Goal: Task Accomplishment & Management: Complete application form

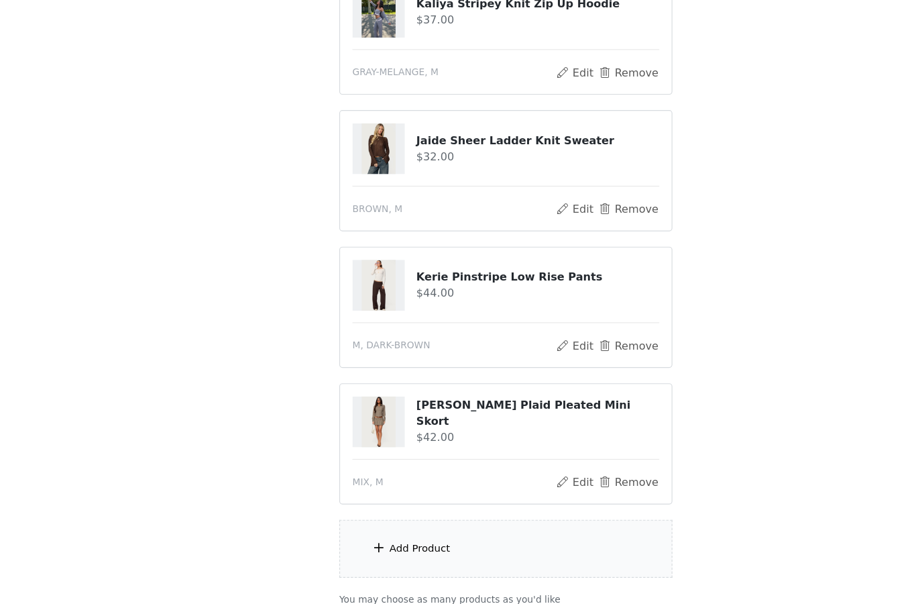
click at [357, 549] on div "Add Product" at bounding box center [383, 555] width 53 height 13
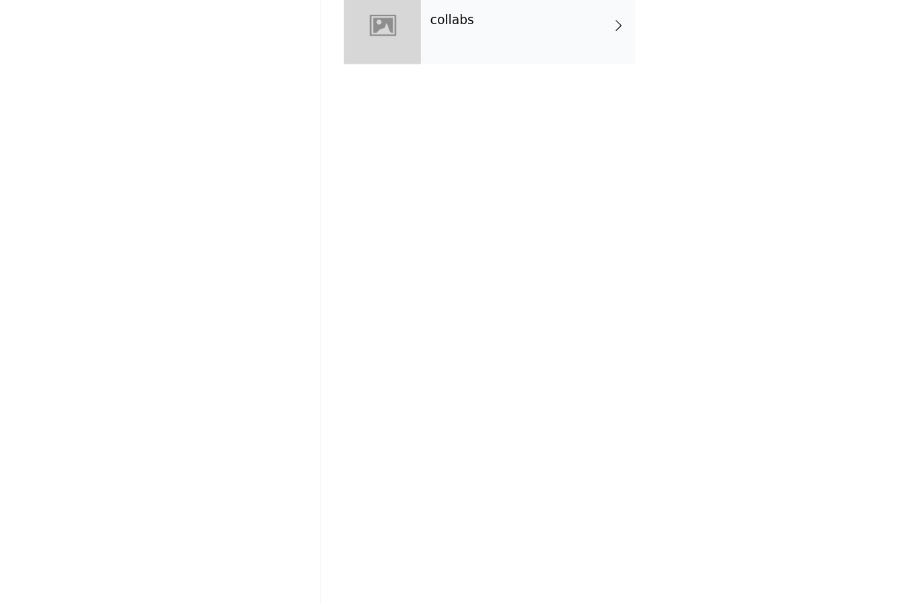
click at [404, 67] on div "collabs" at bounding box center [477, 100] width 186 height 67
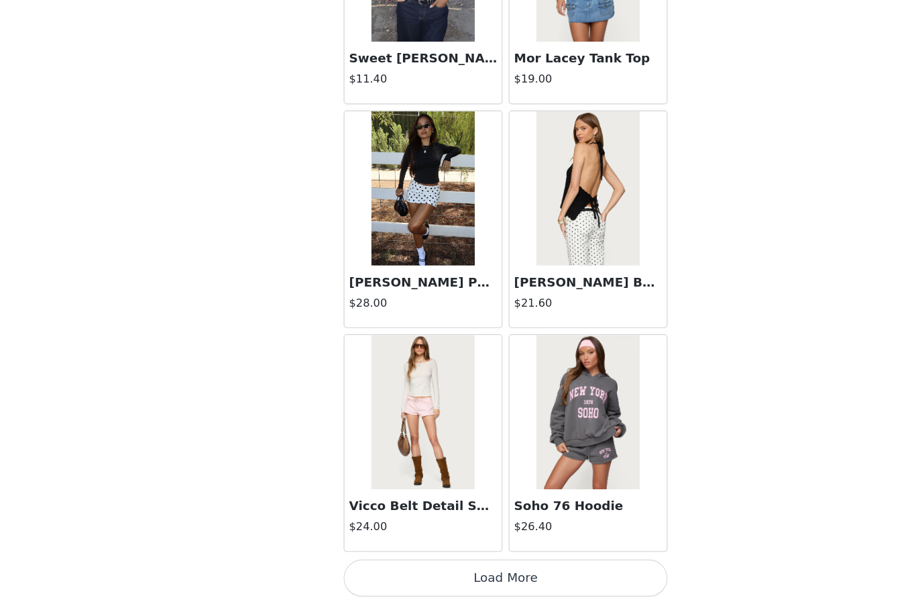
click at [367, 565] on button "Load More" at bounding box center [458, 581] width 282 height 32
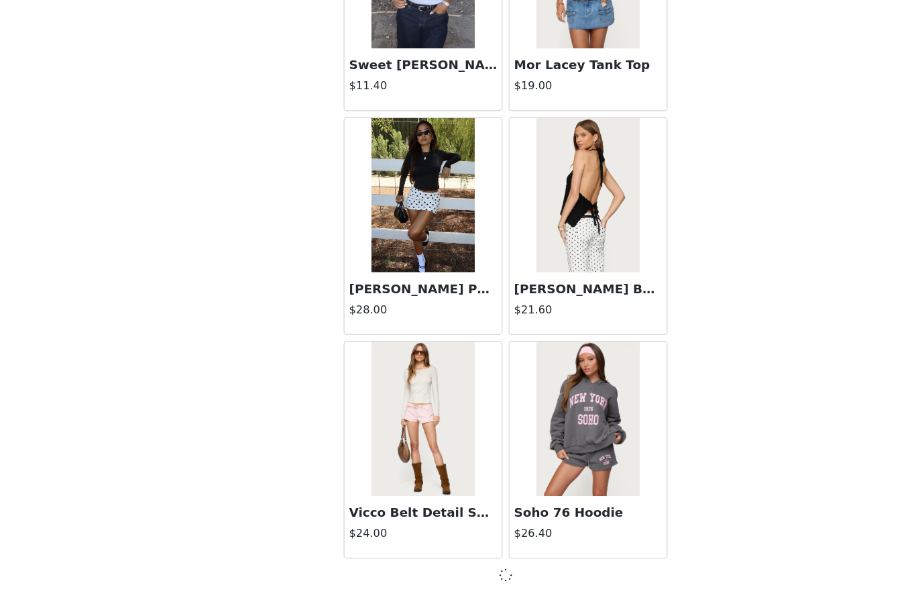
scroll to position [1443, 0]
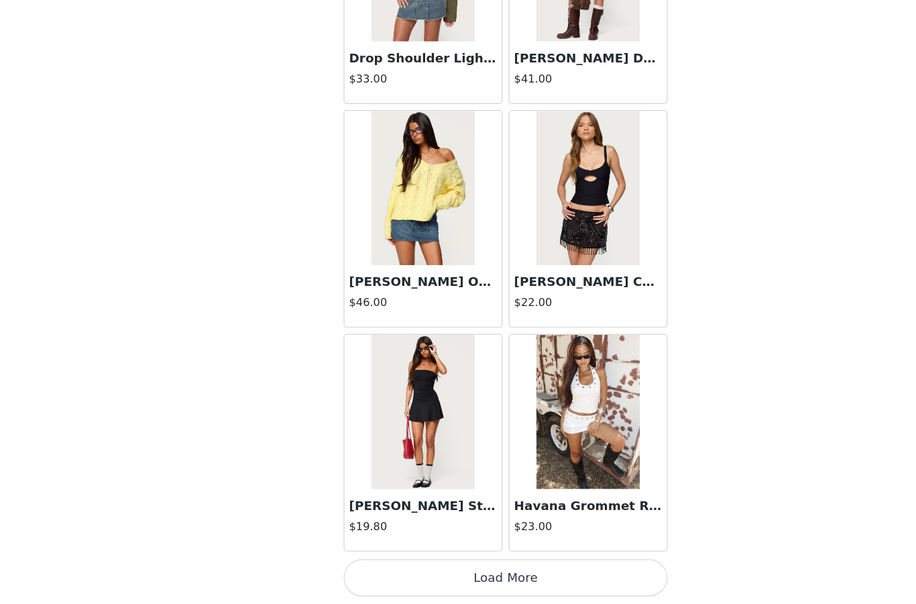
click at [372, 565] on button "Load More" at bounding box center [458, 581] width 282 height 32
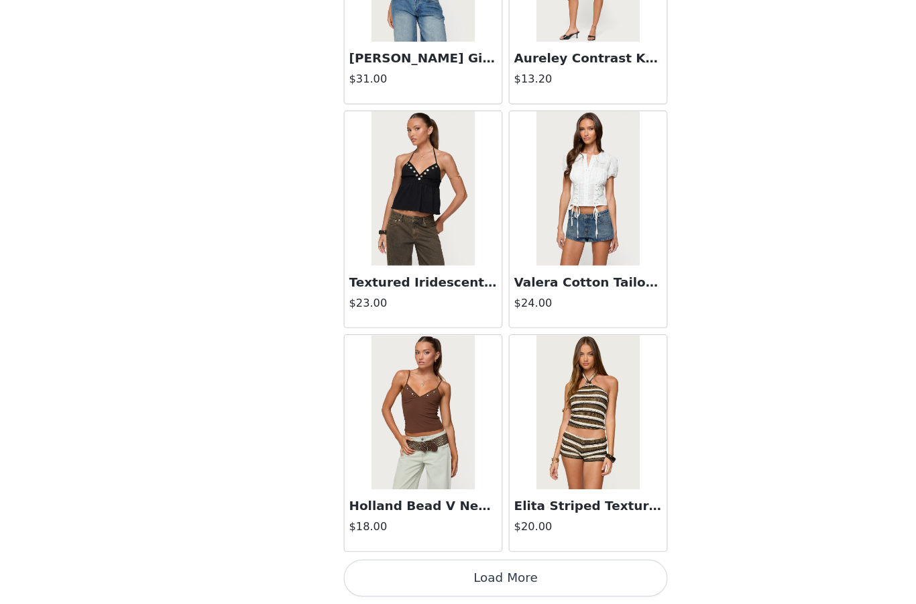
click at [400, 565] on button "Load More" at bounding box center [458, 581] width 282 height 32
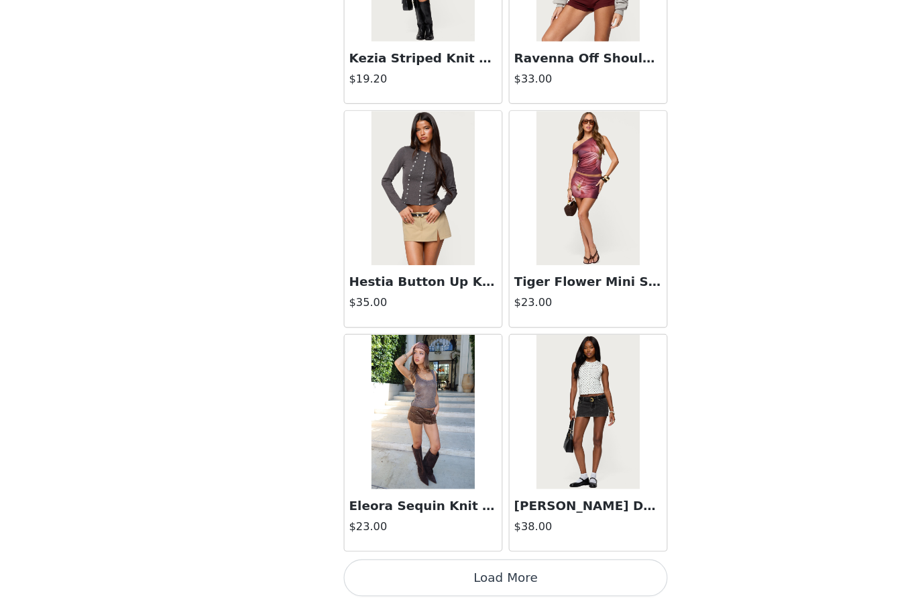
click at [392, 565] on button "Load More" at bounding box center [458, 581] width 282 height 32
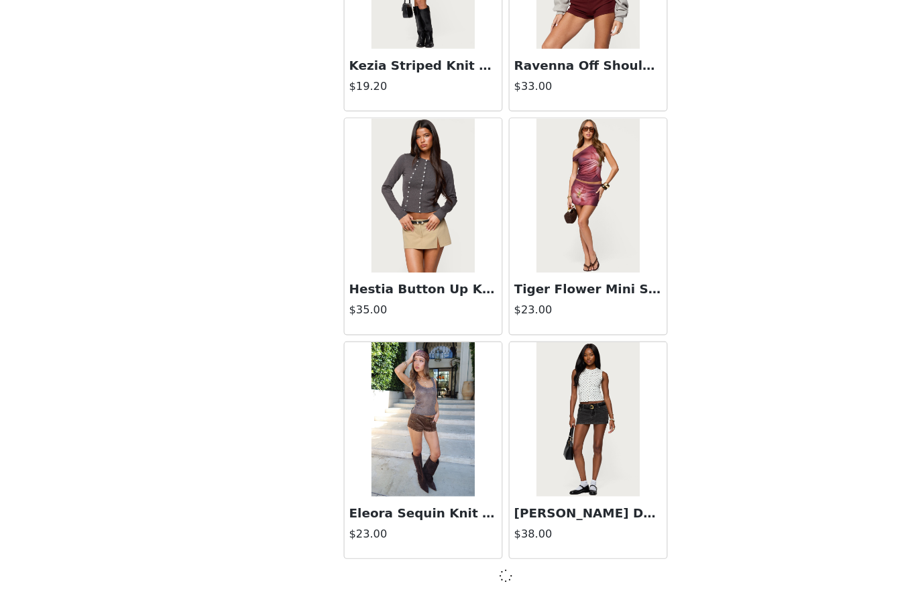
scroll to position [1668, 0]
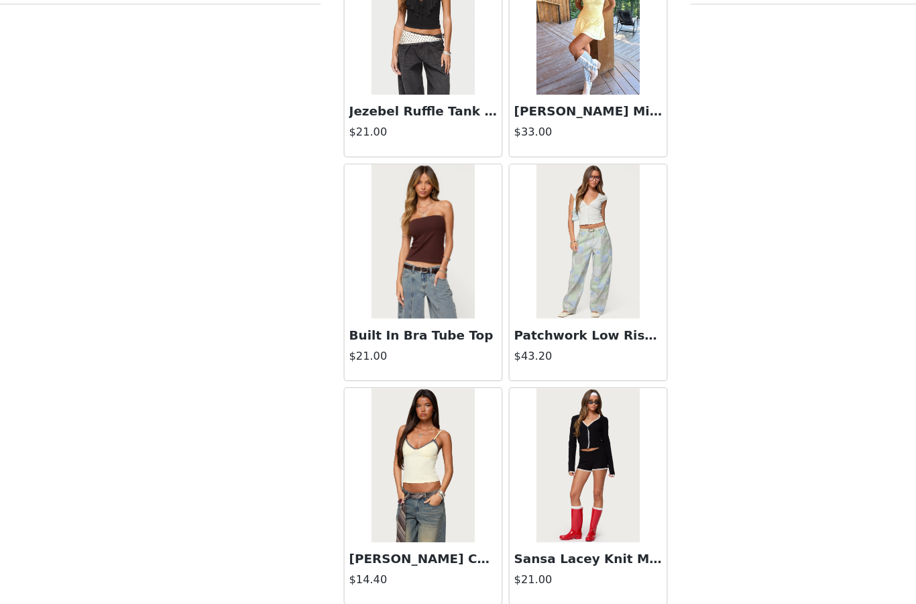
click at [384, 565] on button "Load More" at bounding box center [458, 581] width 282 height 32
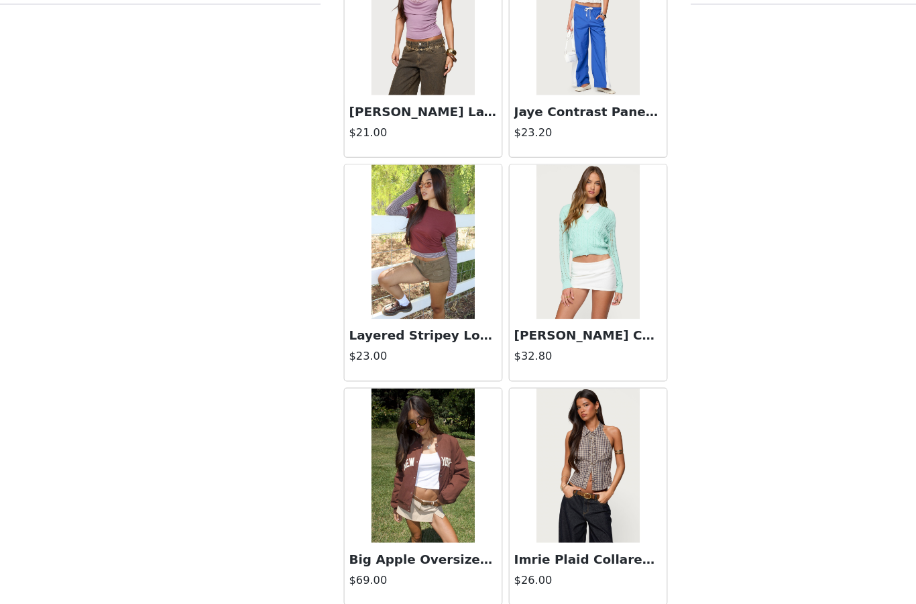
click at [432, 565] on button "Load More" at bounding box center [458, 581] width 282 height 32
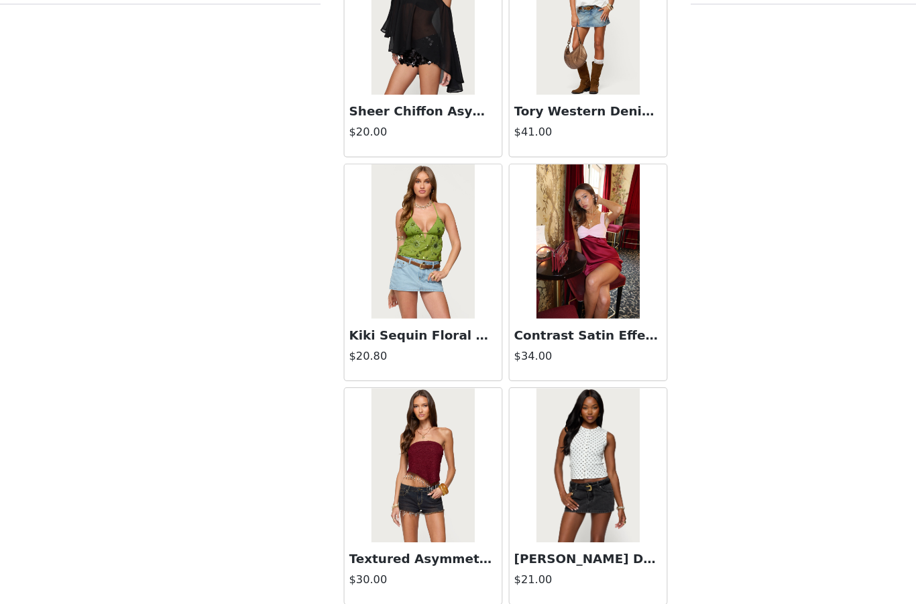
scroll to position [13118, 0]
click at [407, 565] on button "Load More" at bounding box center [458, 581] width 282 height 32
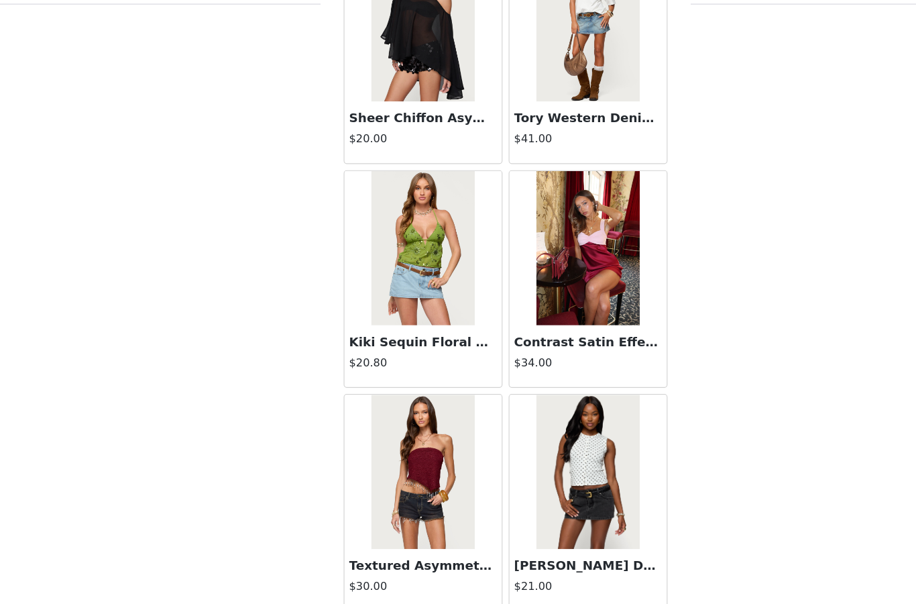
scroll to position [13112, 0]
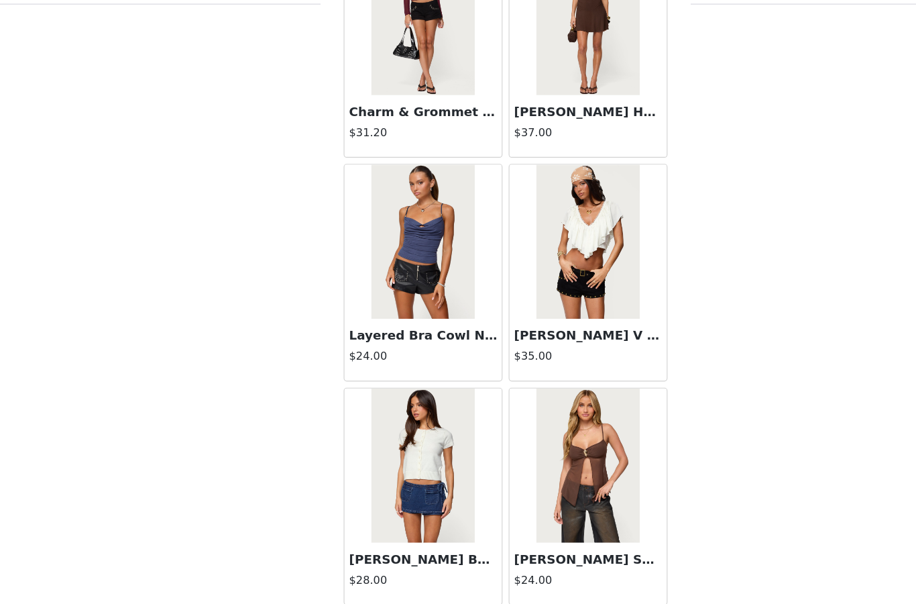
click at [401, 565] on button "Load More" at bounding box center [458, 581] width 282 height 32
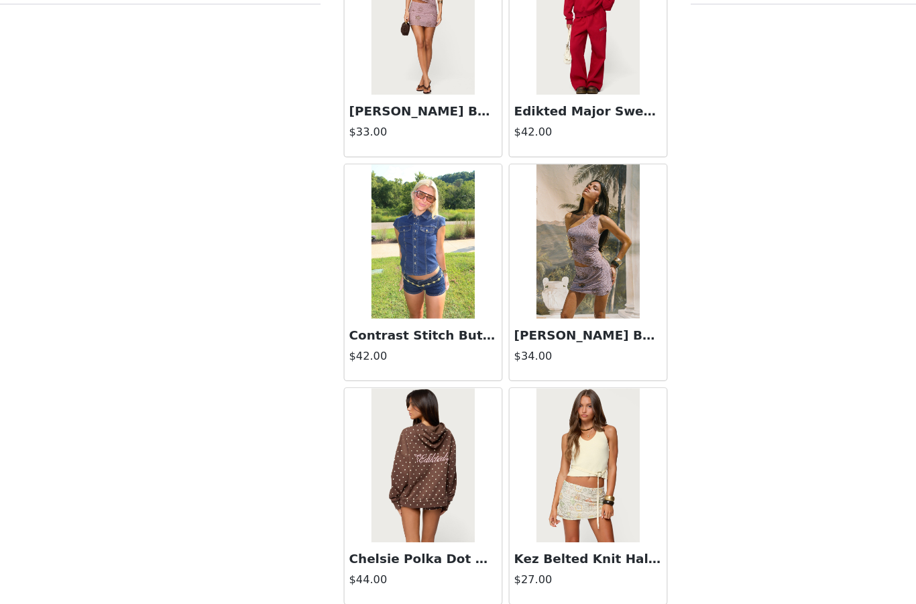
click at [392, 565] on button "Load More" at bounding box center [458, 581] width 282 height 32
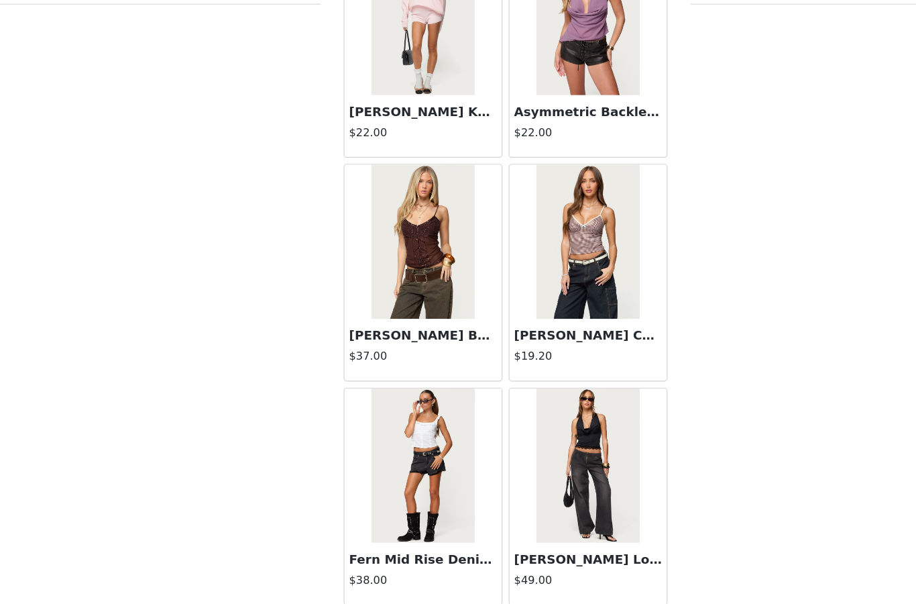
scroll to position [18953, 0]
click at [400, 565] on button "Load More" at bounding box center [458, 581] width 282 height 32
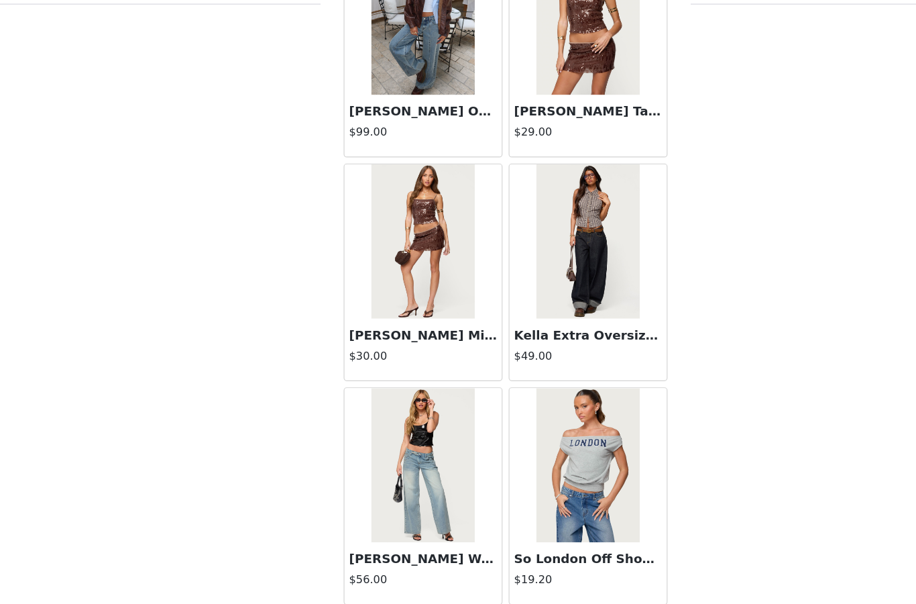
scroll to position [20898, 0]
click at [408, 565] on button "Load More" at bounding box center [458, 581] width 282 height 32
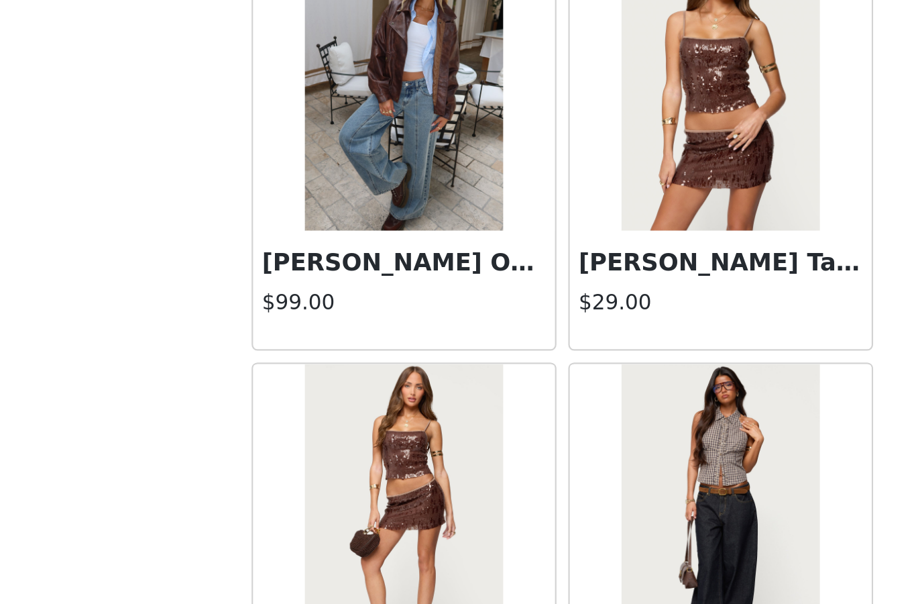
scroll to position [20604, 0]
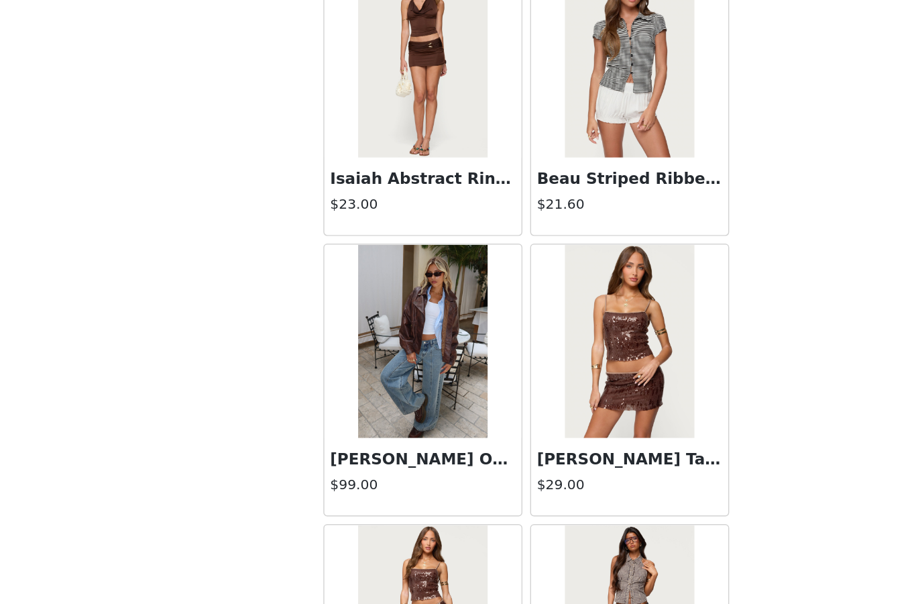
click at [485, 274] on img at bounding box center [529, 341] width 89 height 134
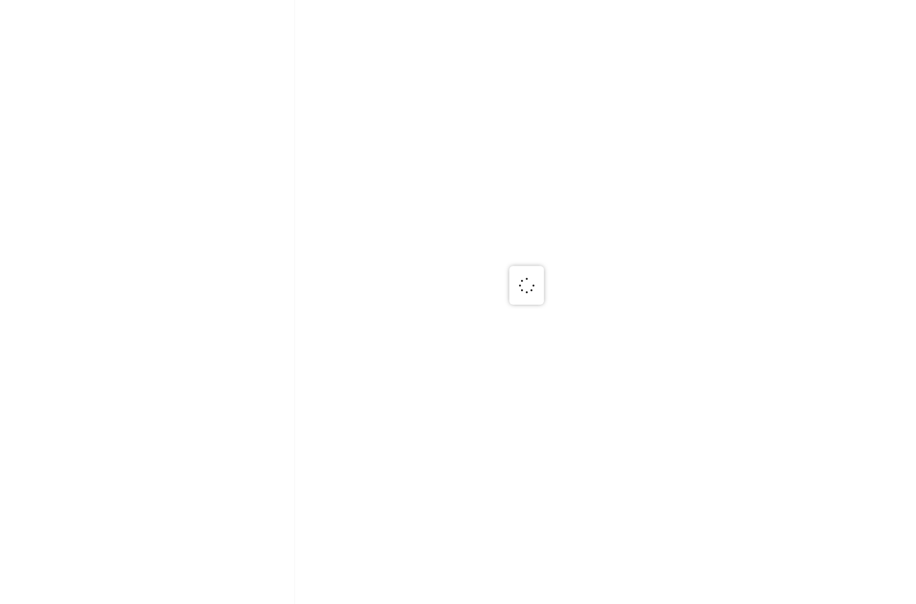
scroll to position [0, 0]
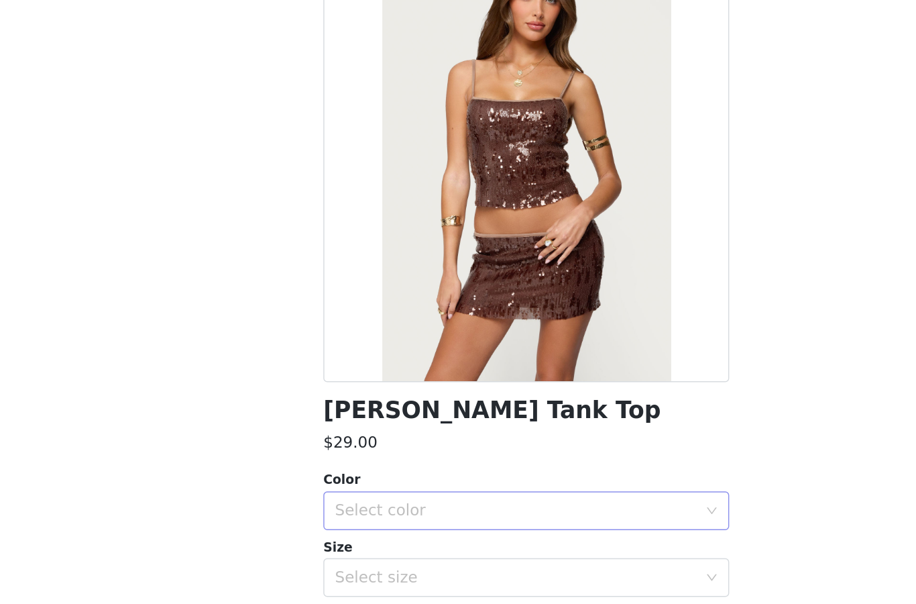
click at [325, 451] on div "Select color" at bounding box center [450, 457] width 251 height 13
click at [317, 476] on li "BROWN" at bounding box center [458, 486] width 282 height 21
click at [325, 498] on div "Select size" at bounding box center [450, 504] width 251 height 13
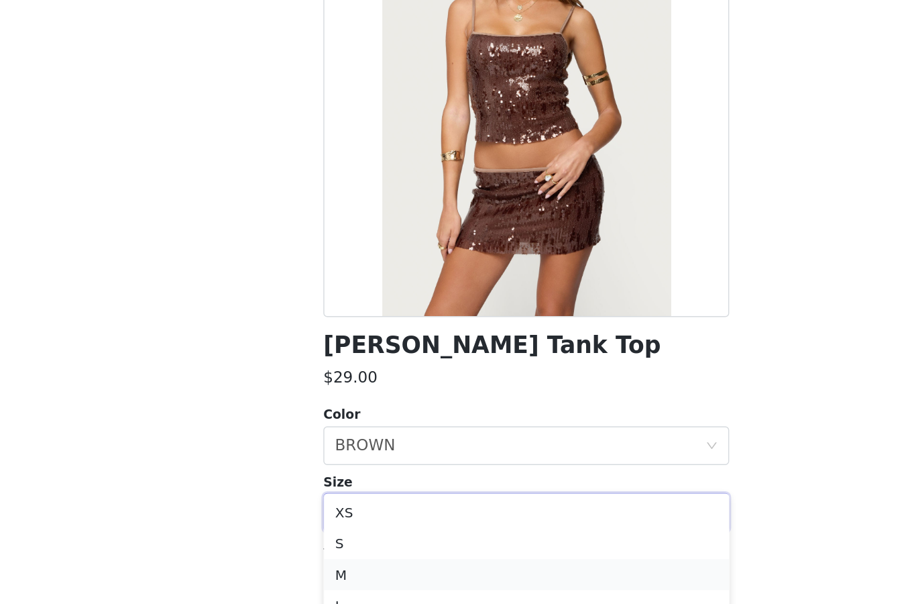
scroll to position [1699, 0]
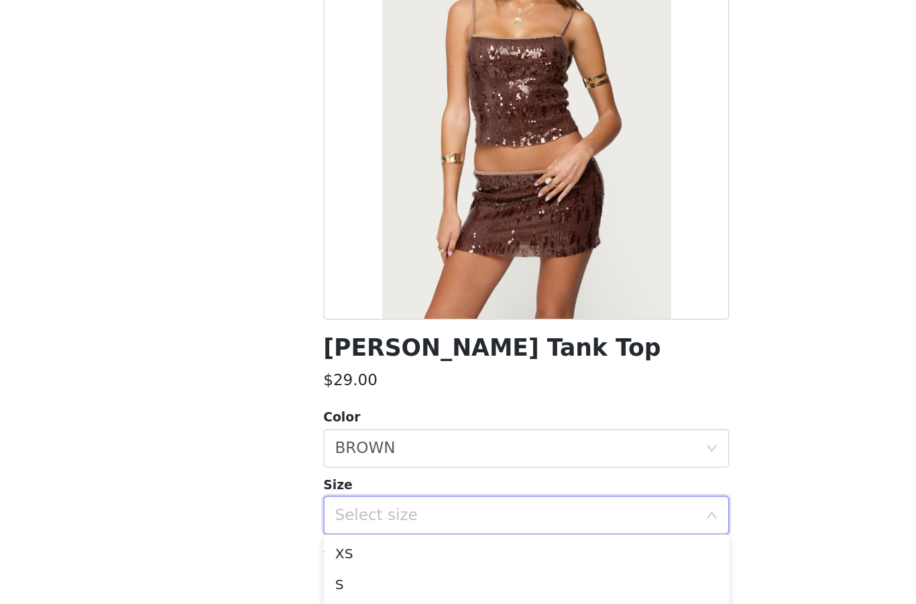
click at [317, 563] on li "M" at bounding box center [458, 573] width 282 height 21
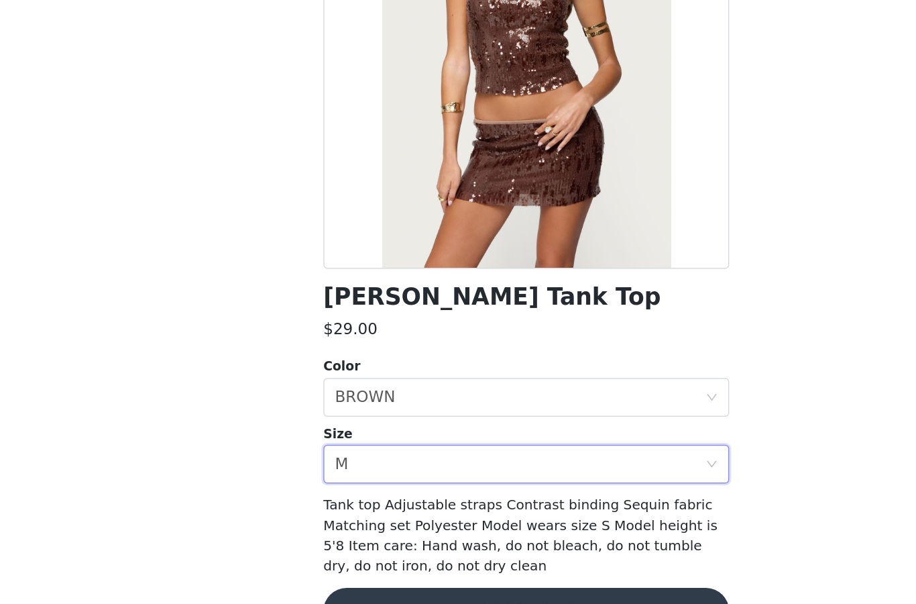
scroll to position [34, 0]
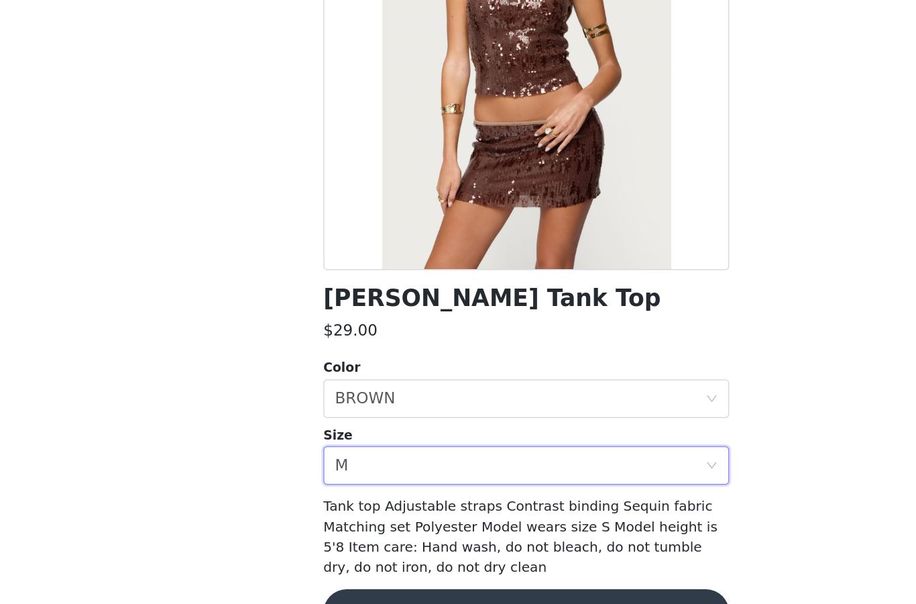
click at [317, 556] on button "Add Product" at bounding box center [458, 572] width 282 height 32
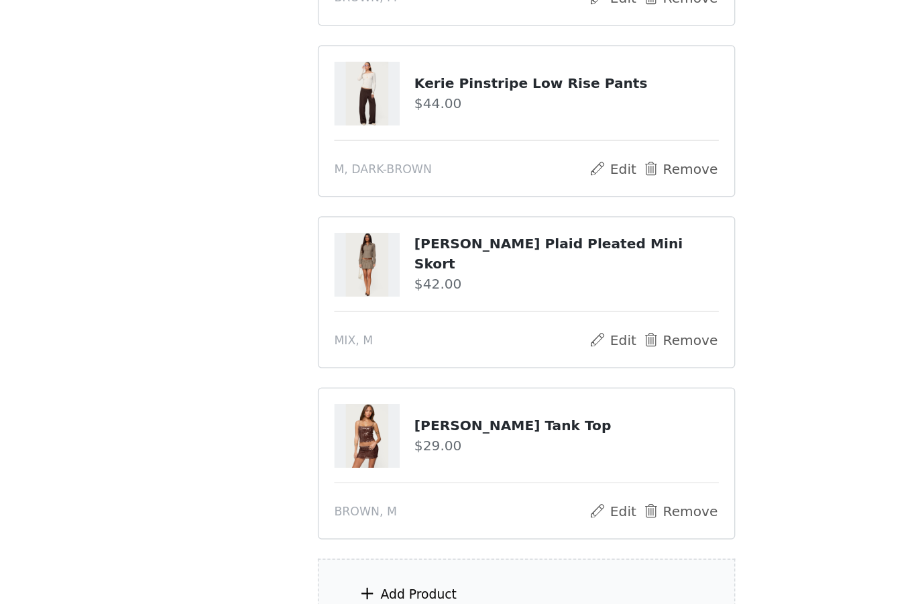
click at [341, 551] on span at bounding box center [347, 559] width 13 height 16
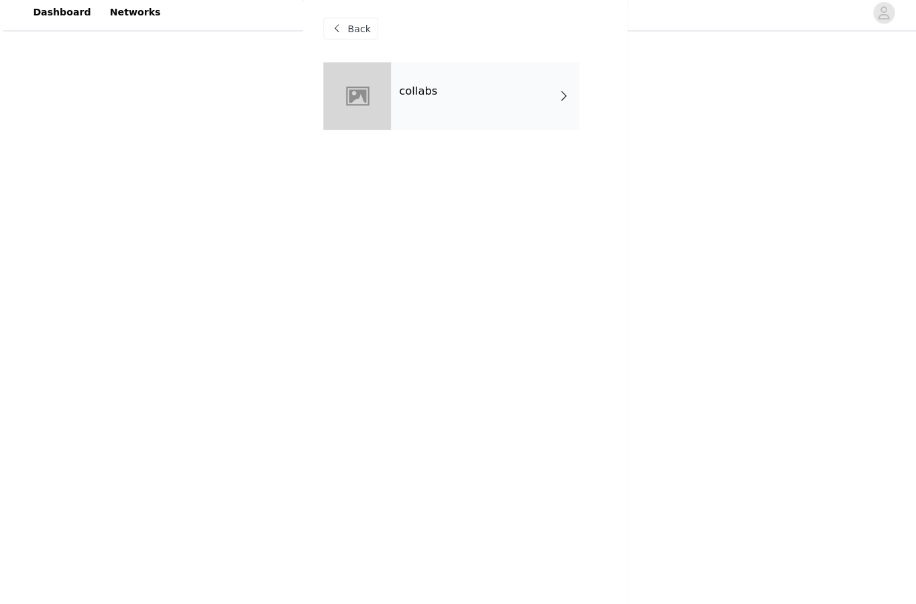
scroll to position [1742, 0]
click at [403, 115] on div "collabs" at bounding box center [477, 100] width 186 height 67
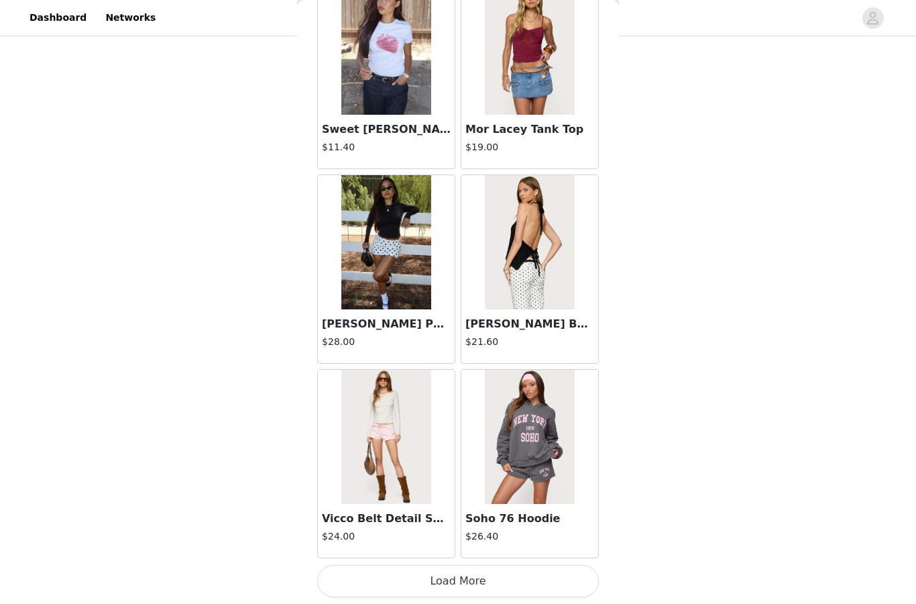
click at [429, 569] on button "Load More" at bounding box center [458, 581] width 282 height 32
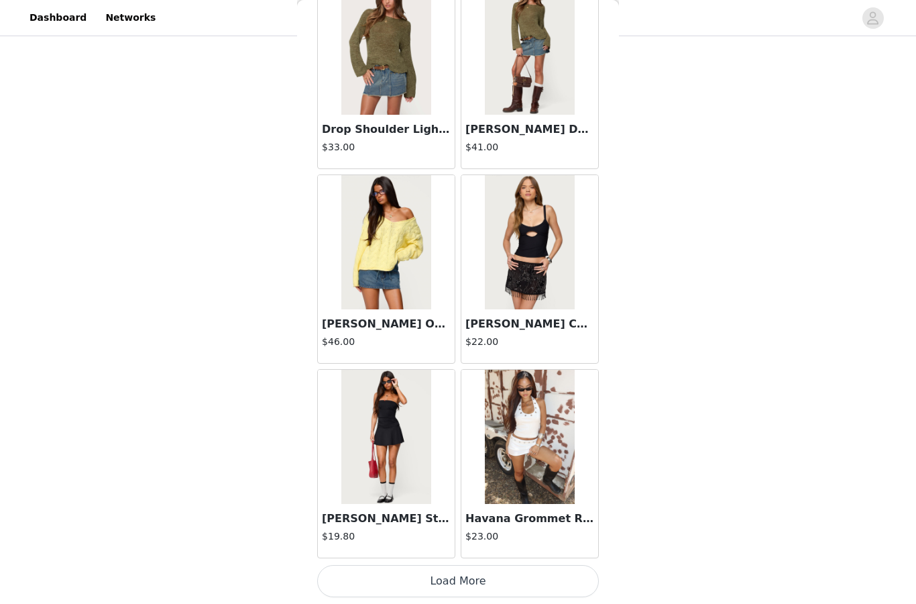
click at [433, 568] on button "Load More" at bounding box center [458, 581] width 282 height 32
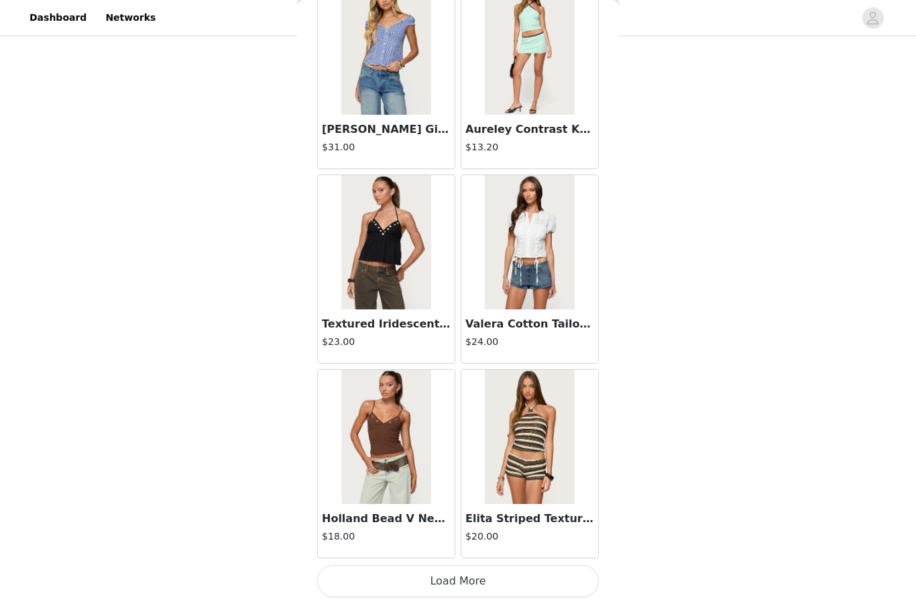
click at [427, 576] on button "Load More" at bounding box center [458, 581] width 282 height 32
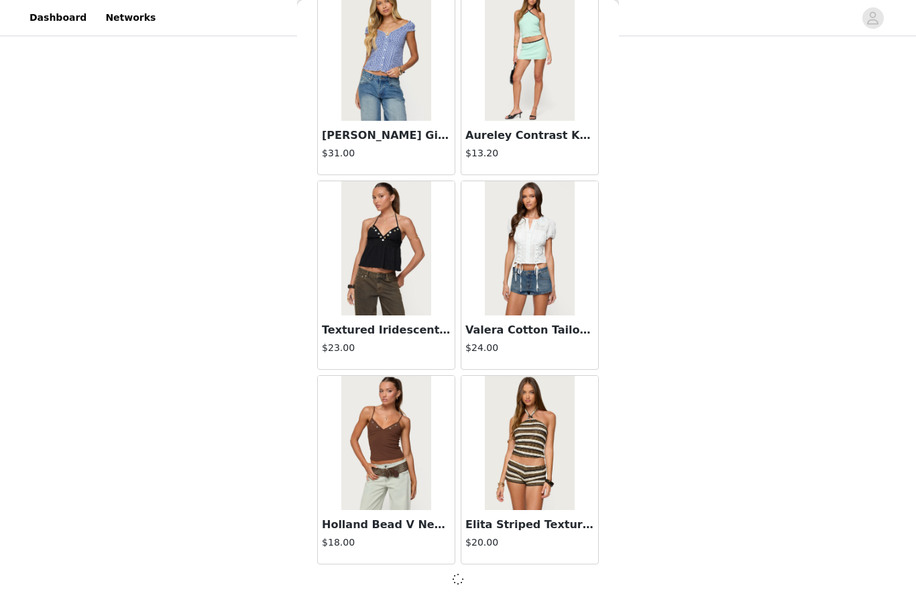
scroll to position [5332, 0]
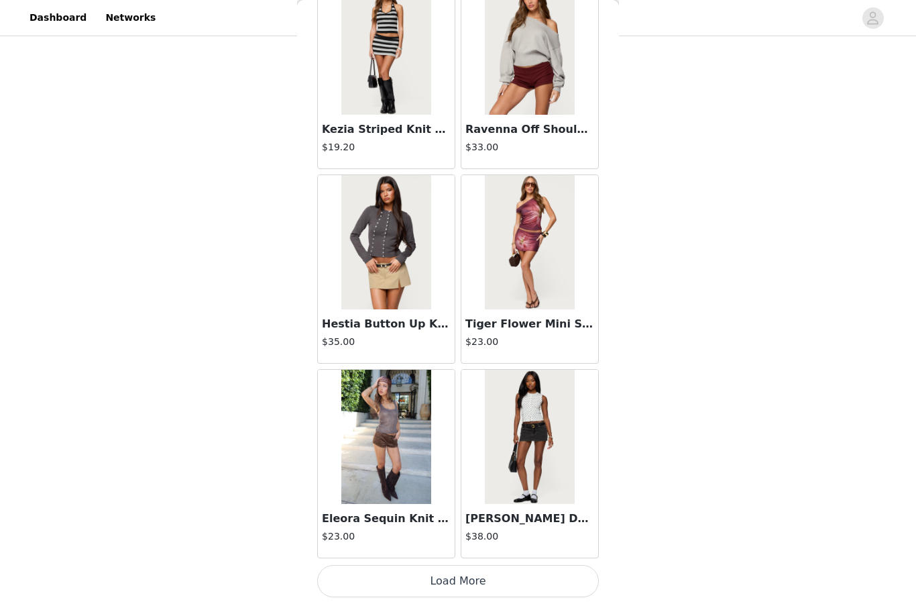
click at [422, 579] on button "Load More" at bounding box center [458, 581] width 282 height 32
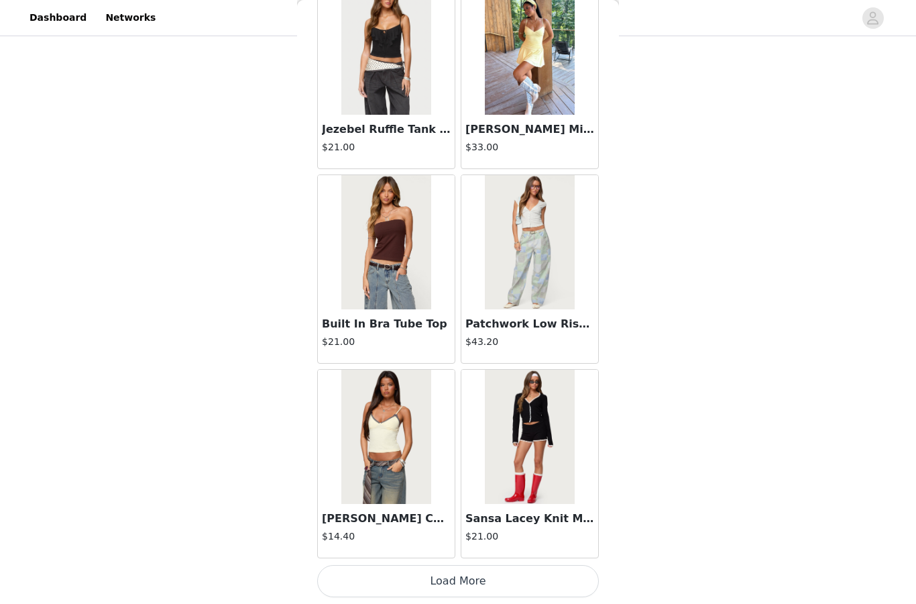
click at [418, 581] on button "Load More" at bounding box center [458, 581] width 282 height 32
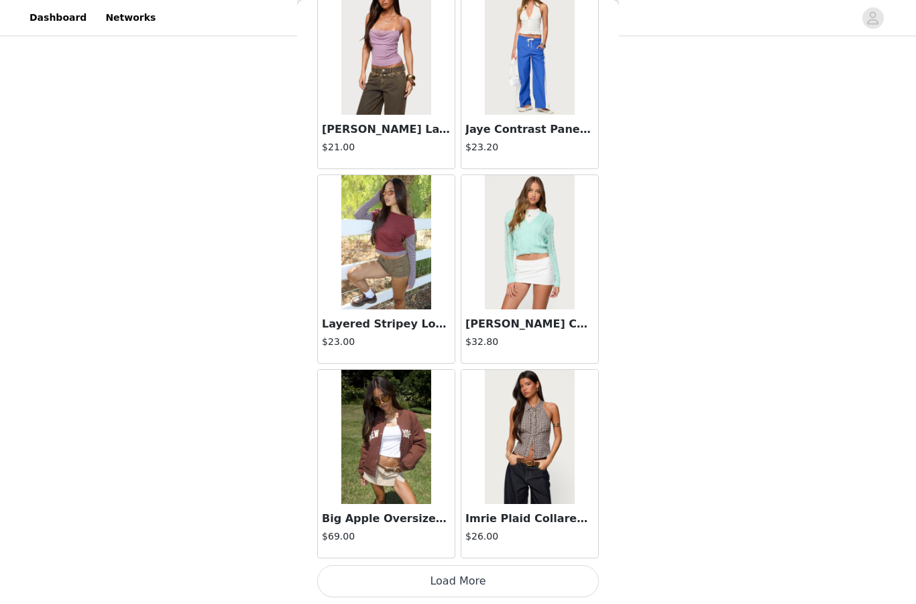
scroll to position [11173, 0]
click at [429, 574] on button "Load More" at bounding box center [458, 581] width 282 height 32
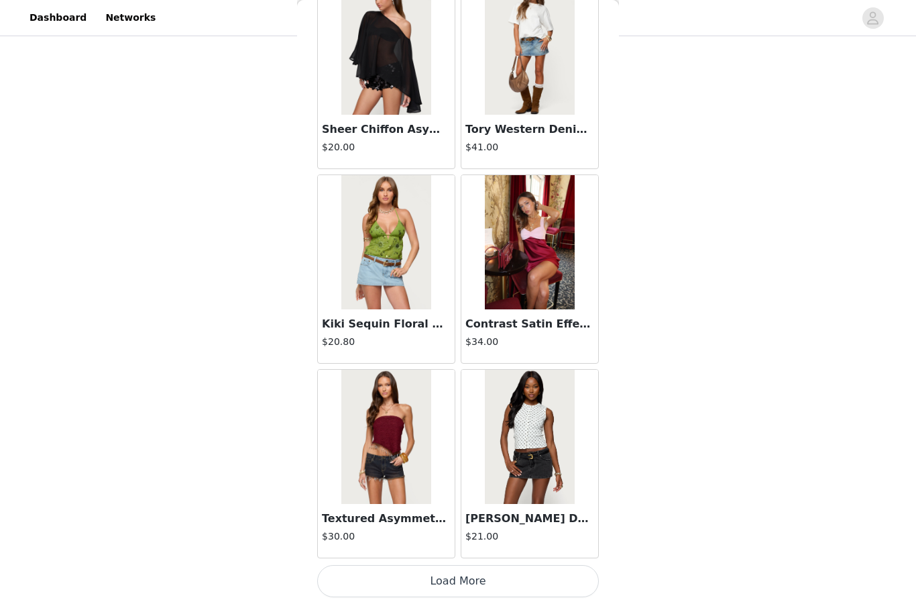
click at [437, 581] on button "Load More" at bounding box center [458, 581] width 282 height 32
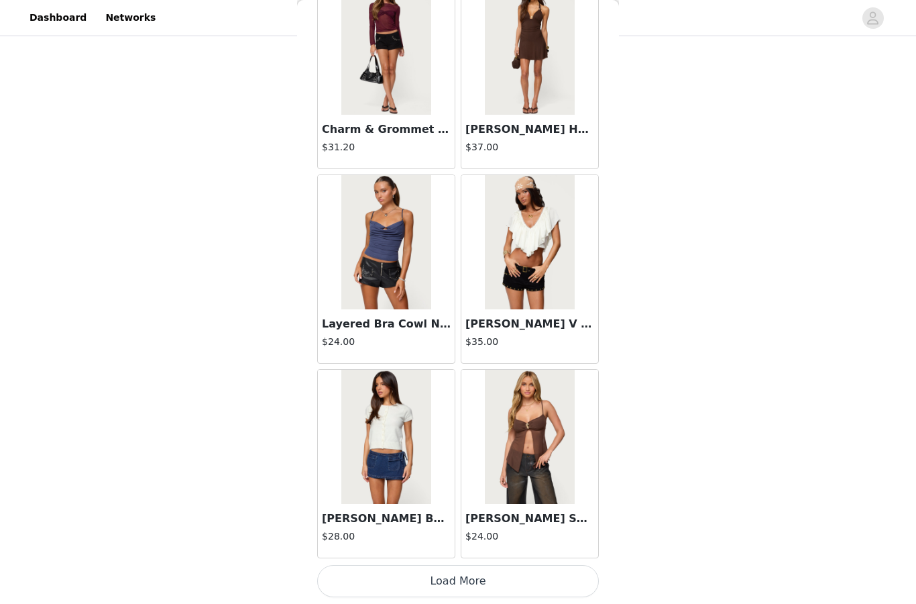
scroll to position [15063, 0]
click at [430, 579] on button "Load More" at bounding box center [458, 581] width 282 height 32
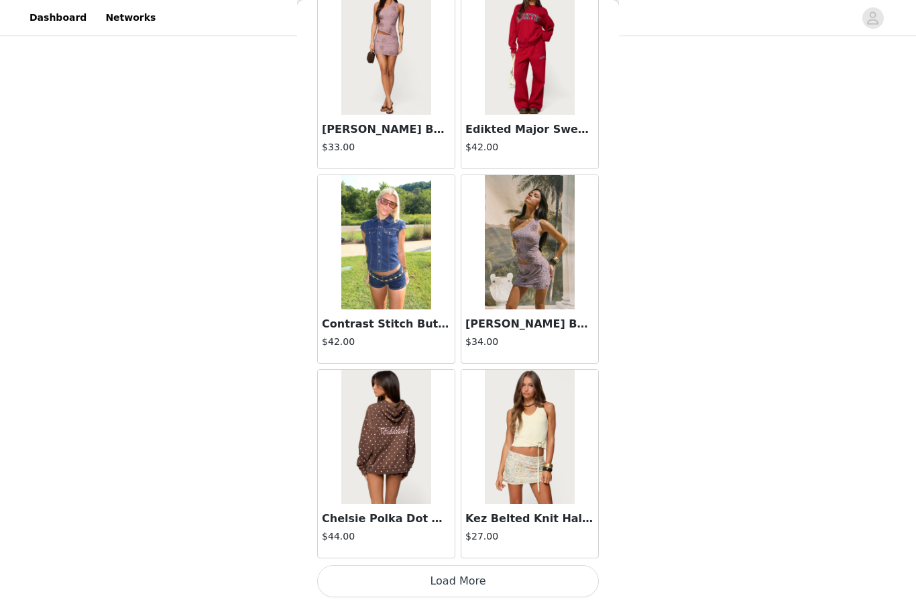
click at [431, 579] on button "Load More" at bounding box center [458, 581] width 282 height 32
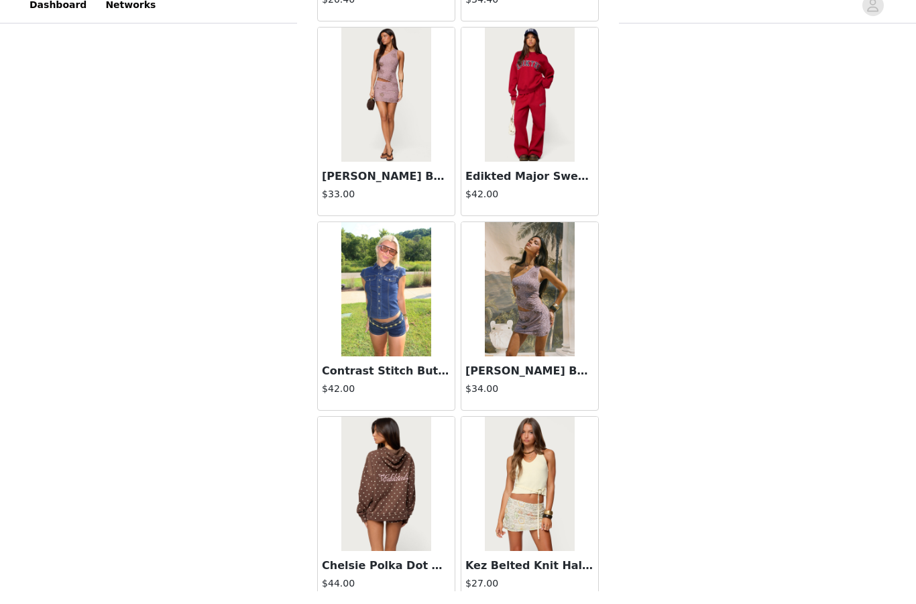
scroll to position [1733, 0]
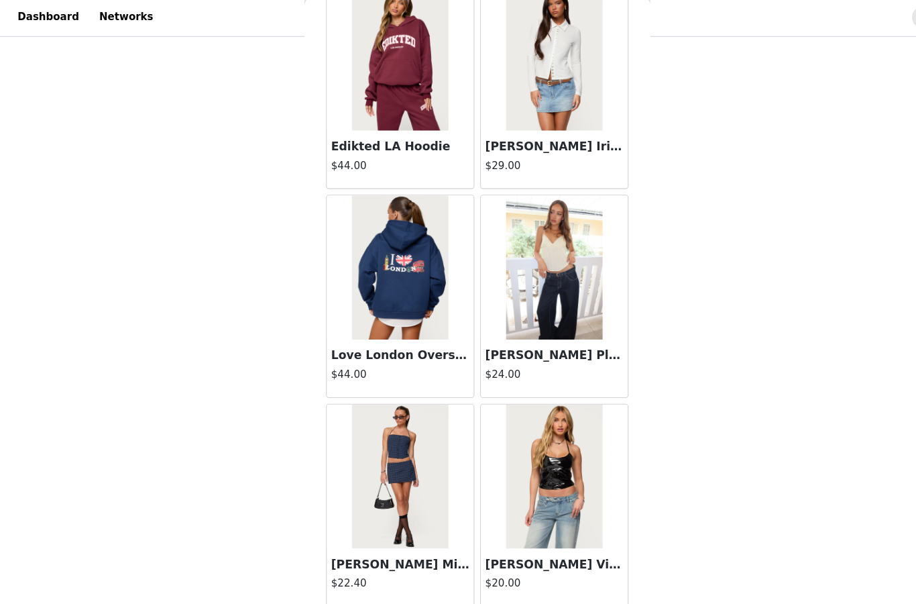
scroll to position [22826, 0]
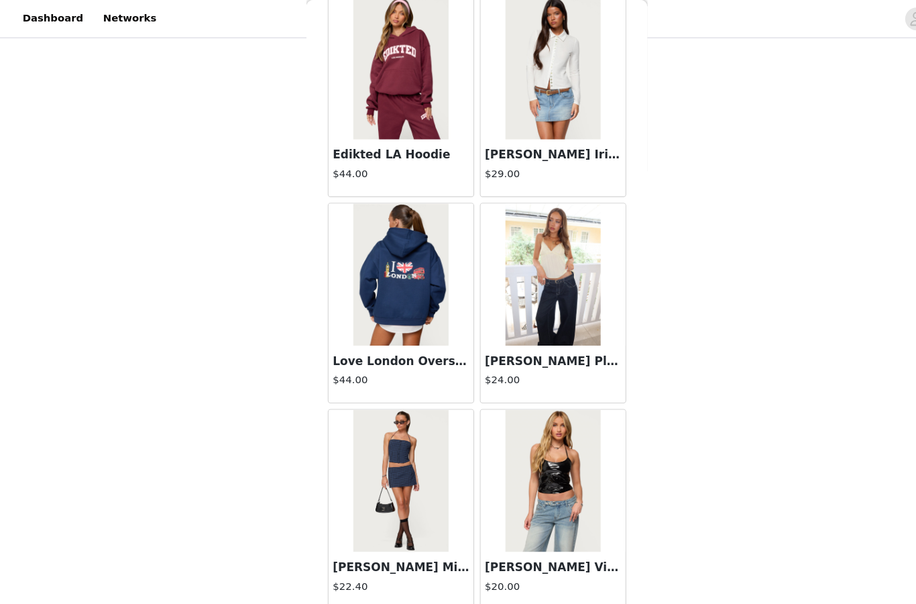
click at [407, 587] on button "Load More" at bounding box center [458, 597] width 282 height 32
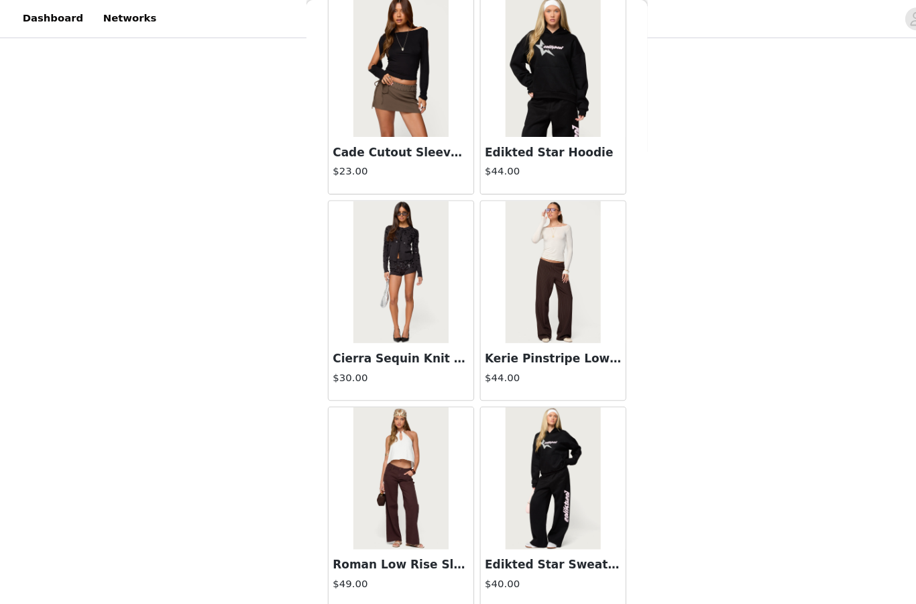
scroll to position [24771, 0]
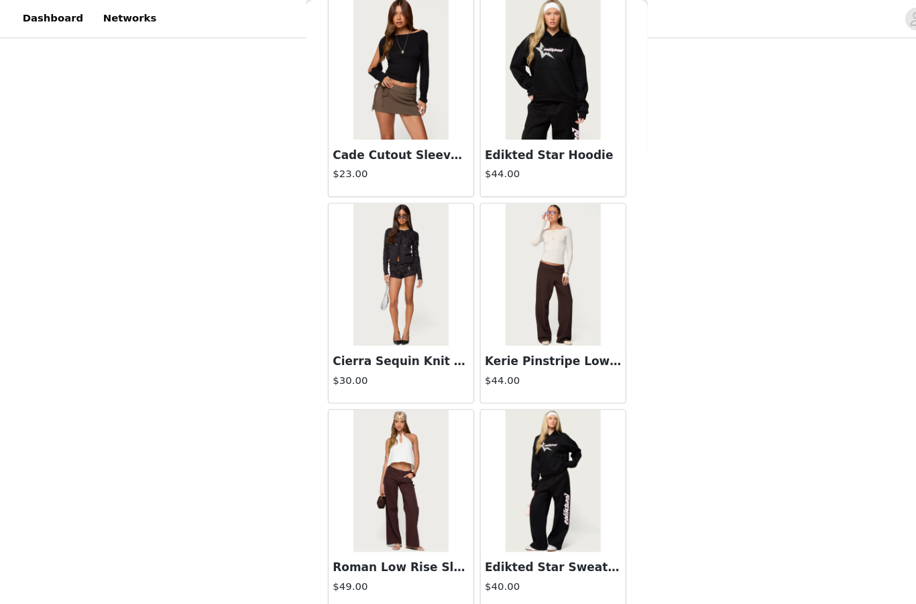
click at [423, 592] on button "Load More" at bounding box center [458, 597] width 282 height 32
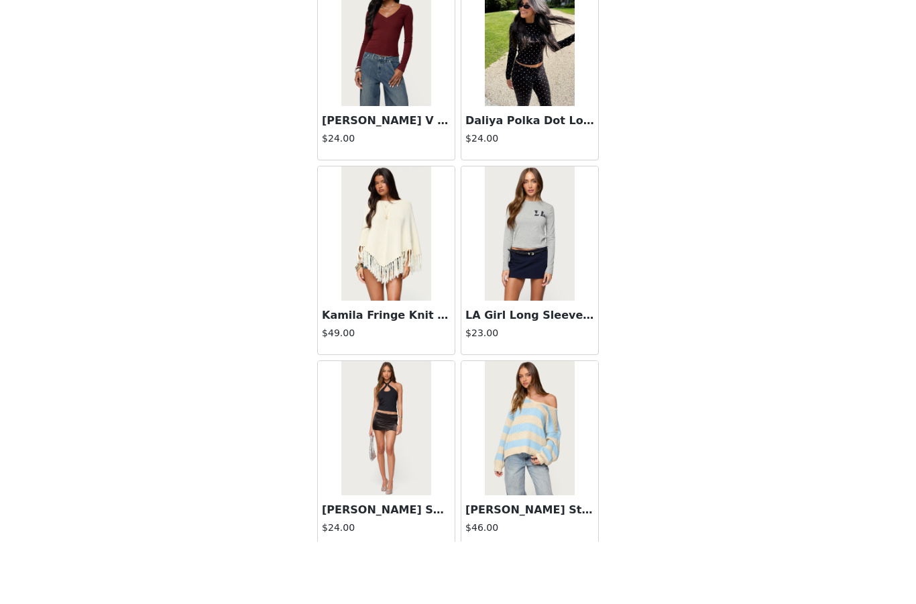
scroll to position [26679, 0]
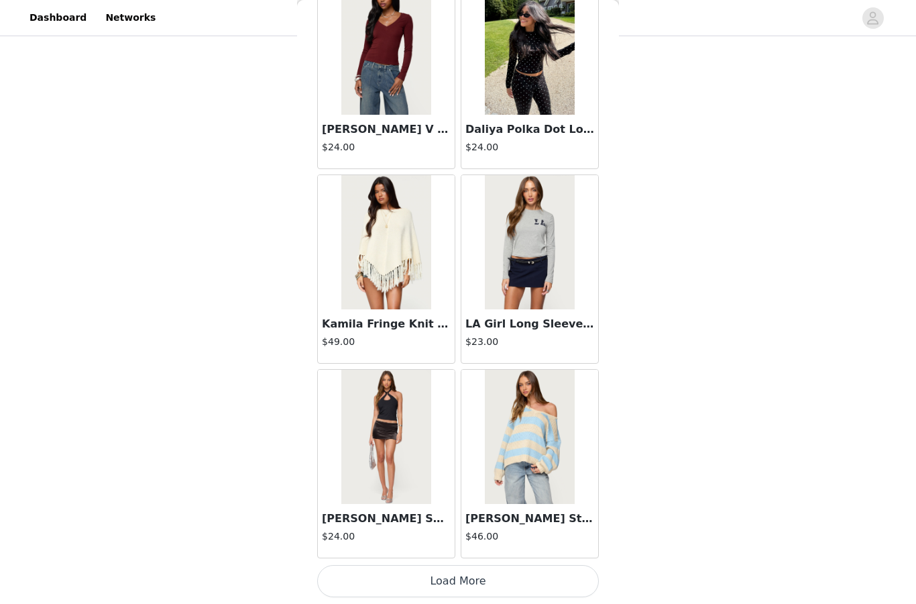
click at [429, 575] on button "Load More" at bounding box center [458, 581] width 282 height 32
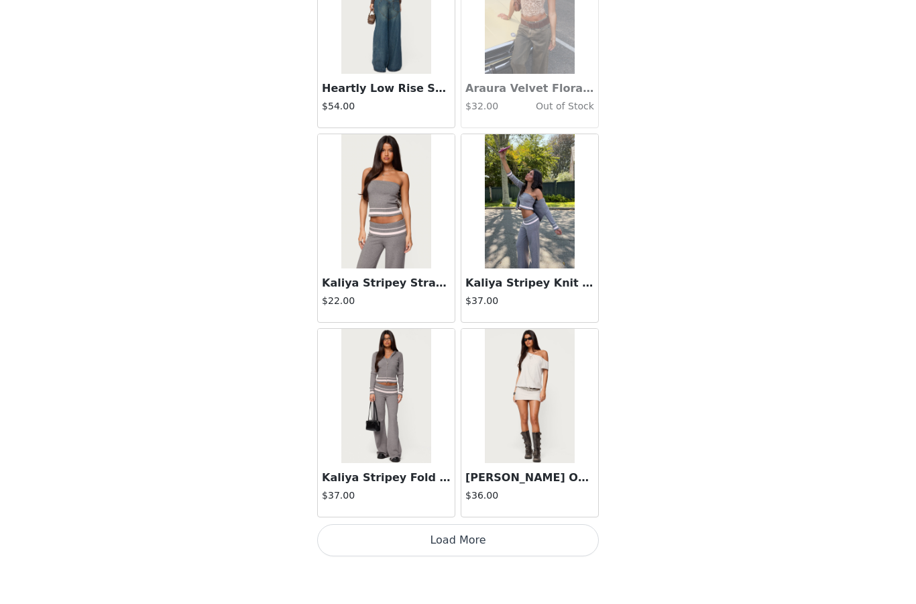
scroll to position [28677, 0]
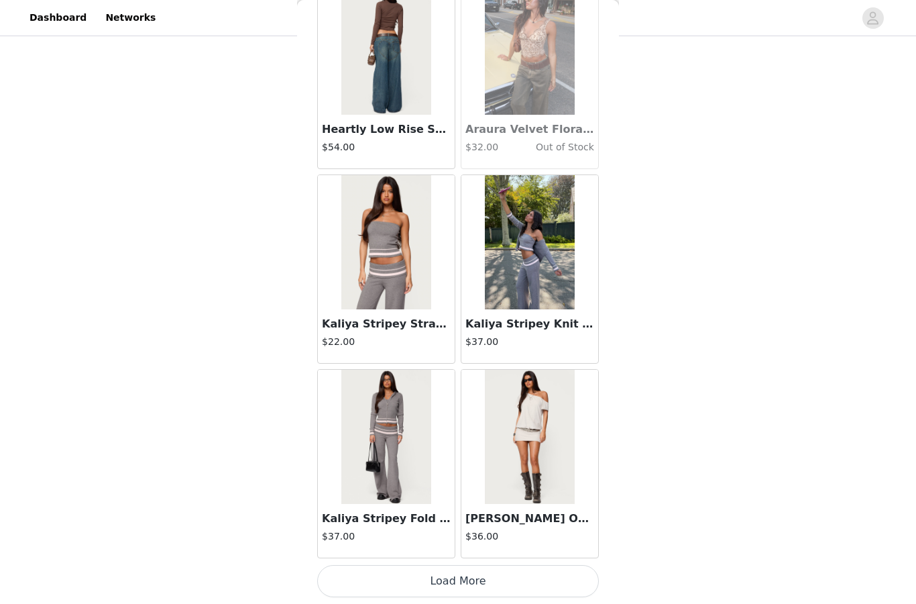
click at [428, 577] on button "Load More" at bounding box center [458, 581] width 282 height 32
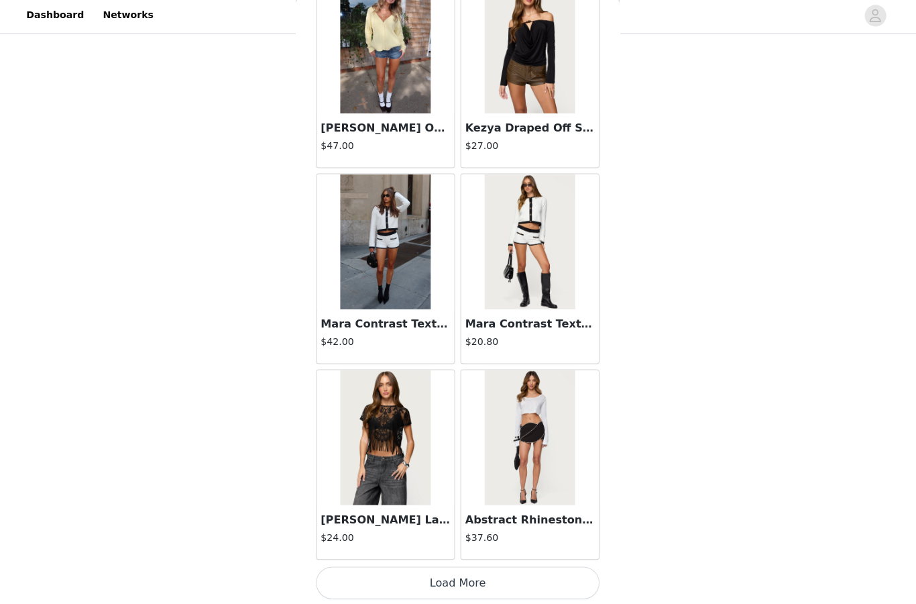
scroll to position [30622, 0]
click at [442, 576] on button "Load More" at bounding box center [458, 581] width 282 height 32
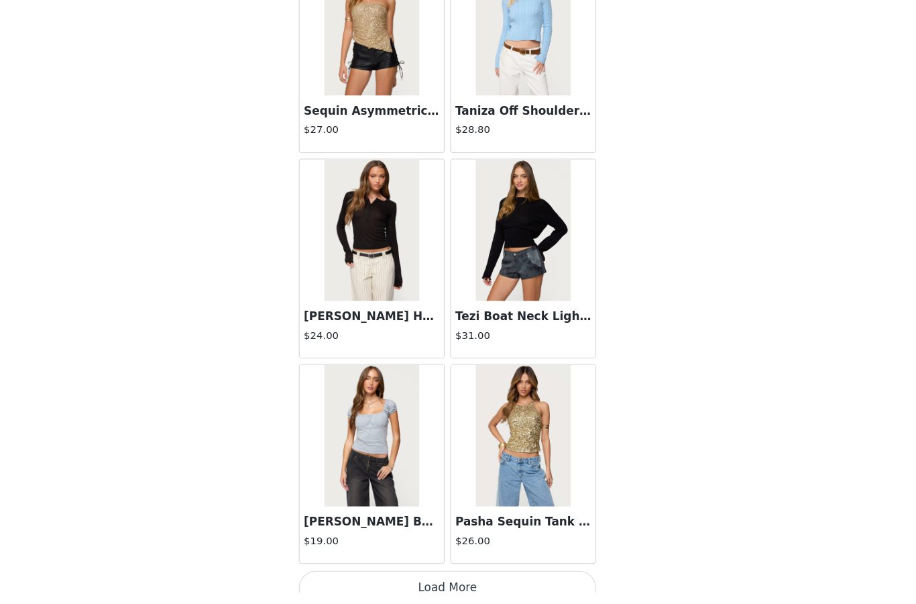
scroll to position [1767, 0]
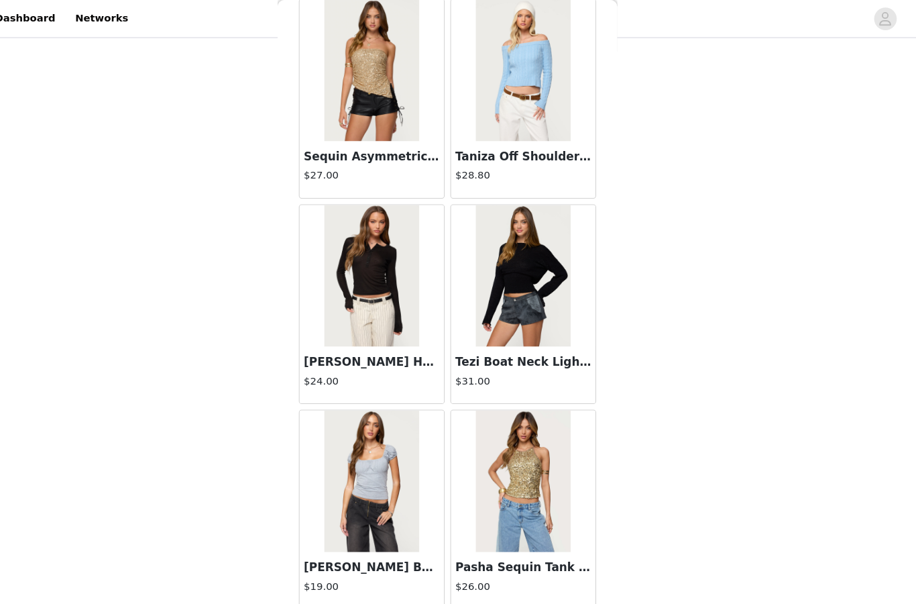
click at [400, 590] on button "Load More" at bounding box center [458, 599] width 282 height 32
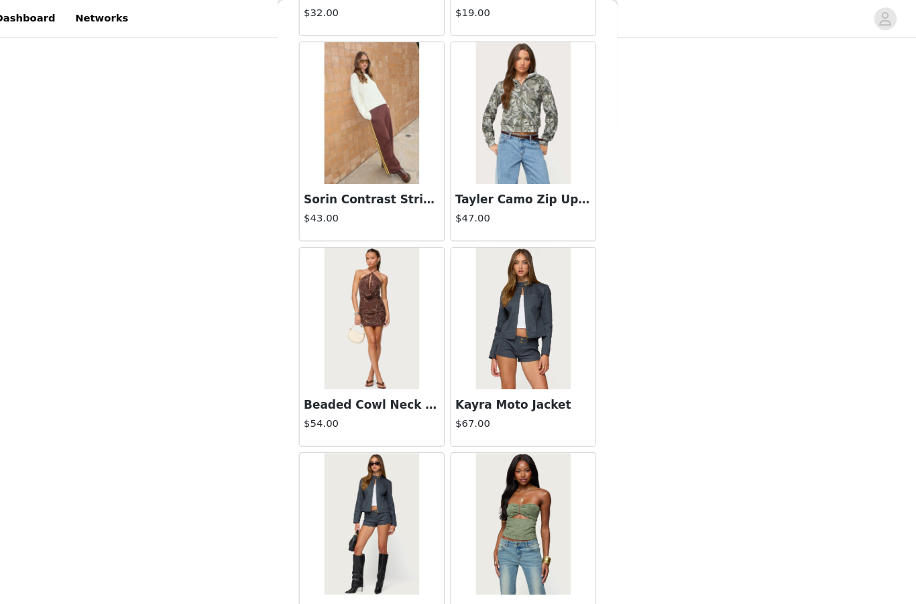
scroll to position [33456, 0]
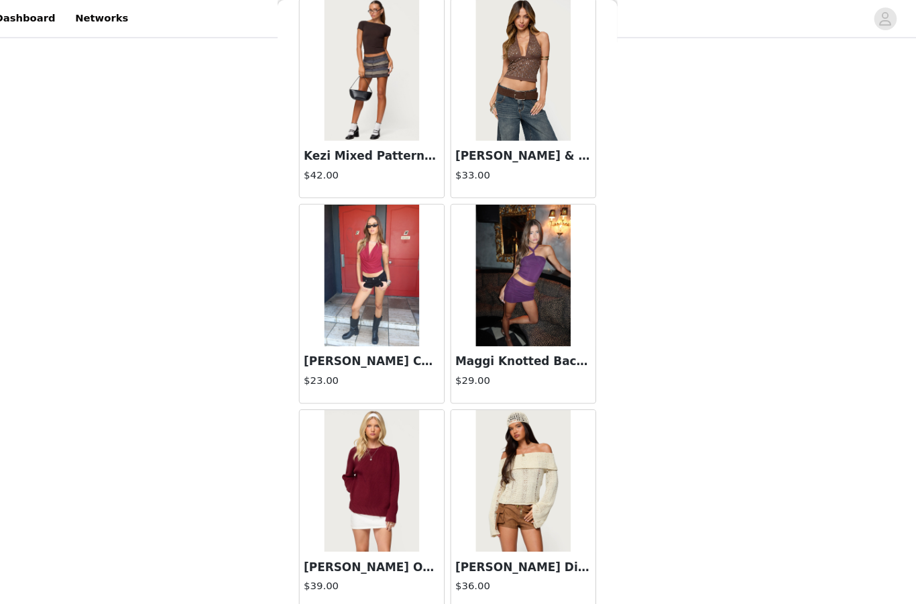
click at [411, 601] on button "Load More" at bounding box center [458, 599] width 282 height 32
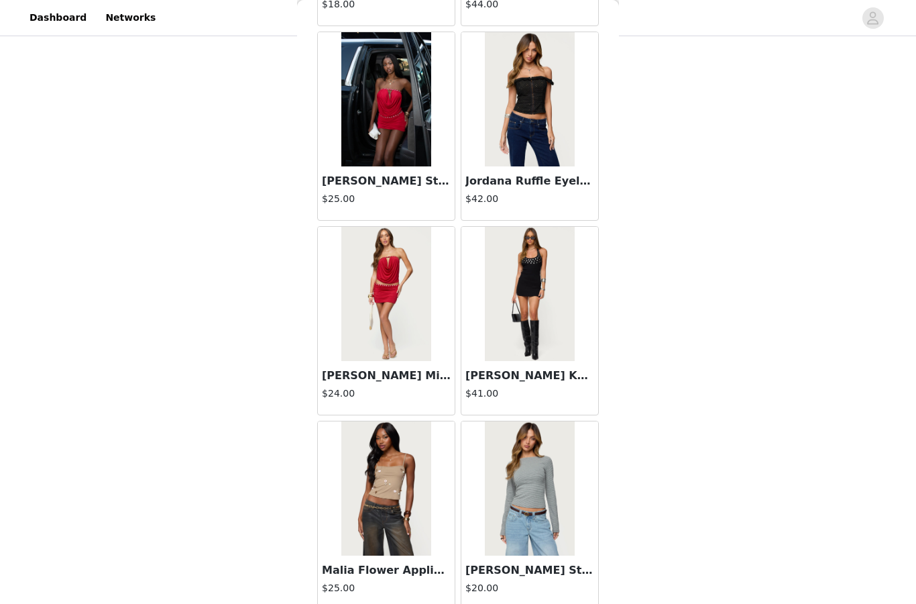
scroll to position [36403, 0]
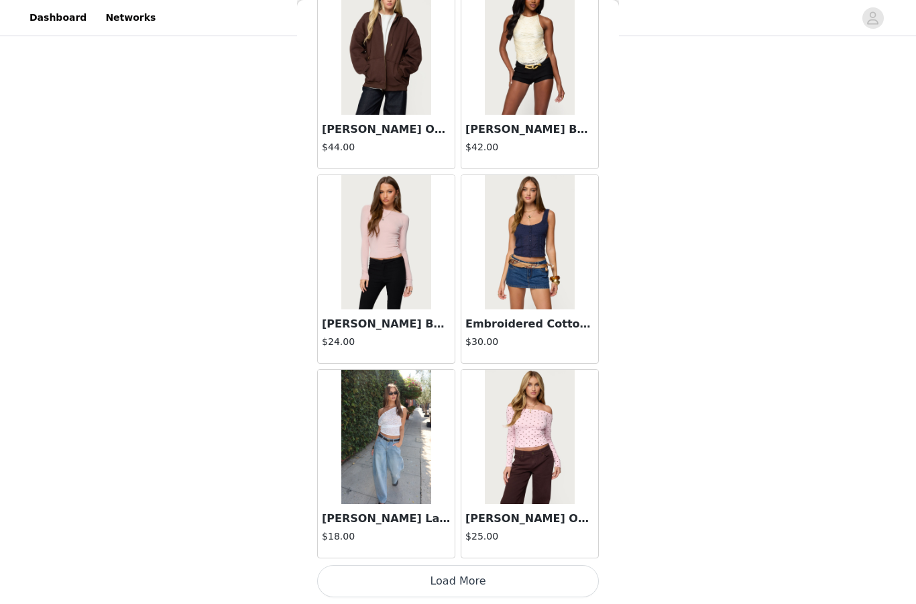
scroll to position [38402, 0]
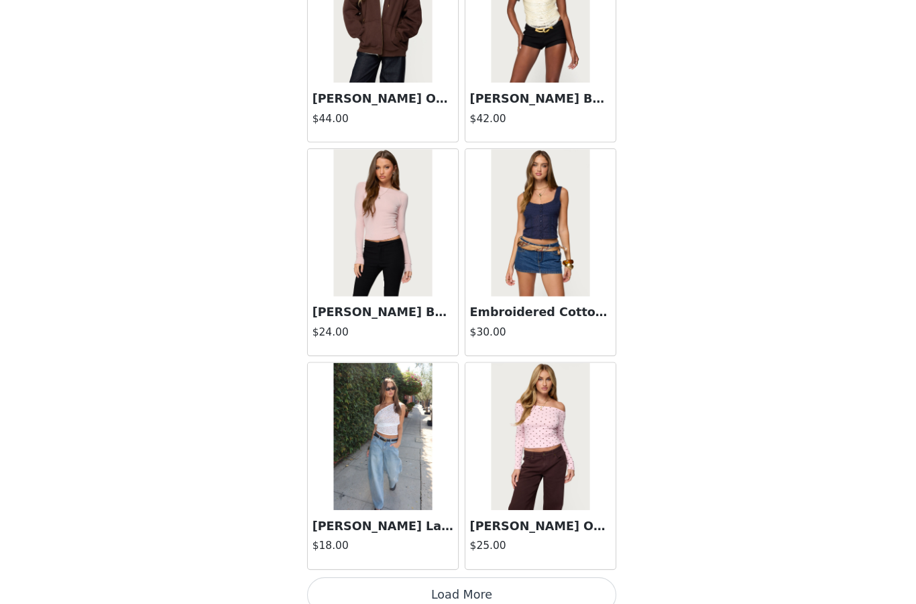
click at [362, 565] on button "Load More" at bounding box center [458, 581] width 282 height 32
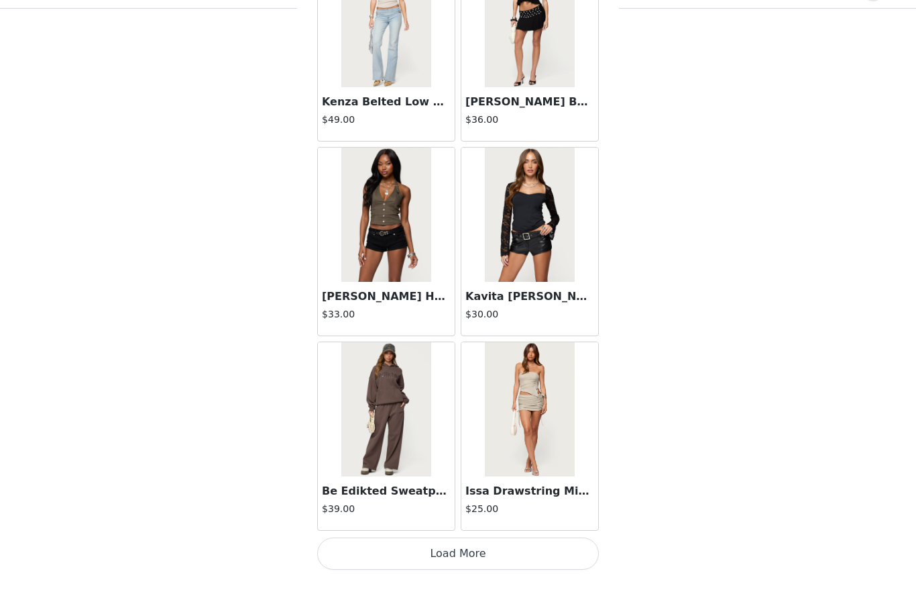
scroll to position [40346, 0]
click at [456, 585] on div "Step 1 of 5" at bounding box center [458, 583] width 157 height 64
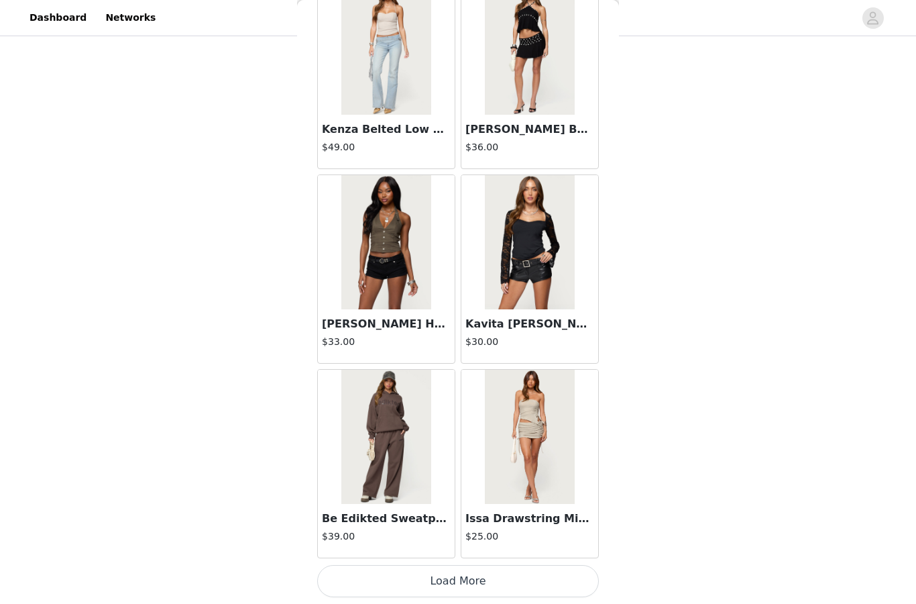
scroll to position [40293, 0]
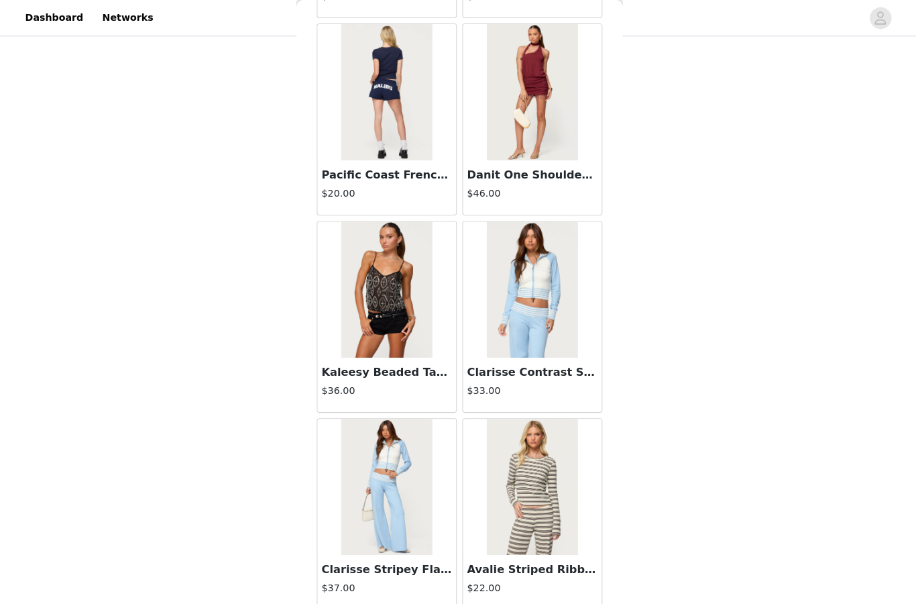
scroll to position [42246, 0]
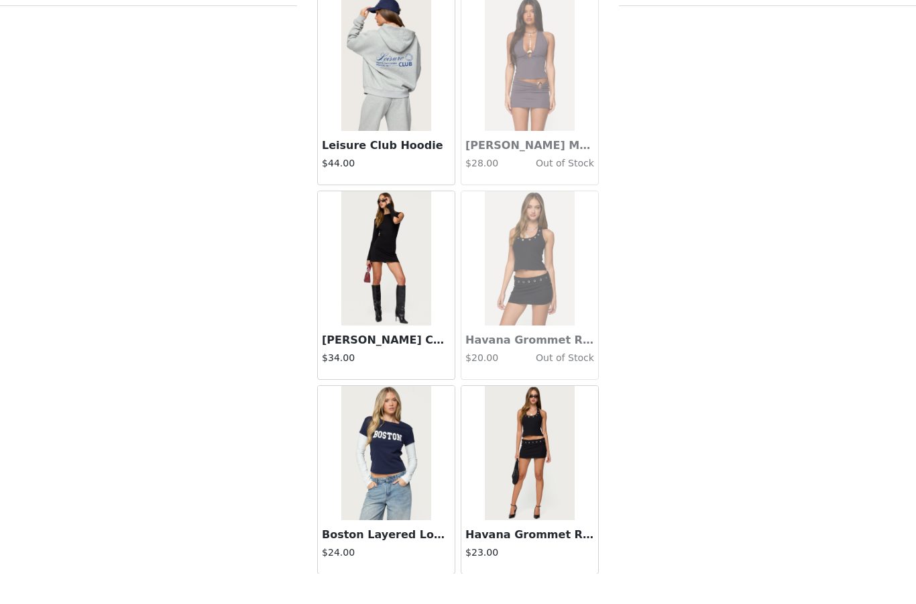
scroll to position [1724, 0]
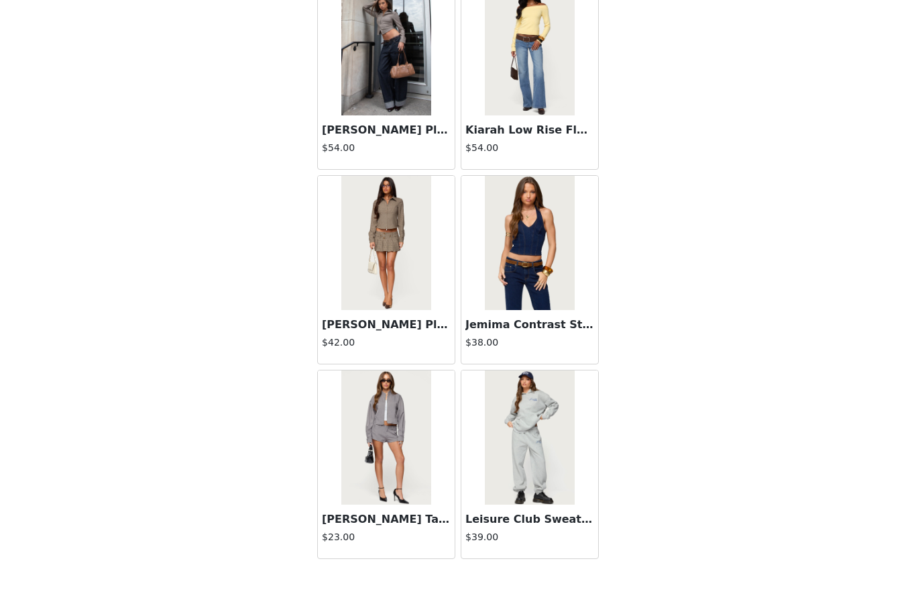
scroll to position [45944, 0]
click at [389, 302] on img at bounding box center [385, 285] width 89 height 134
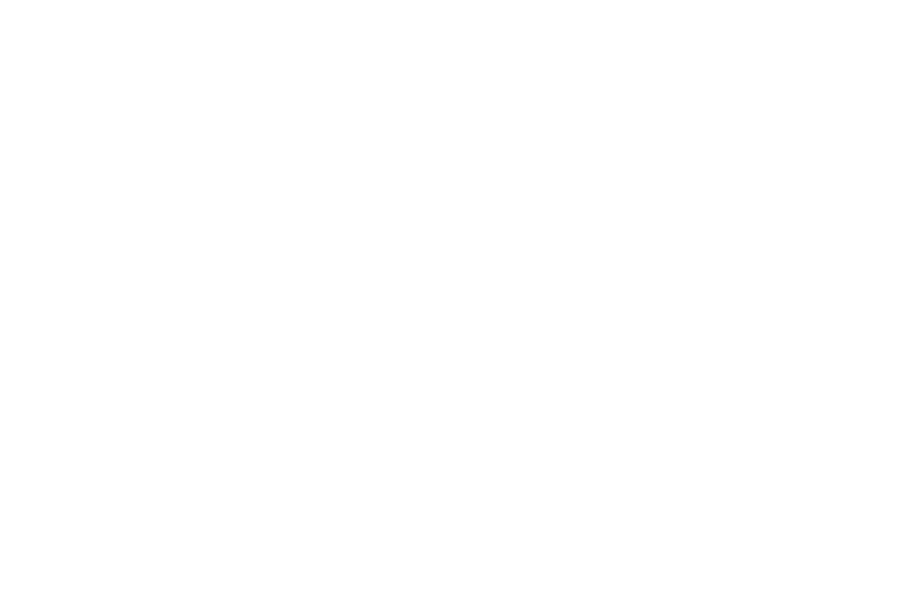
scroll to position [0, 0]
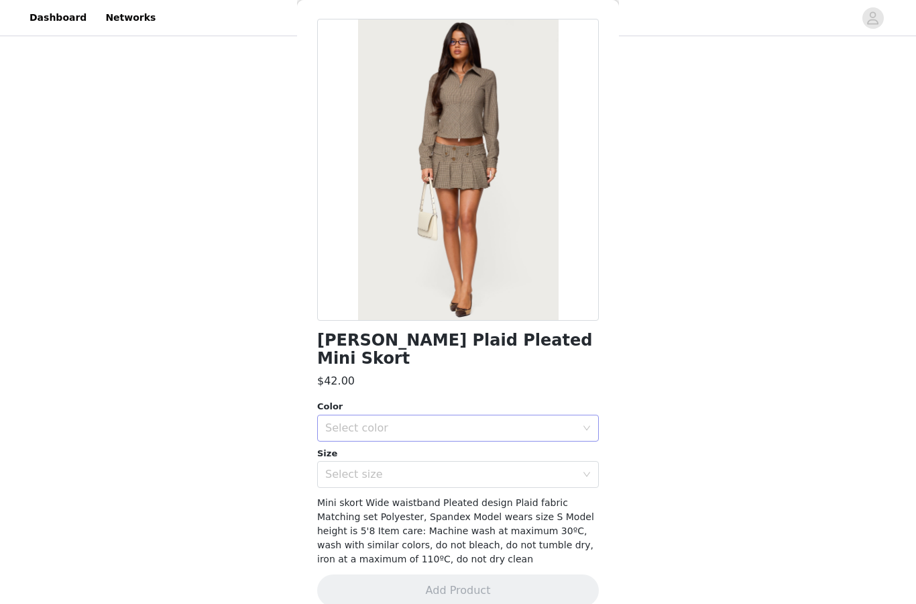
click at [399, 421] on div "Select color" at bounding box center [450, 427] width 251 height 13
click at [378, 441] on li "MIX" at bounding box center [458, 438] width 282 height 21
click at [371, 467] on div "Select size" at bounding box center [450, 473] width 251 height 13
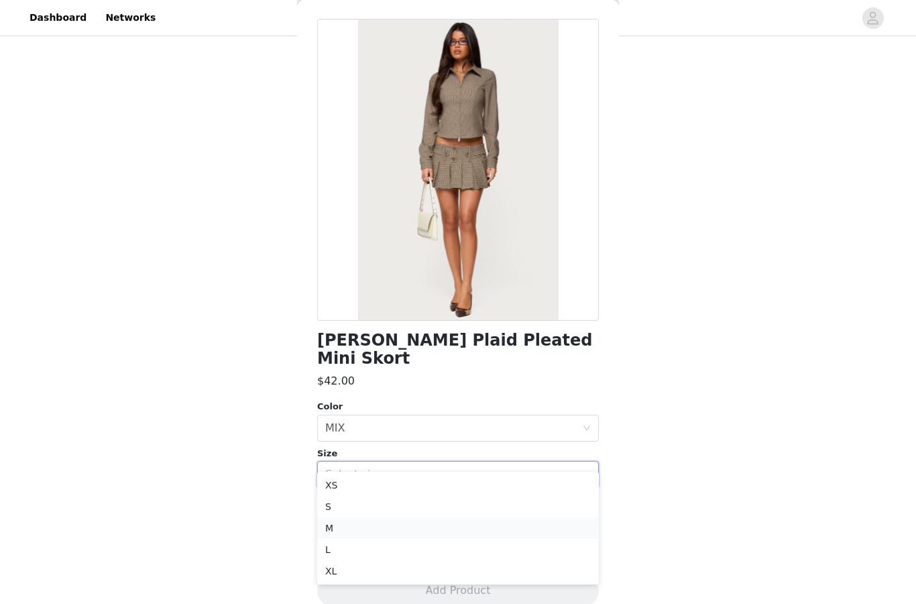
click at [347, 528] on li "M" at bounding box center [458, 527] width 282 height 21
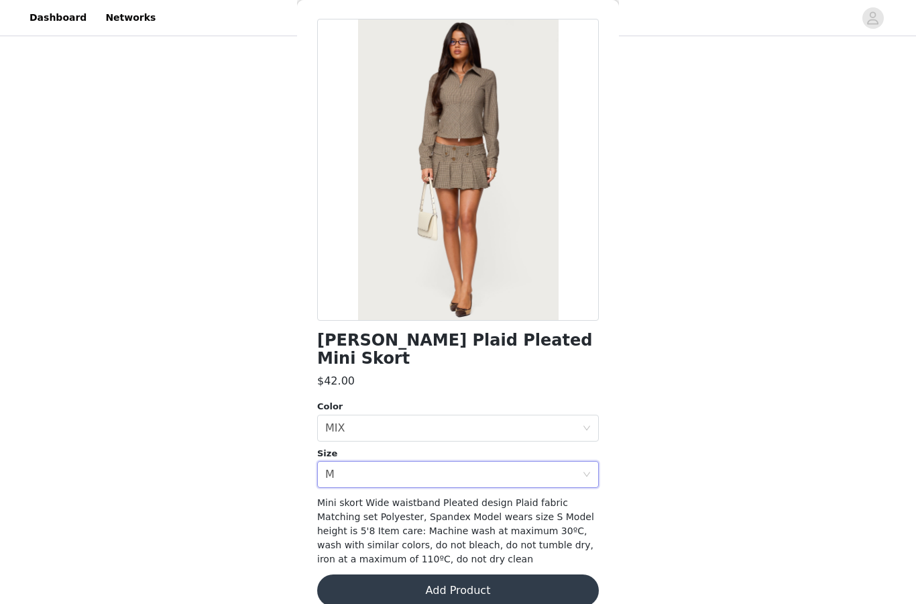
click at [353, 575] on button "Add Product" at bounding box center [458, 590] width 282 height 32
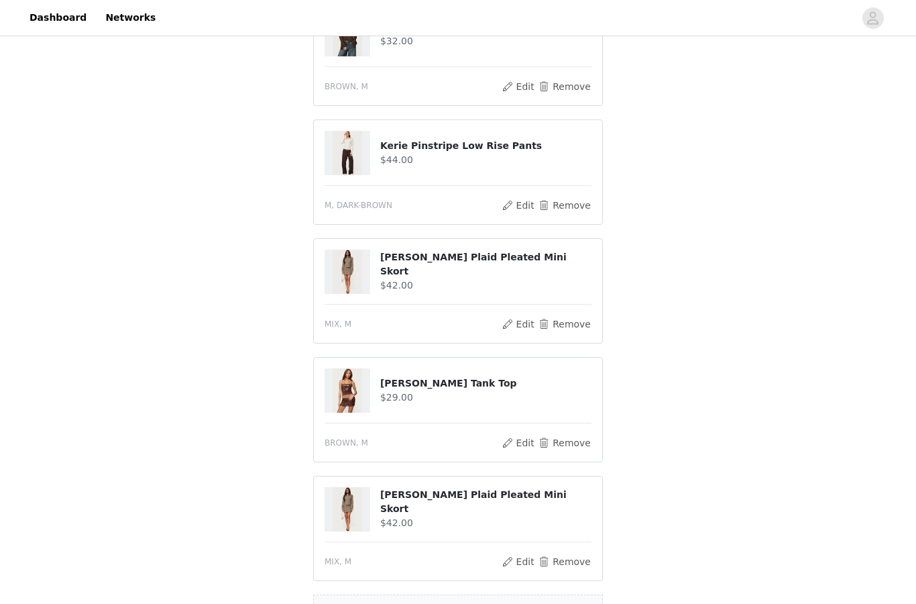
scroll to position [1714, 0]
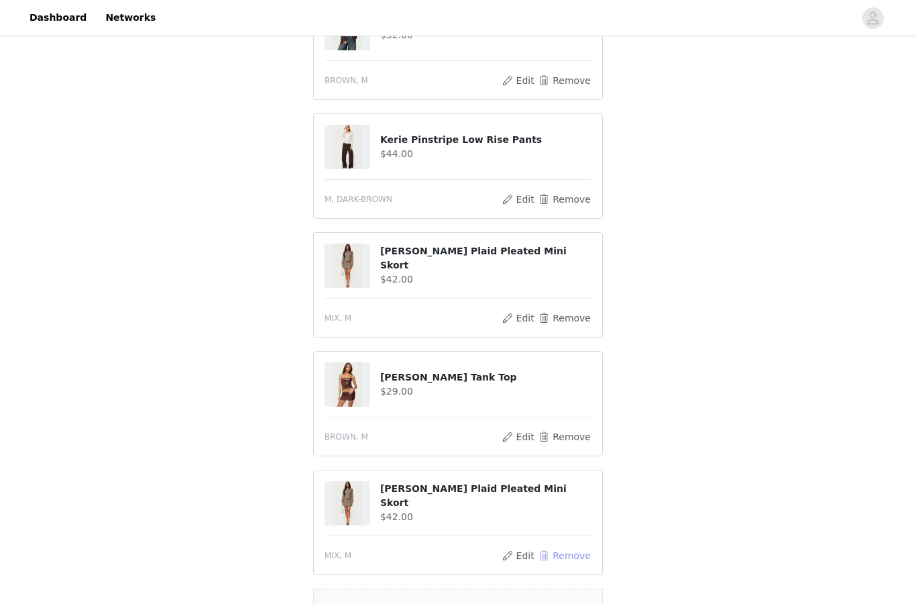
click at [557, 559] on button "Remove" at bounding box center [565, 555] width 54 height 16
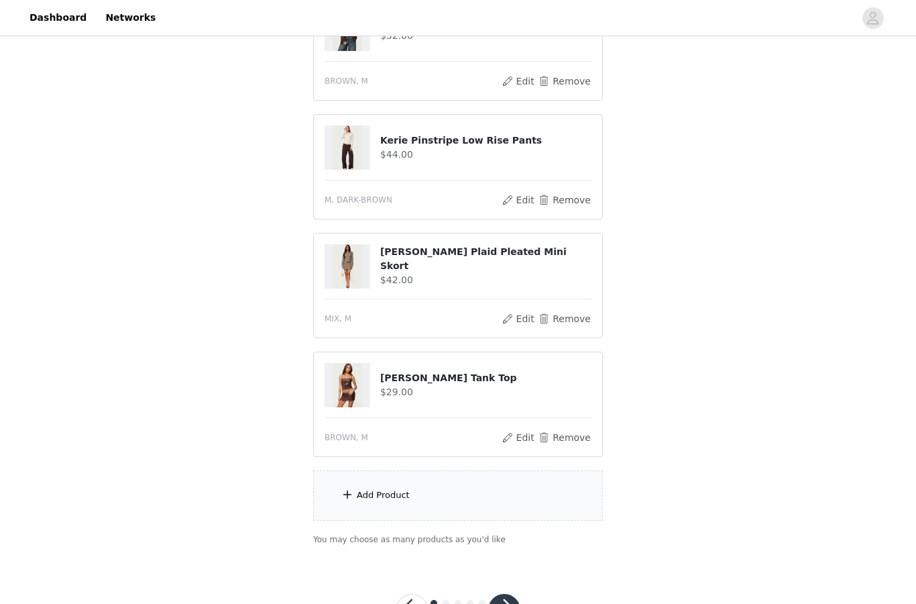
click at [425, 504] on div "Add Product" at bounding box center [458, 495] width 290 height 50
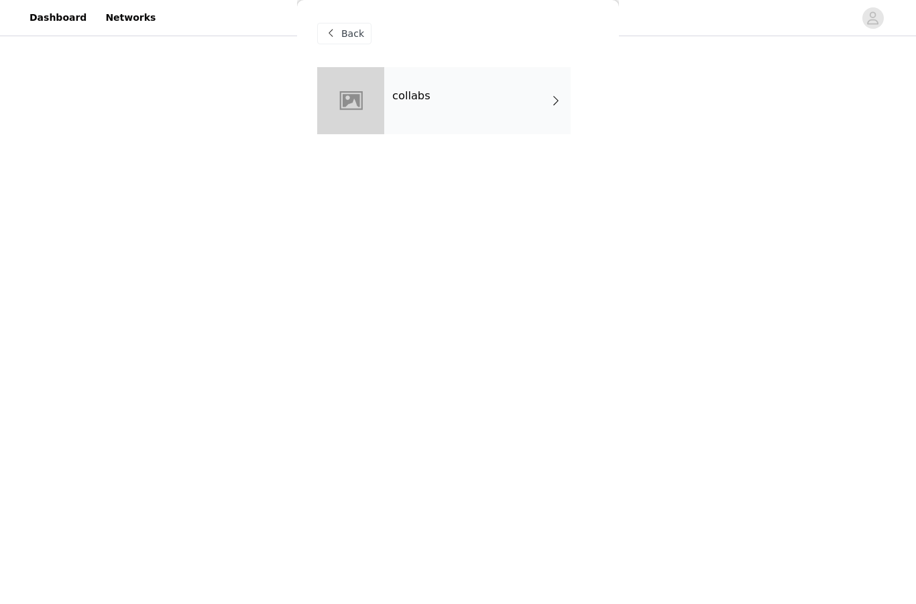
click at [440, 109] on div "collabs" at bounding box center [477, 100] width 186 height 67
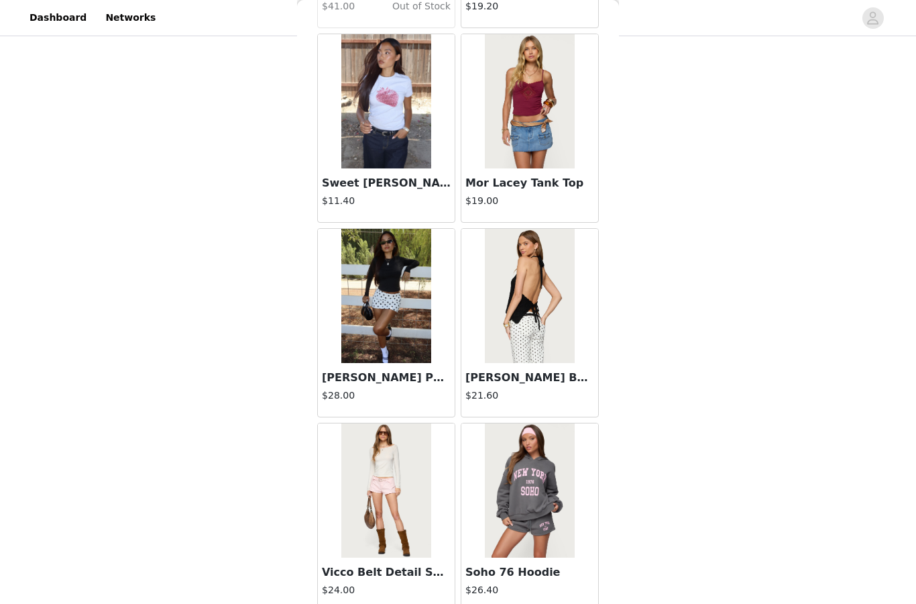
scroll to position [1395, 0]
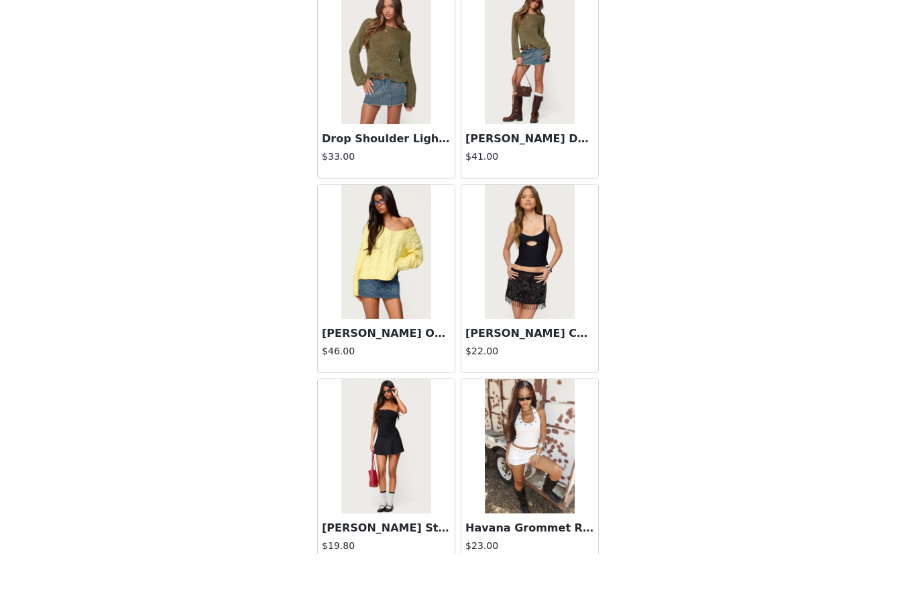
scroll to position [1733, 0]
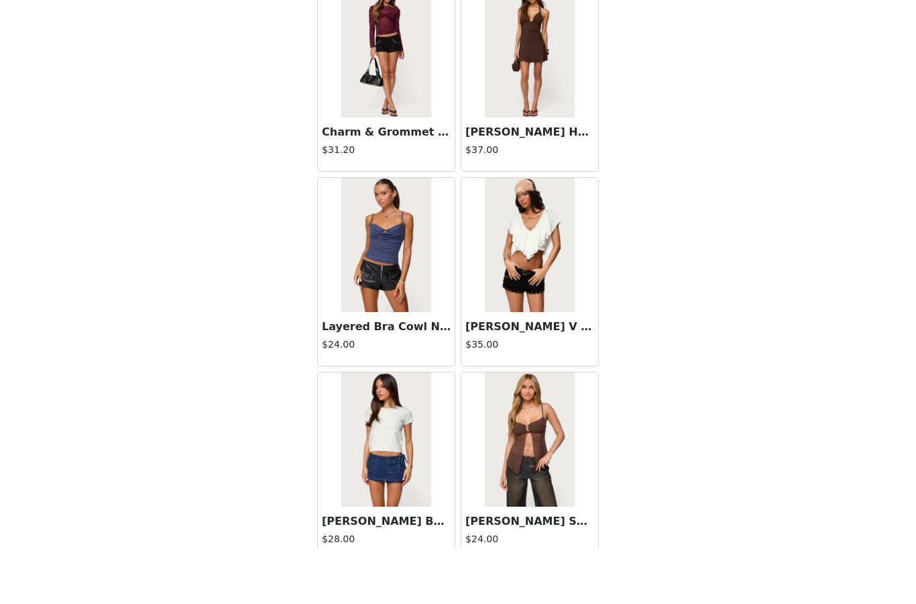
scroll to position [1733, 0]
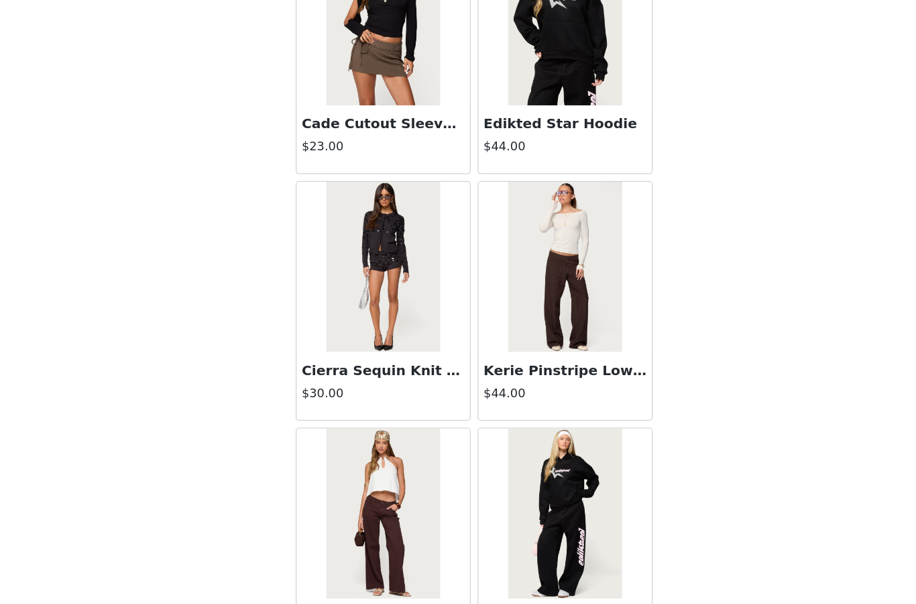
scroll to position [1747, 0]
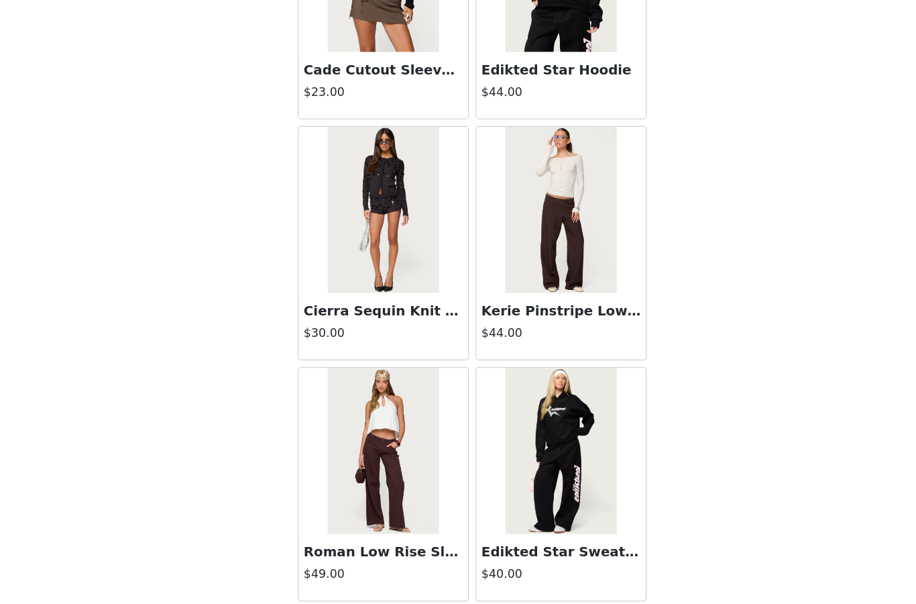
click at [337, 565] on button "Load More" at bounding box center [458, 581] width 282 height 32
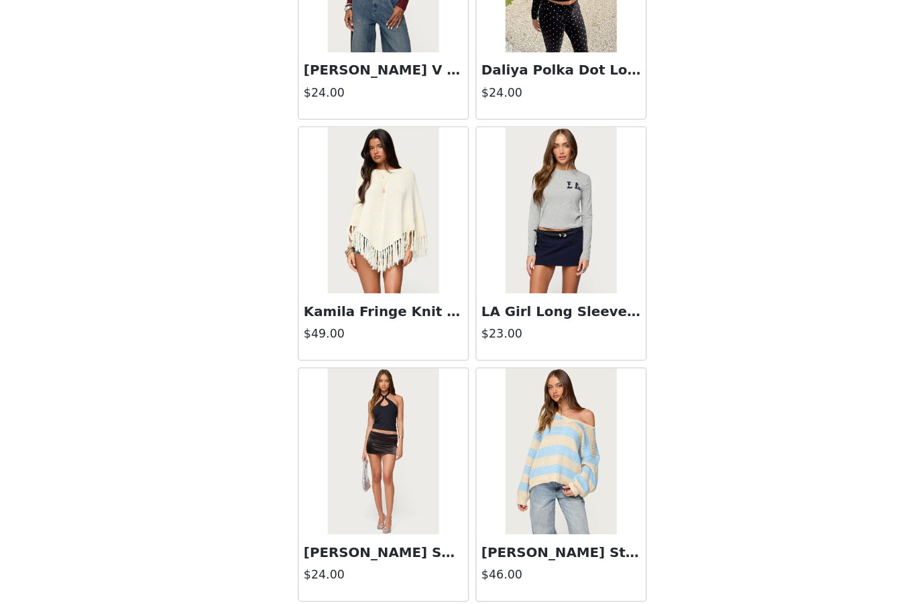
click at [343, 565] on button "Load More" at bounding box center [458, 581] width 282 height 32
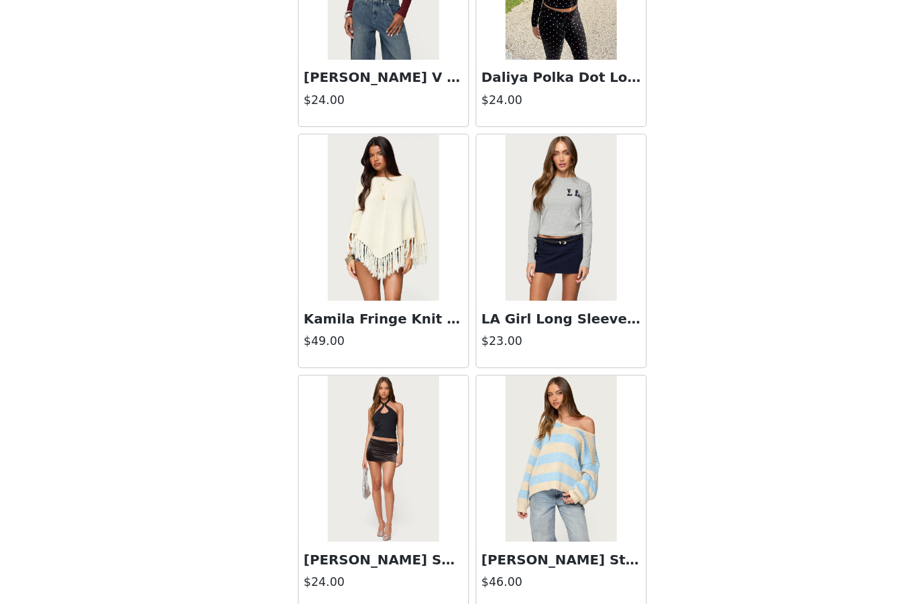
scroll to position [26726, 0]
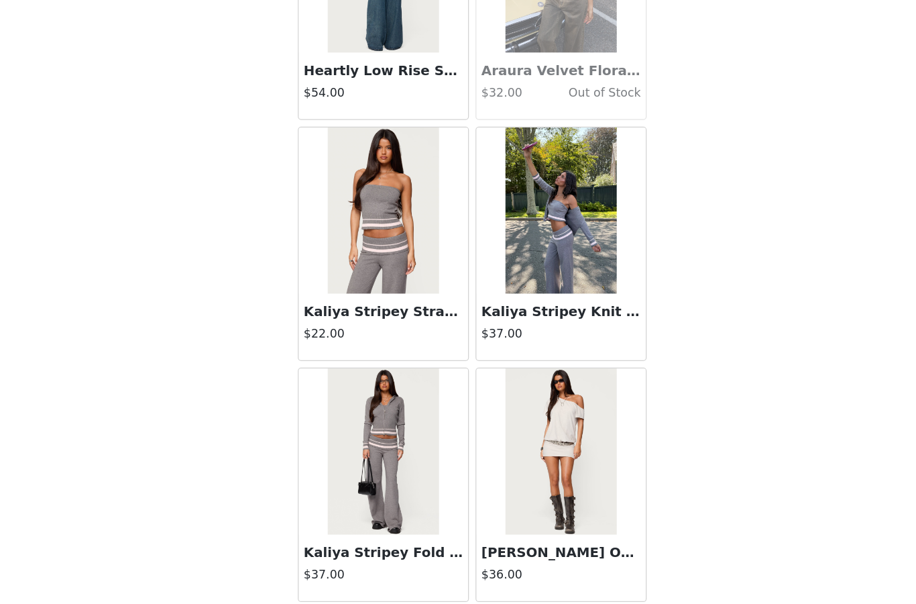
click at [353, 565] on button "Load More" at bounding box center [458, 581] width 282 height 32
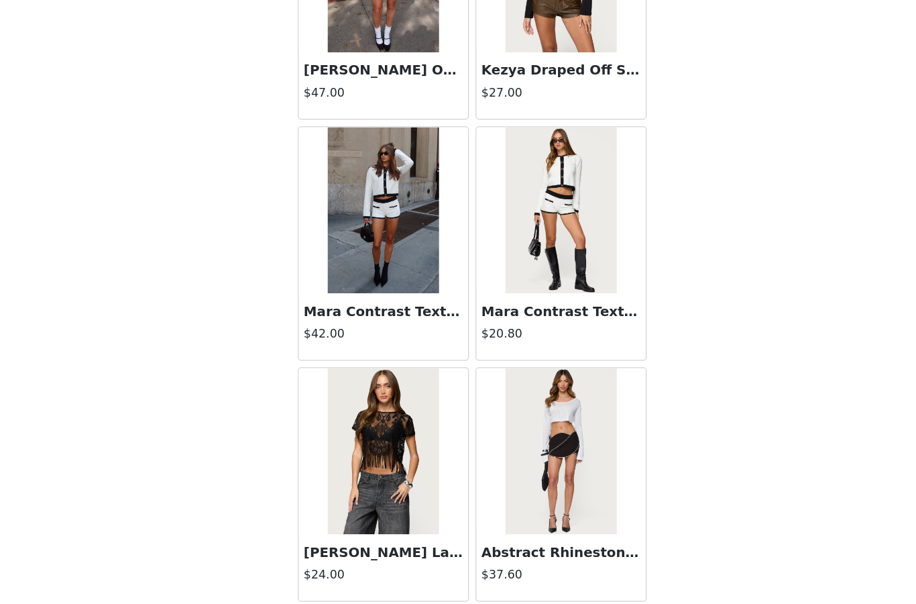
scroll to position [30622, 0]
click at [355, 565] on button "Load More" at bounding box center [458, 581] width 282 height 32
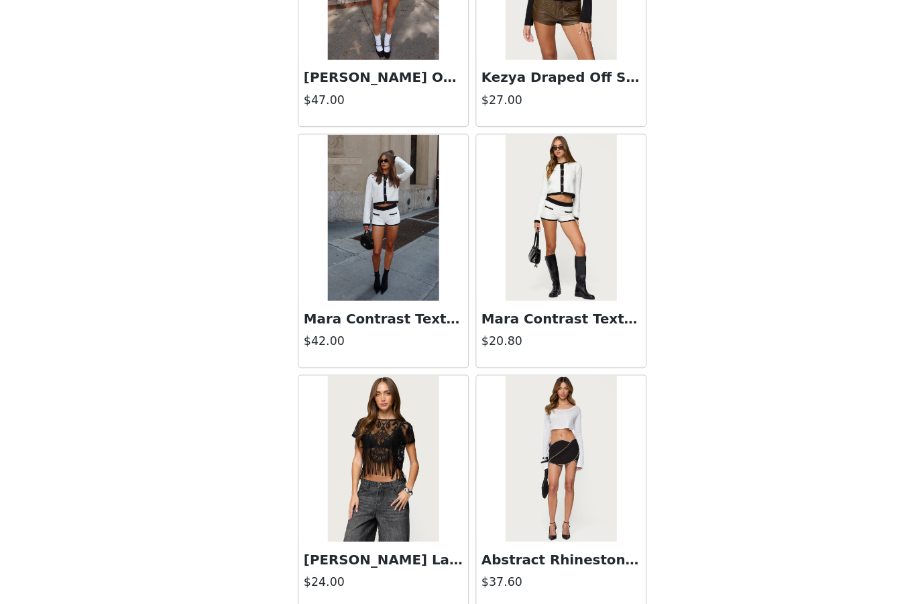
scroll to position [30616, 0]
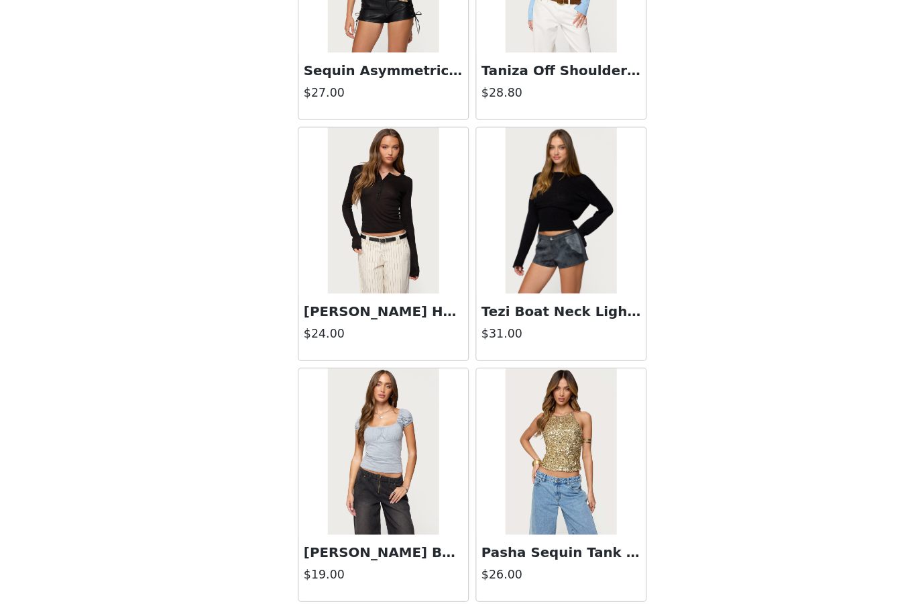
click at [352, 565] on button "Load More" at bounding box center [458, 581] width 282 height 32
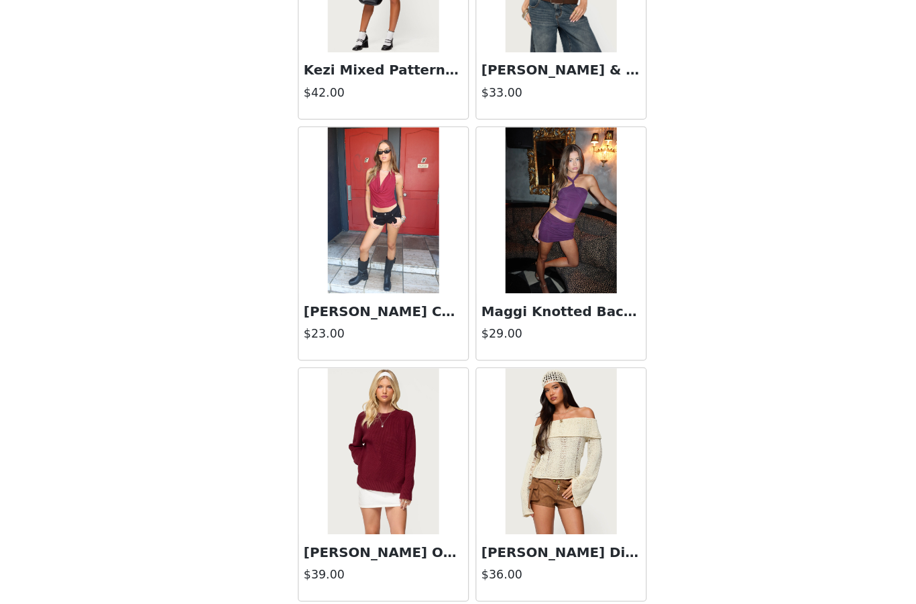
scroll to position [34512, 0]
click at [362, 565] on button "Load More" at bounding box center [458, 581] width 282 height 32
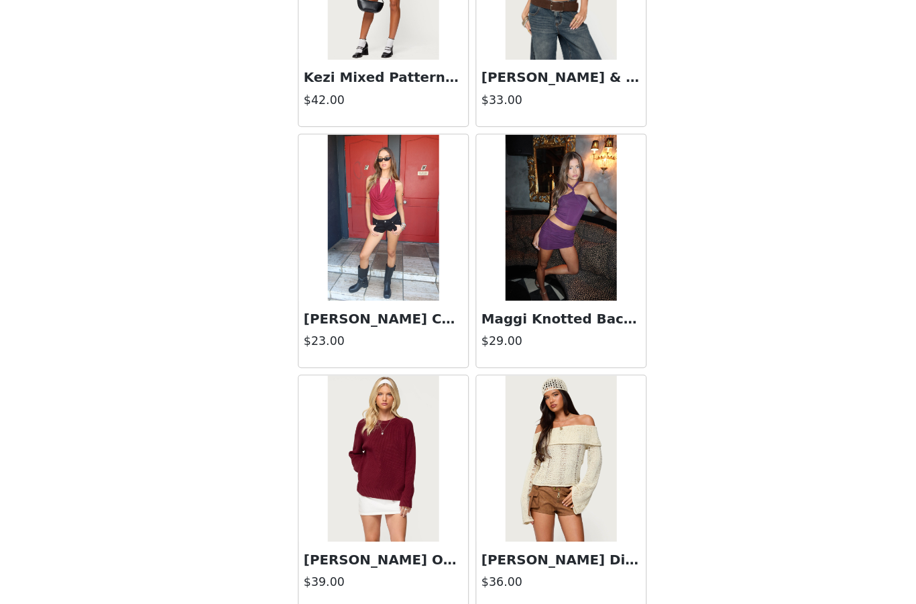
scroll to position [34506, 0]
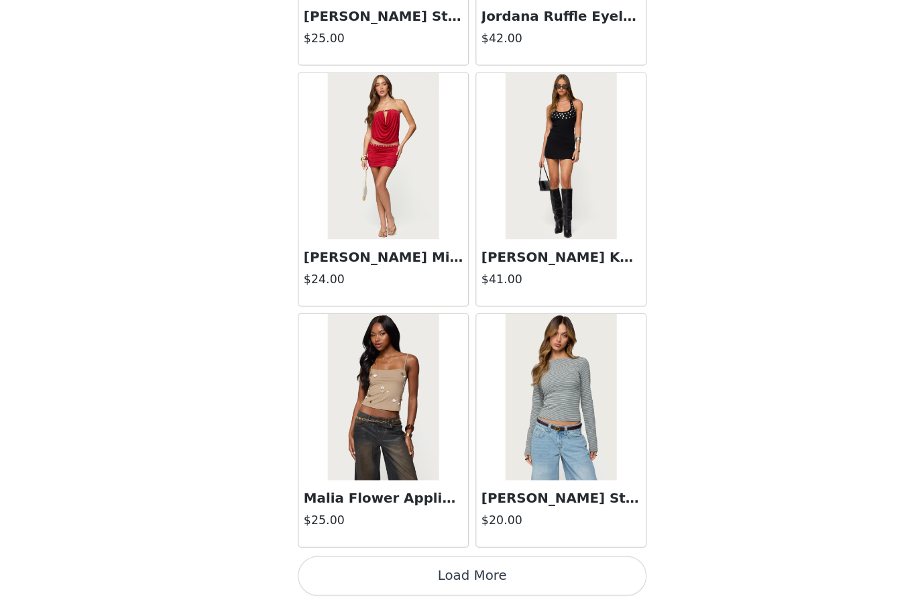
click at [361, 565] on button "Load More" at bounding box center [458, 581] width 282 height 32
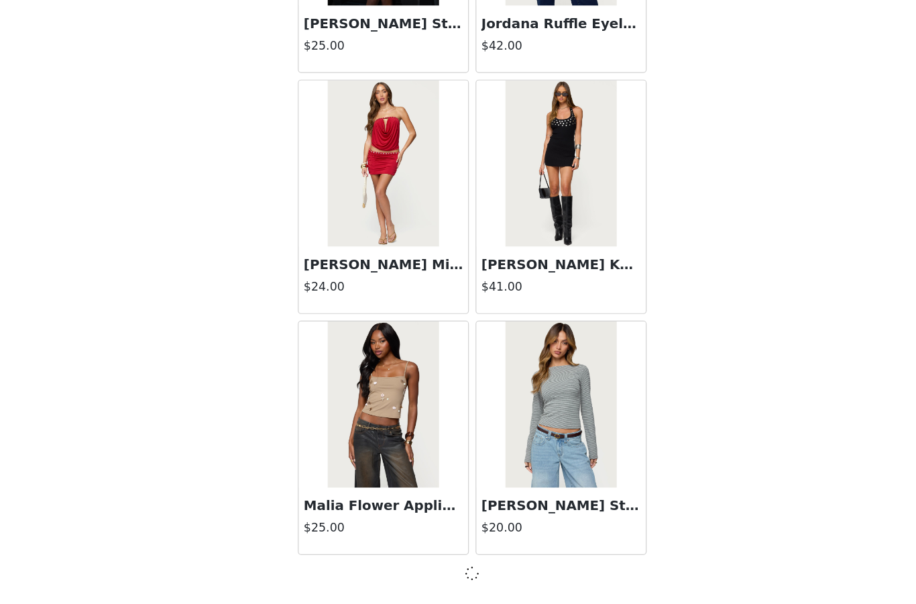
scroll to position [36451, 0]
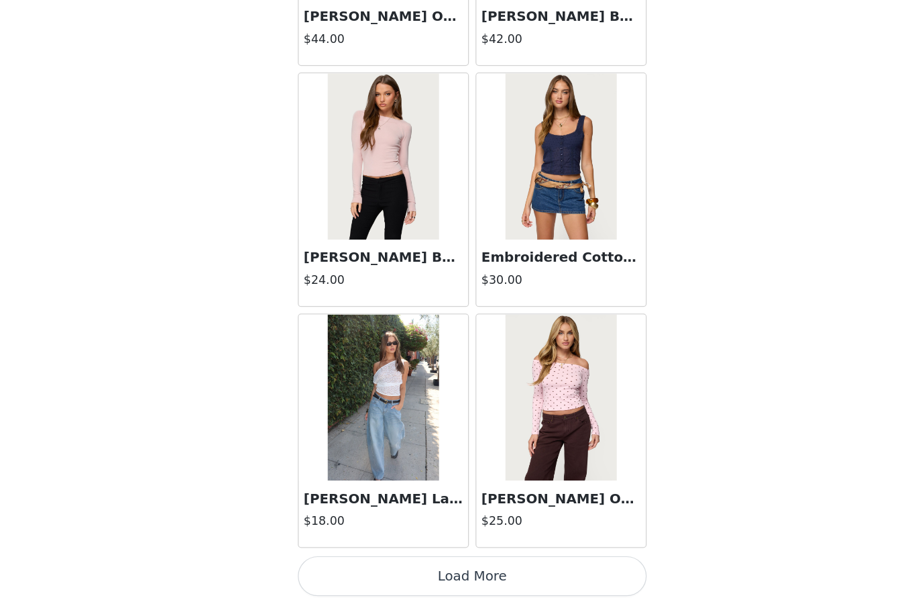
click at [370, 565] on button "Load More" at bounding box center [458, 581] width 282 height 32
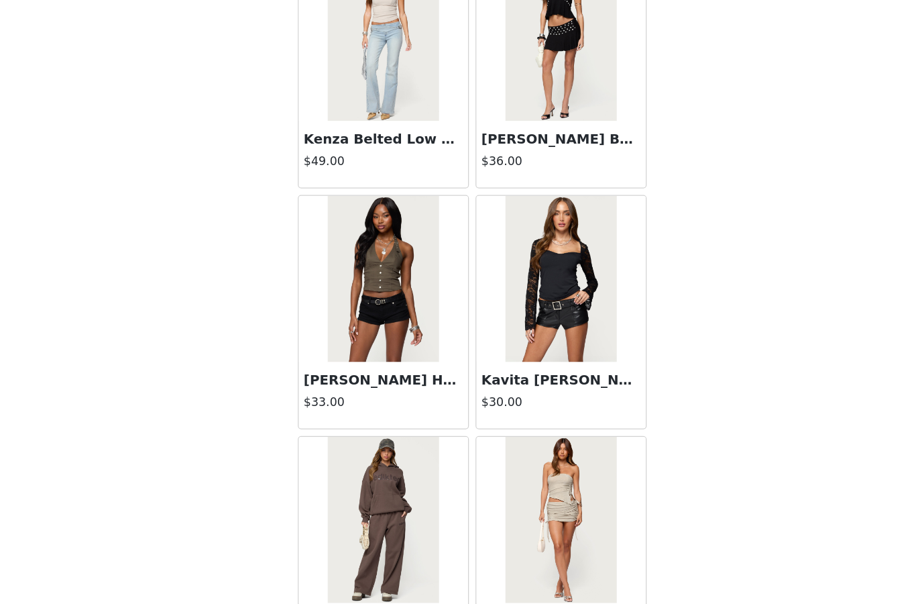
scroll to position [40346, 0]
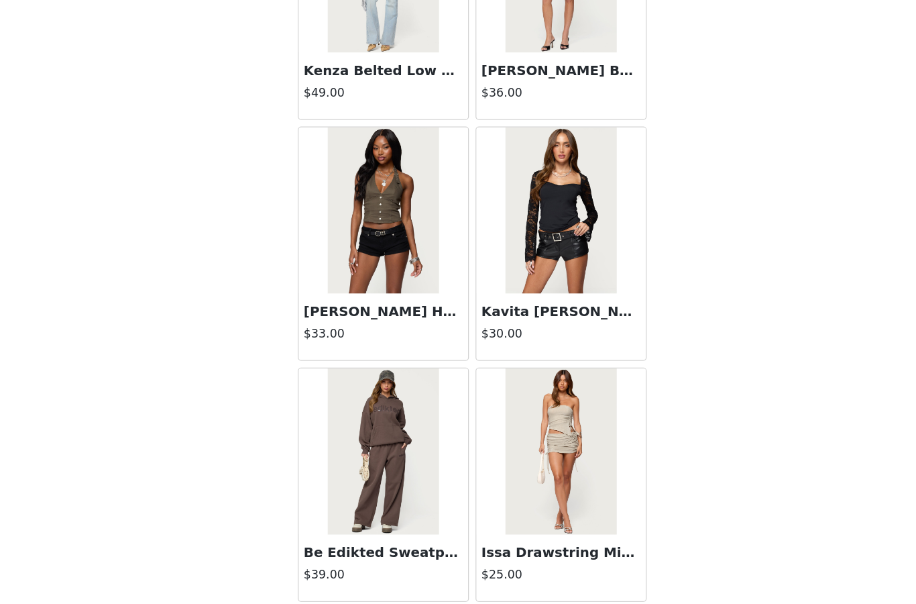
click at [364, 565] on button "Load More" at bounding box center [458, 581] width 282 height 32
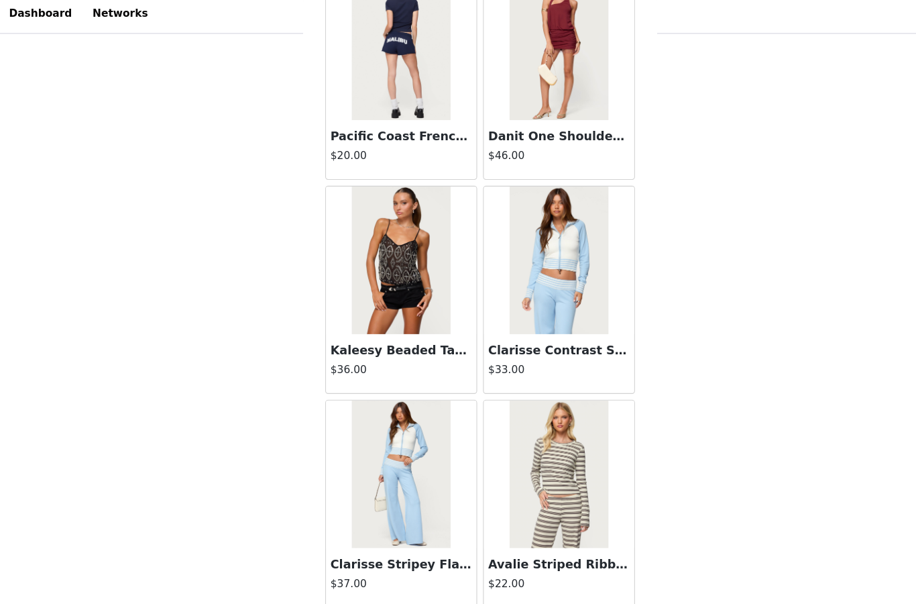
scroll to position [42291, 0]
click at [431, 575] on button "Load More" at bounding box center [458, 581] width 282 height 32
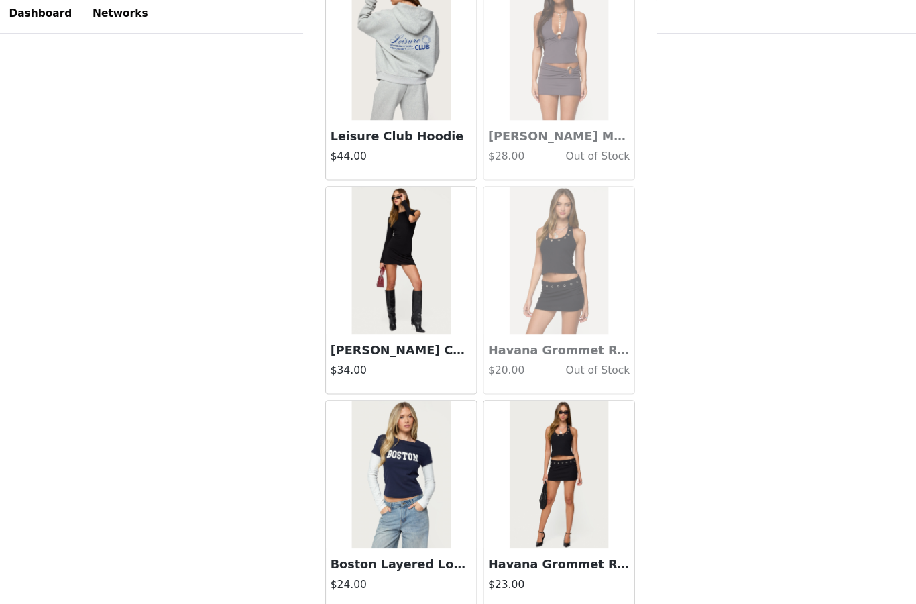
click at [431, 572] on button "Load More" at bounding box center [458, 581] width 282 height 32
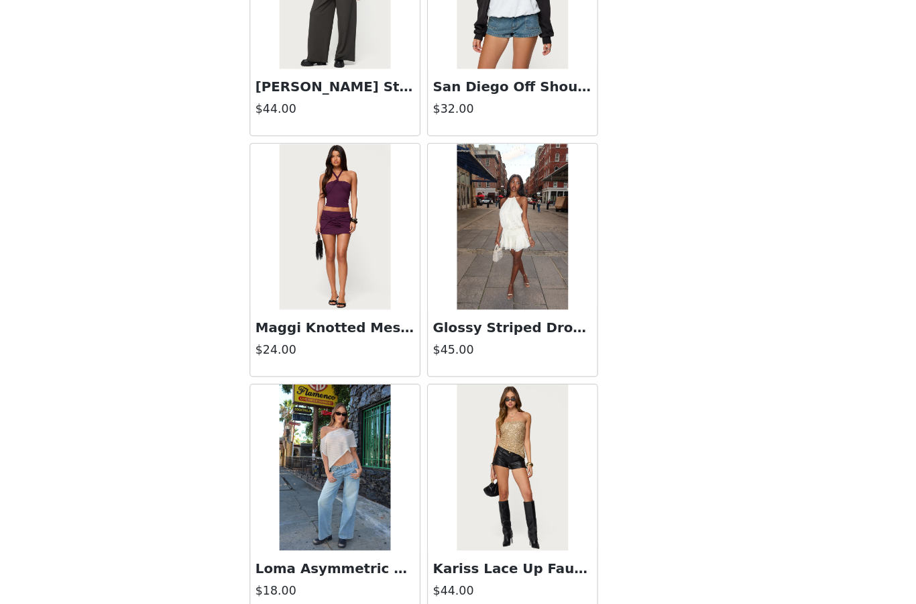
scroll to position [35858, 0]
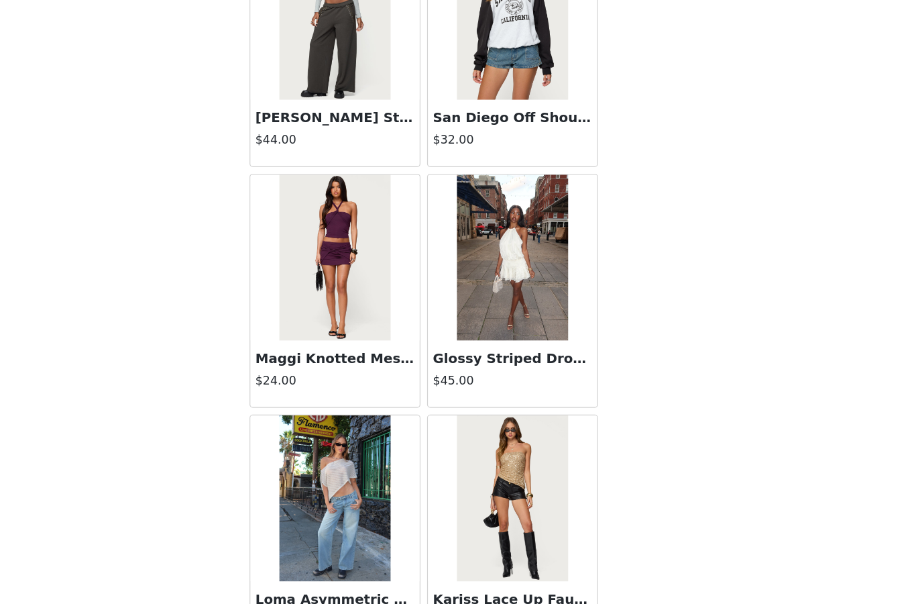
click at [485, 384] on img at bounding box center [529, 451] width 89 height 134
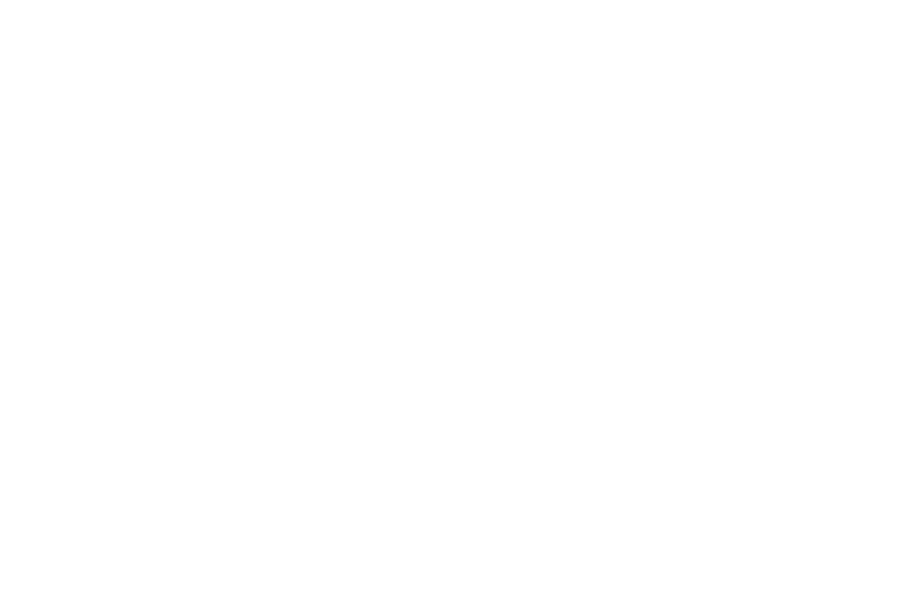
scroll to position [0, 0]
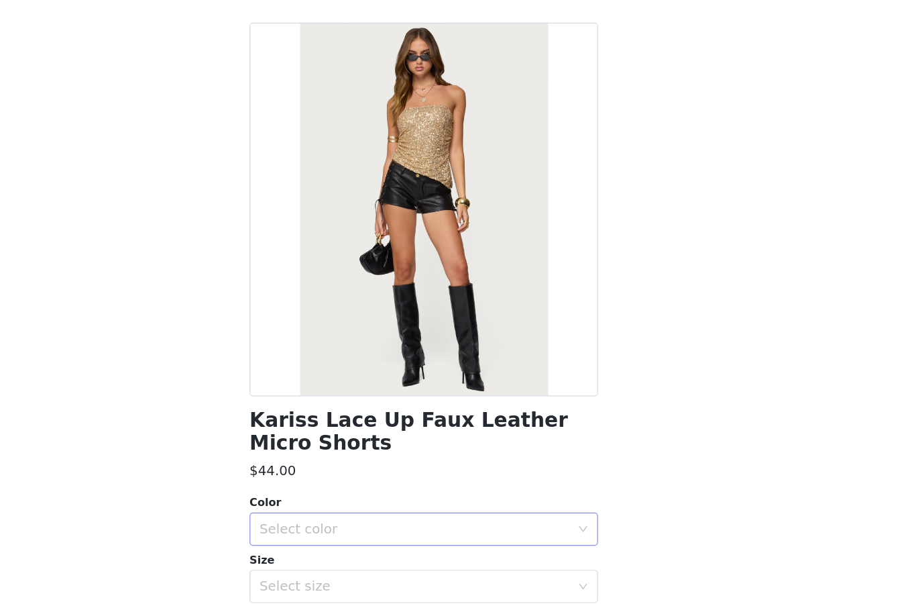
click at [325, 469] on div "Select color" at bounding box center [450, 475] width 251 height 13
click at [317, 494] on li "BLACK" at bounding box center [458, 504] width 282 height 21
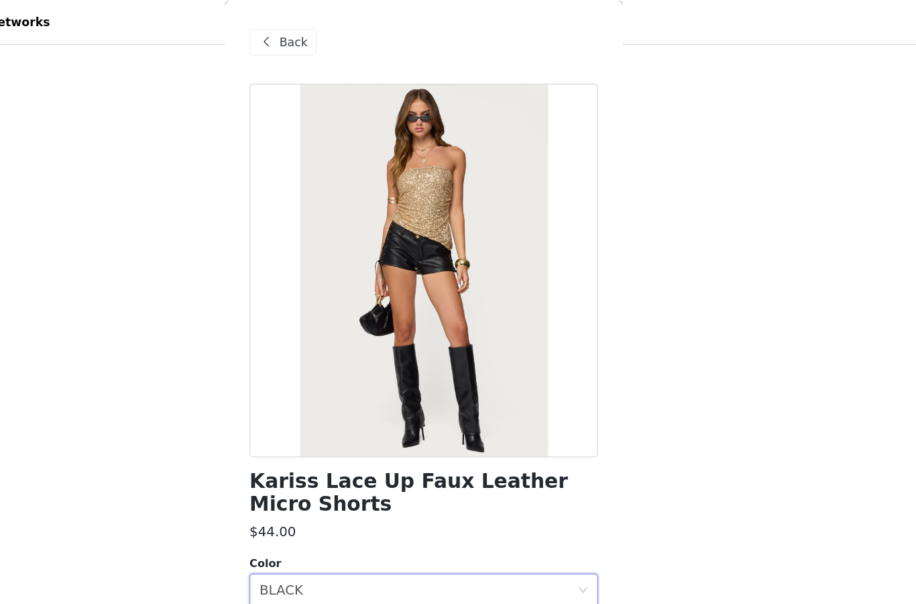
scroll to position [1133, 0]
click at [323, 36] on span at bounding box center [331, 33] width 16 height 16
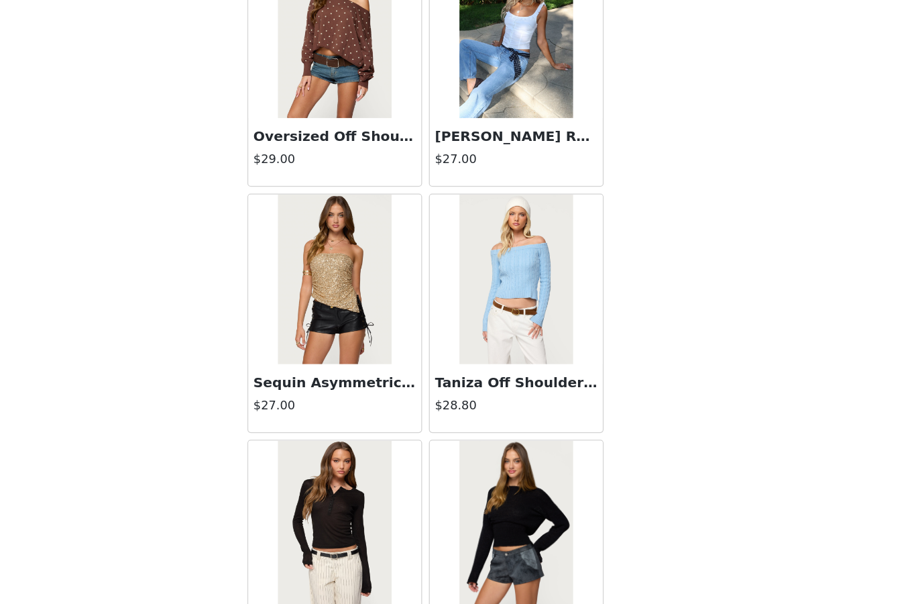
scroll to position [32354, 0]
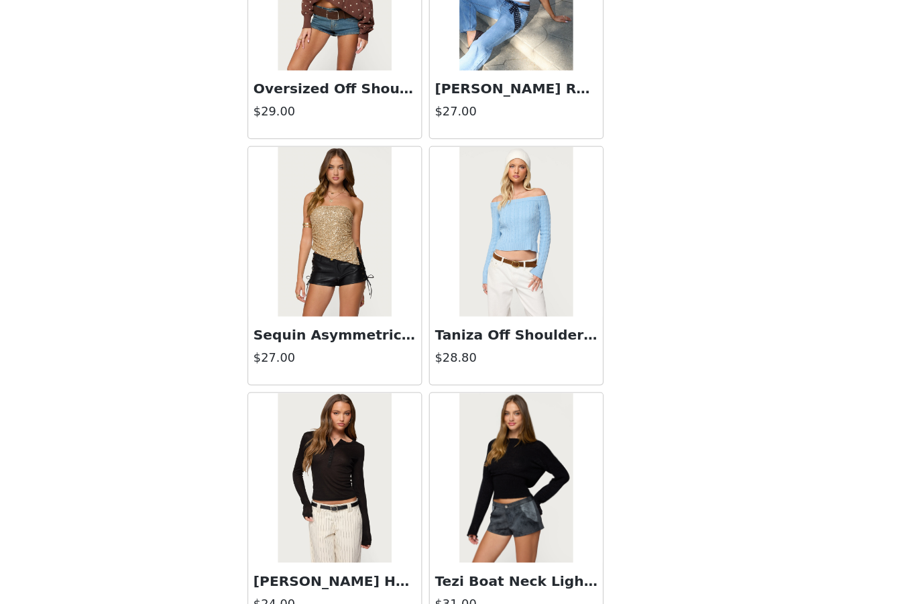
click at [341, 223] on img at bounding box center [385, 260] width 89 height 134
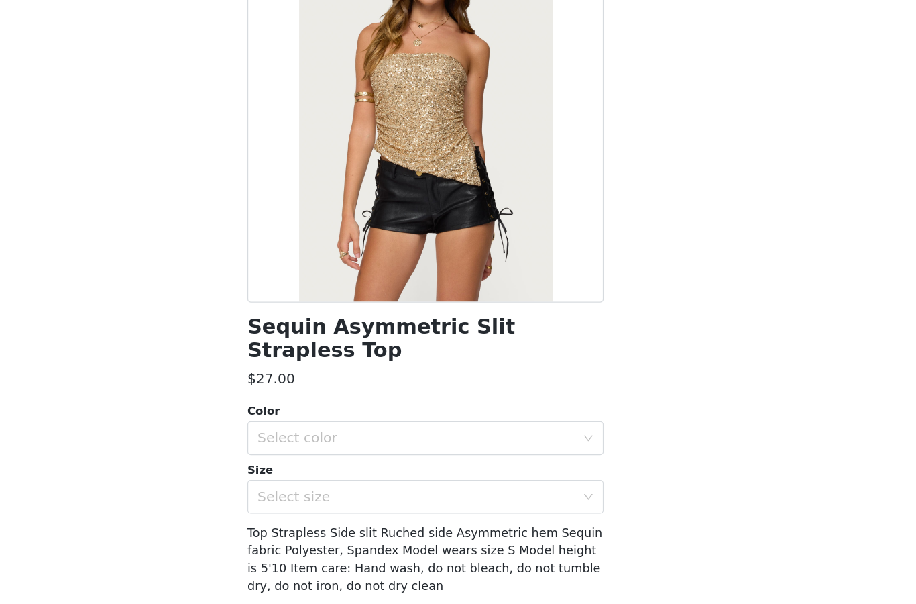
scroll to position [34, 0]
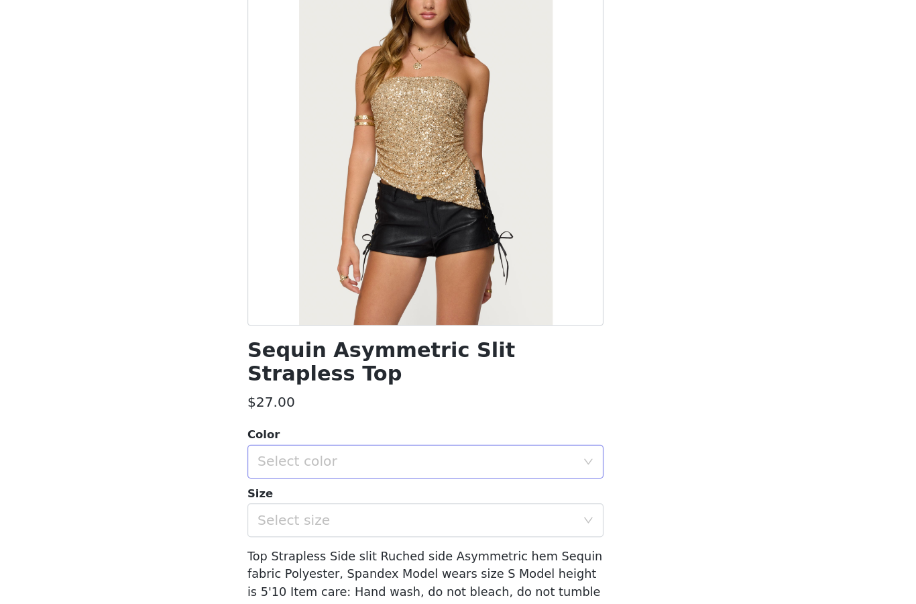
click at [325, 435] on div "Select color" at bounding box center [450, 441] width 251 height 13
click at [317, 442] on li "GOLD" at bounding box center [458, 452] width 282 height 21
click at [325, 482] on div "Select size" at bounding box center [450, 488] width 251 height 13
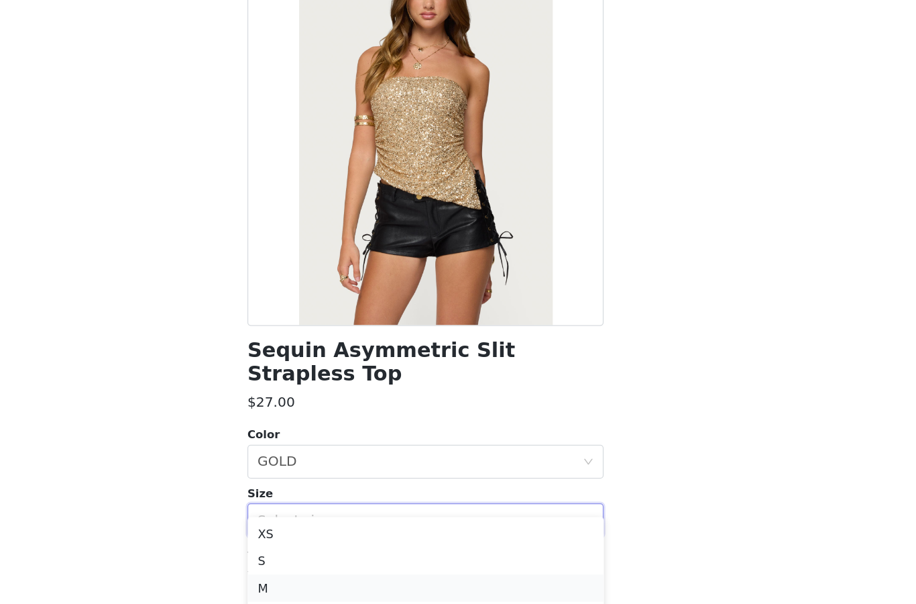
click at [317, 531] on li "M" at bounding box center [458, 541] width 282 height 21
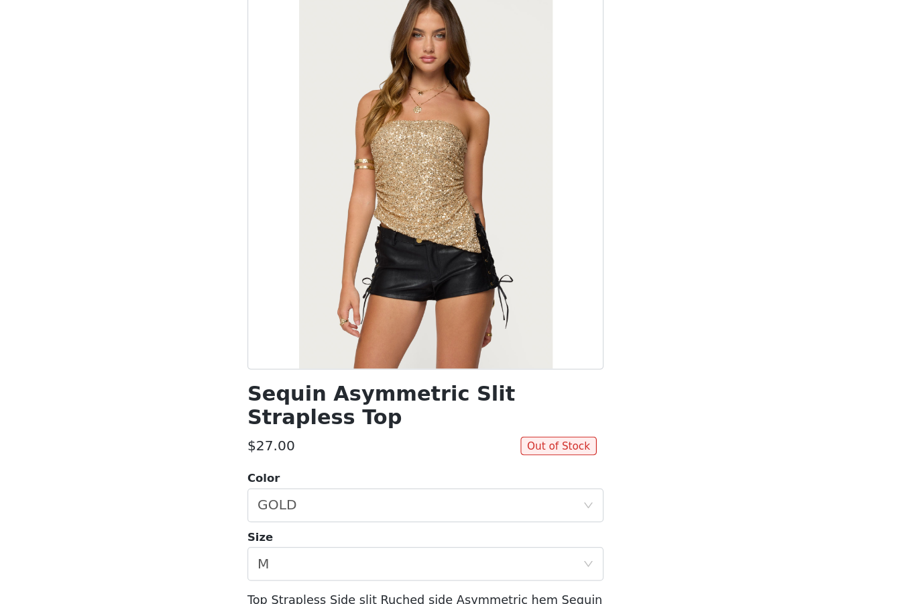
scroll to position [0, 0]
click at [325, 510] on div "Select size M" at bounding box center [453, 522] width 257 height 25
click at [317, 544] on li "S" at bounding box center [458, 554] width 282 height 21
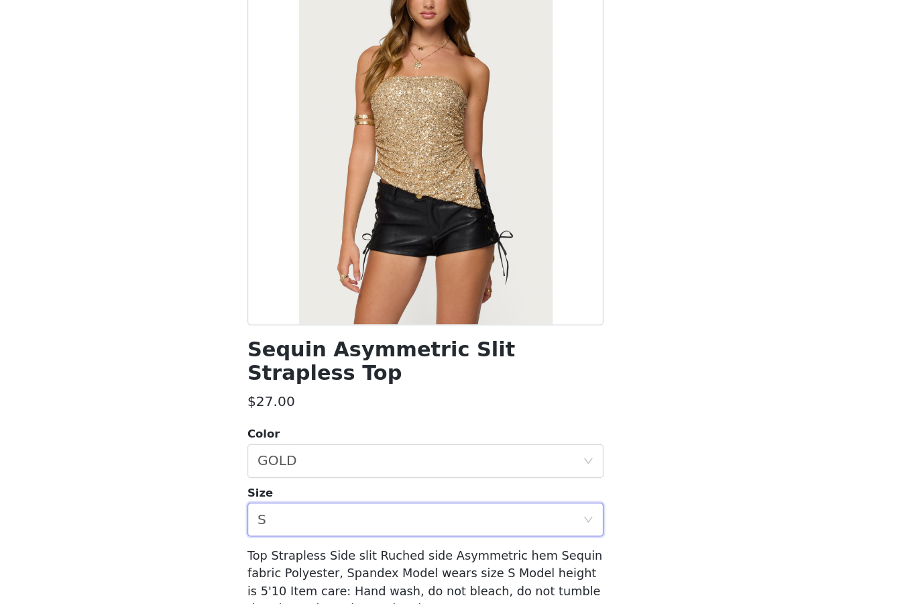
scroll to position [34, 0]
click at [325, 475] on div "Select size S" at bounding box center [453, 487] width 257 height 25
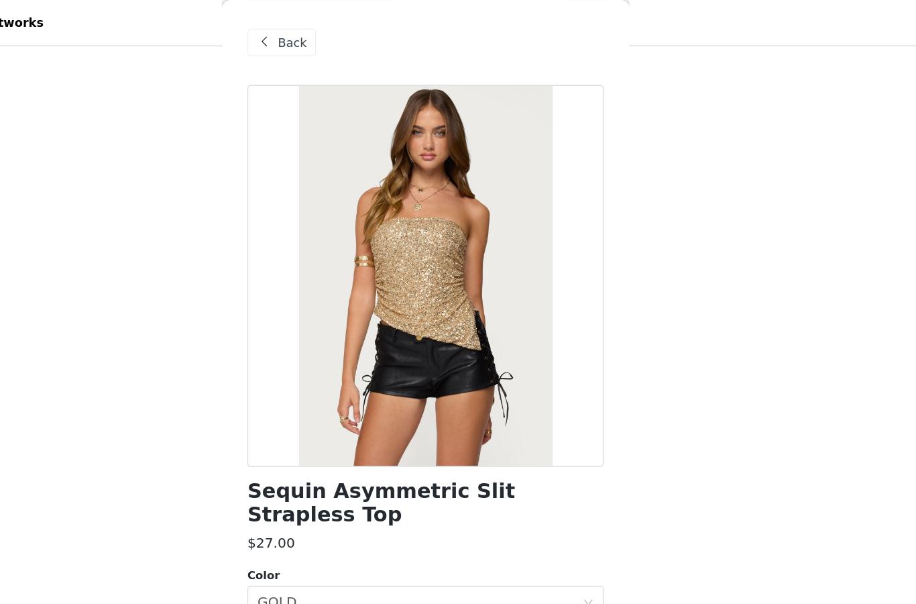
scroll to position [0, 0]
click at [341, 40] on span "Back" at bounding box center [352, 34] width 23 height 14
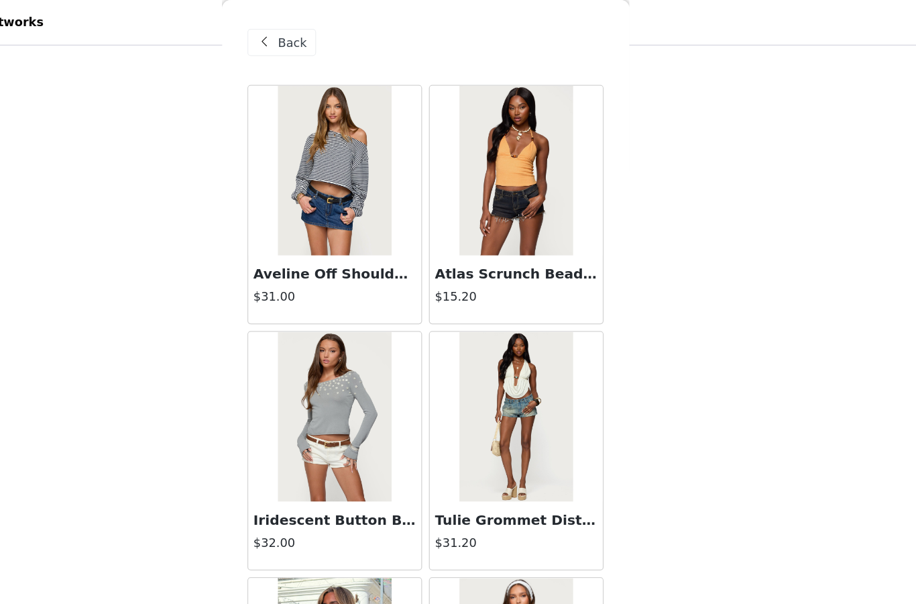
click at [317, 42] on div "Back" at bounding box center [344, 33] width 54 height 21
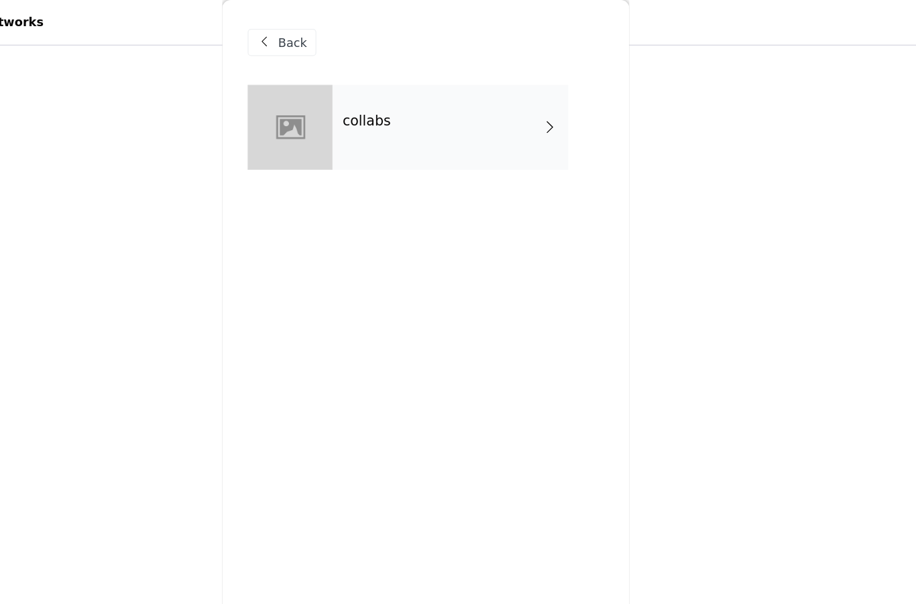
click at [317, 43] on div "Back" at bounding box center [344, 33] width 54 height 21
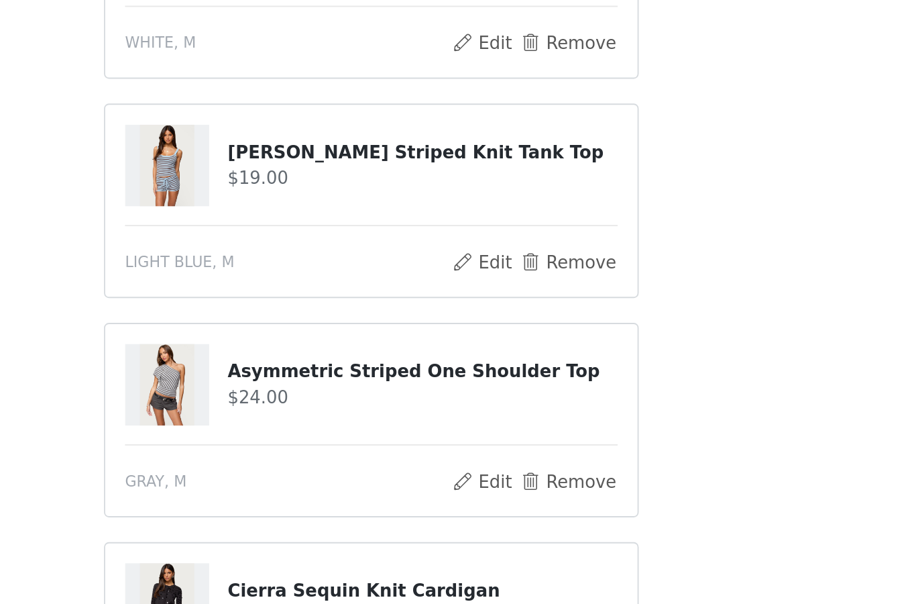
scroll to position [832, 0]
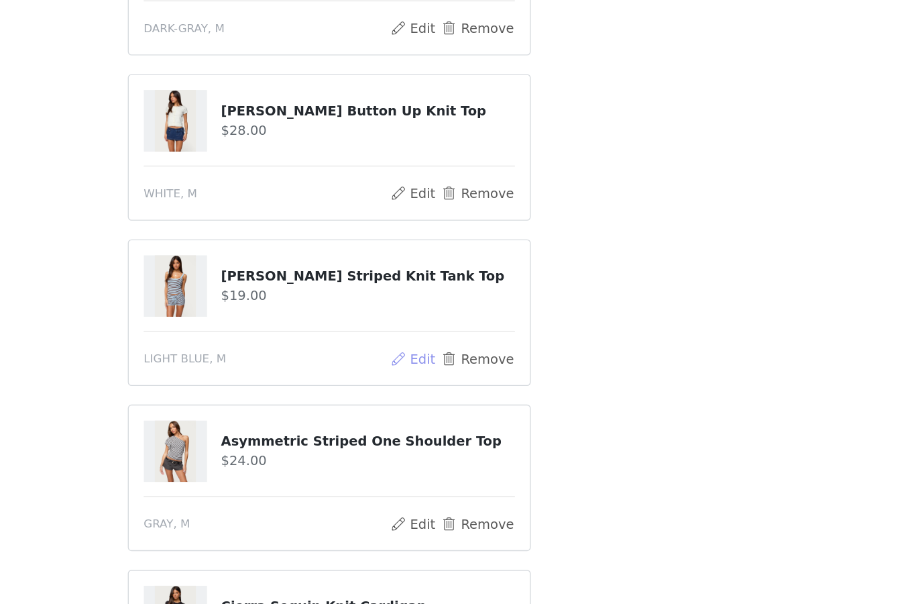
click at [501, 381] on button "Edit" at bounding box center [518, 389] width 34 height 16
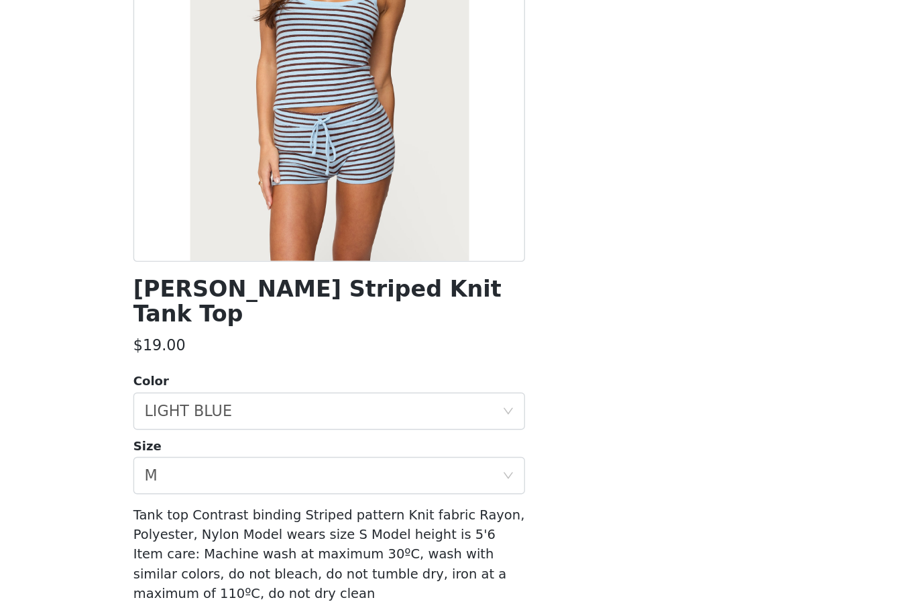
scroll to position [48, 0]
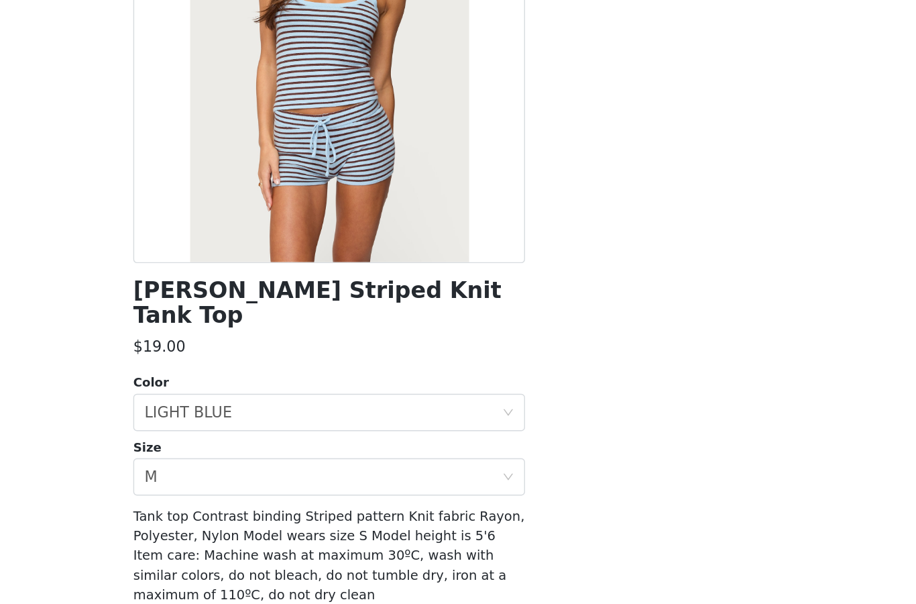
click at [317, 574] on button "Update Product" at bounding box center [458, 590] width 282 height 32
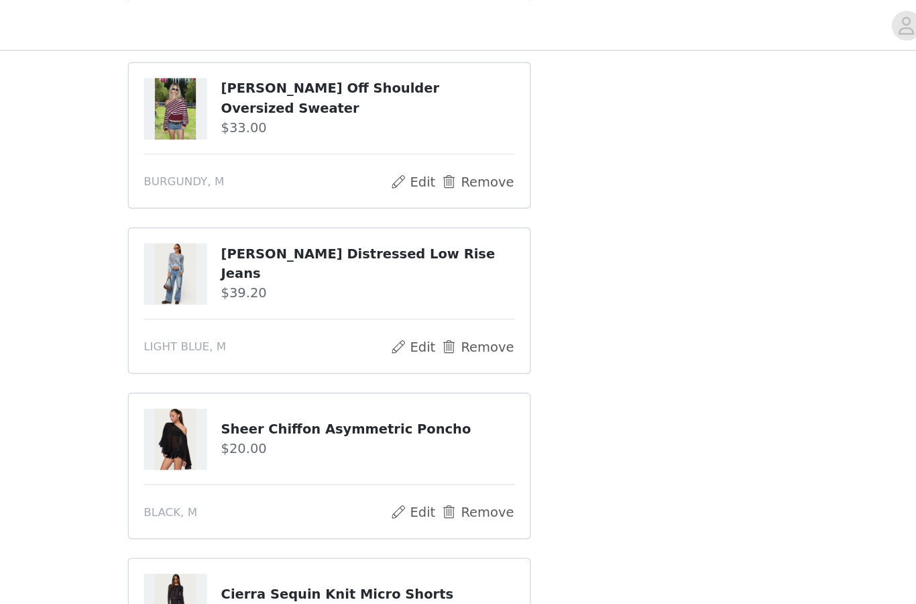
scroll to position [496, 0]
click at [538, 249] on button "Remove" at bounding box center [565, 249] width 54 height 16
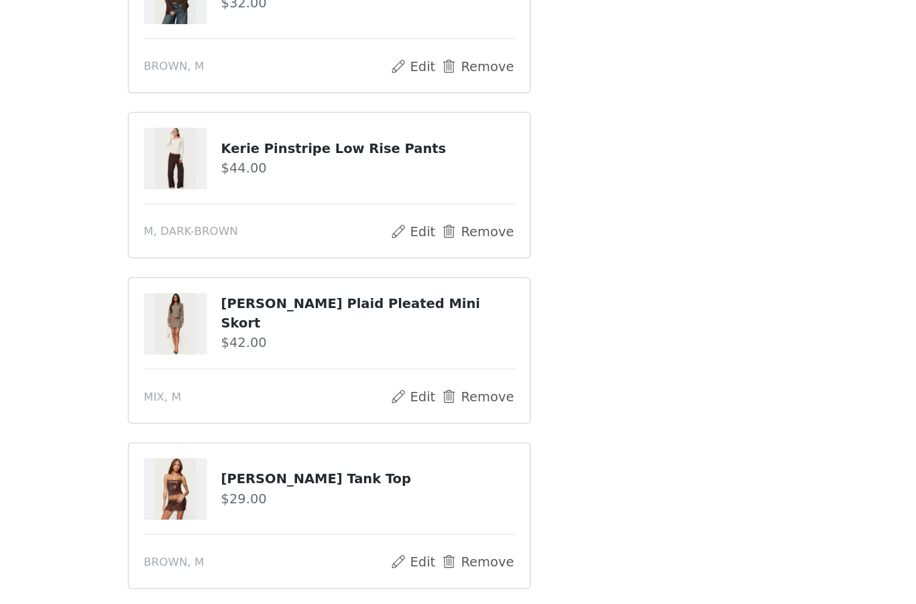
scroll to position [1668, 0]
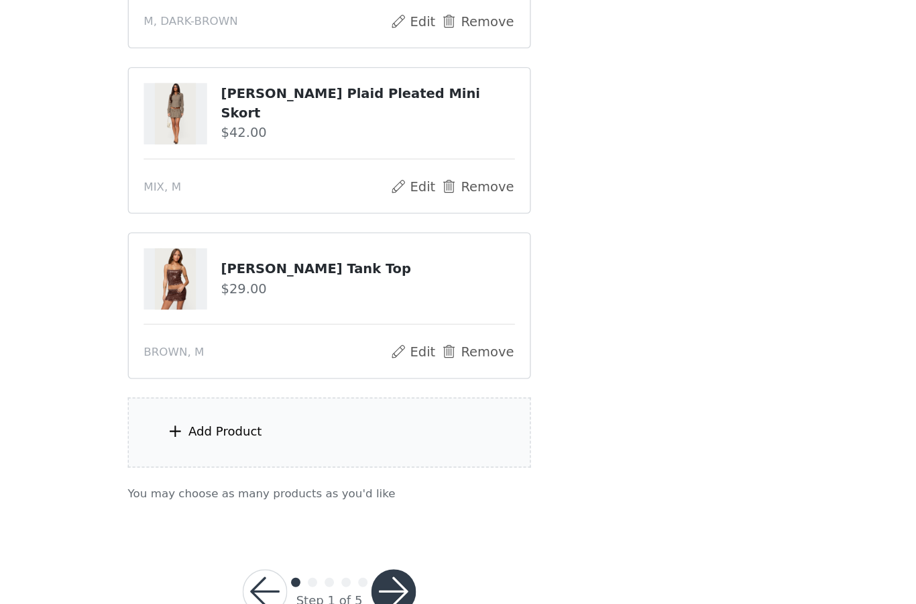
click at [313, 416] on div "Add Product" at bounding box center [458, 441] width 290 height 50
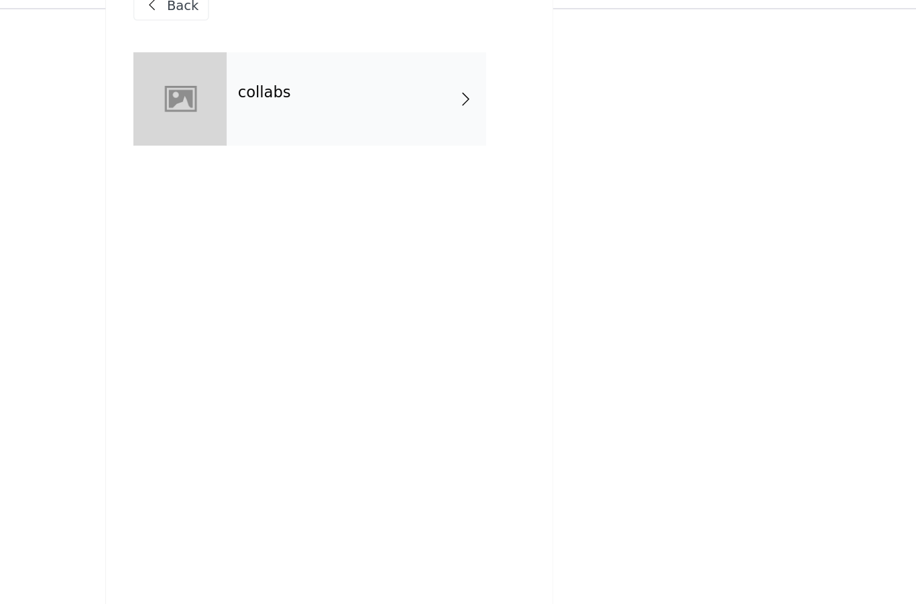
scroll to position [1575, 0]
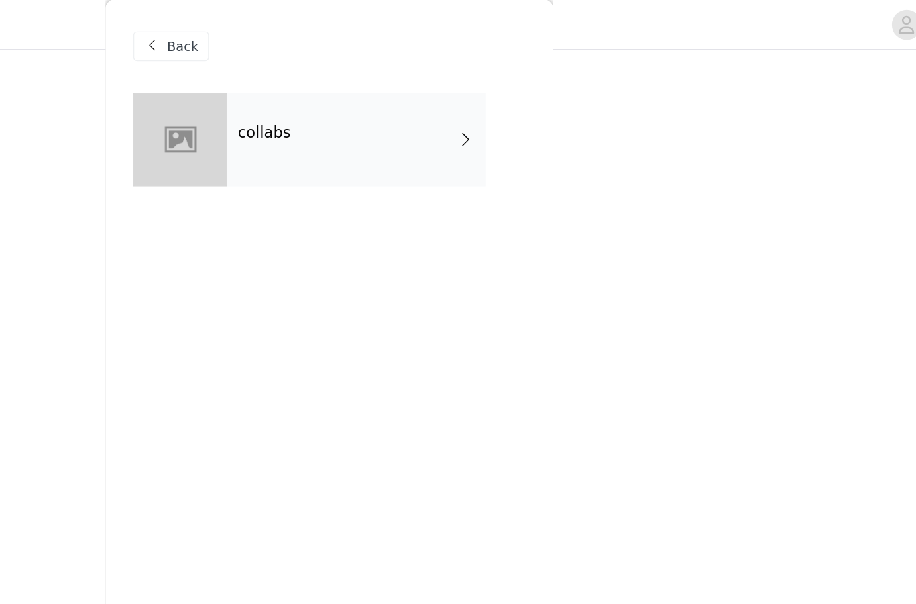
click at [384, 101] on div "collabs" at bounding box center [477, 100] width 186 height 67
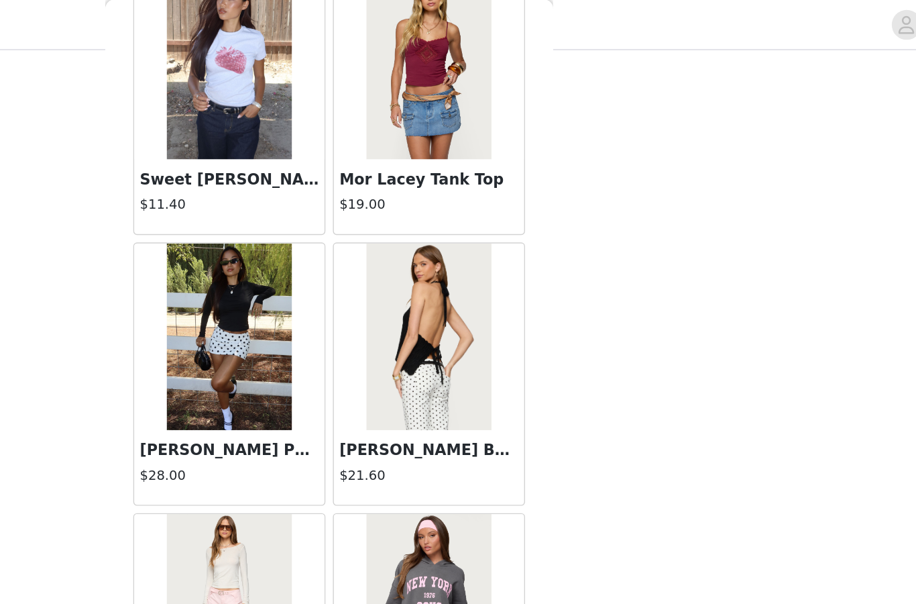
scroll to position [1668, 0]
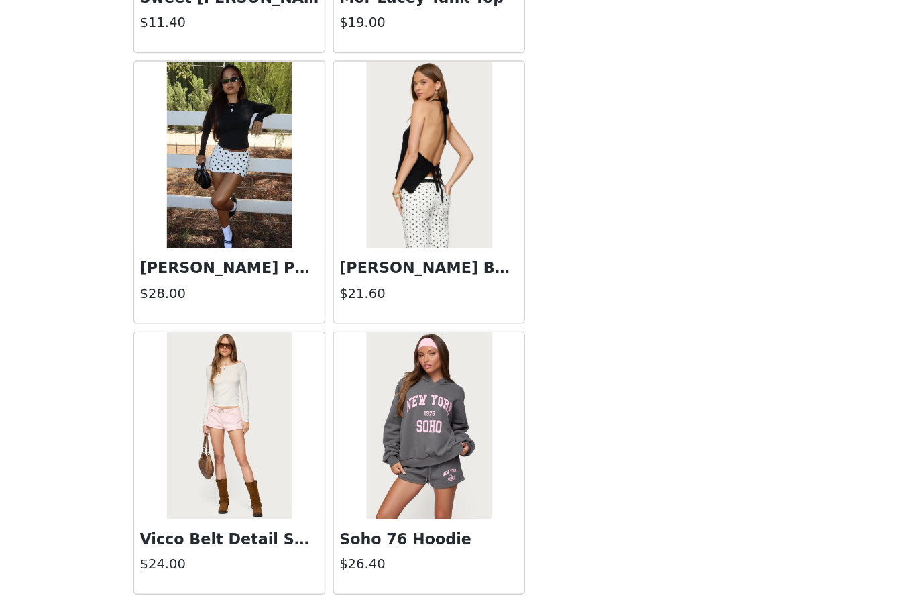
click at [317, 565] on button "Load More" at bounding box center [458, 581] width 282 height 32
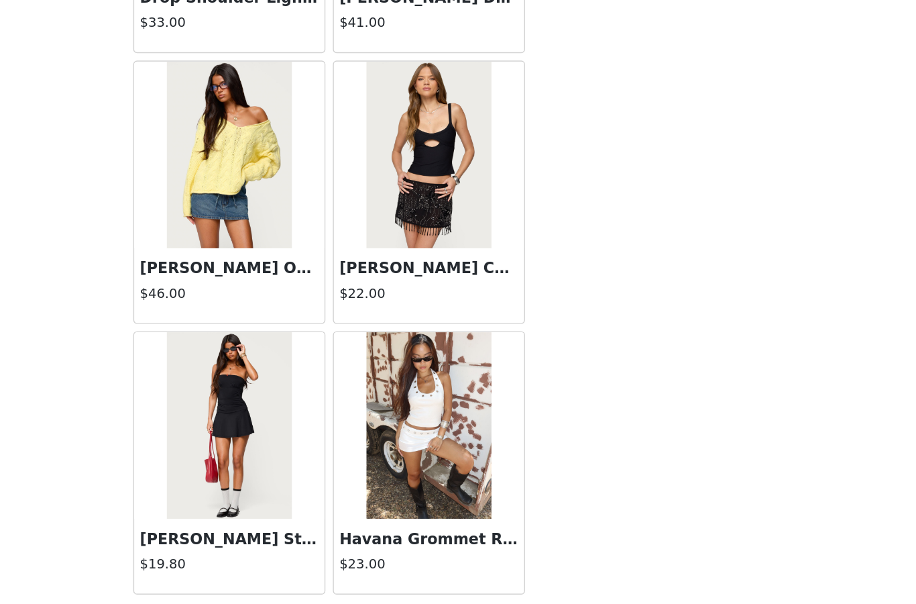
click at [317, 565] on button "Load More" at bounding box center [458, 581] width 282 height 32
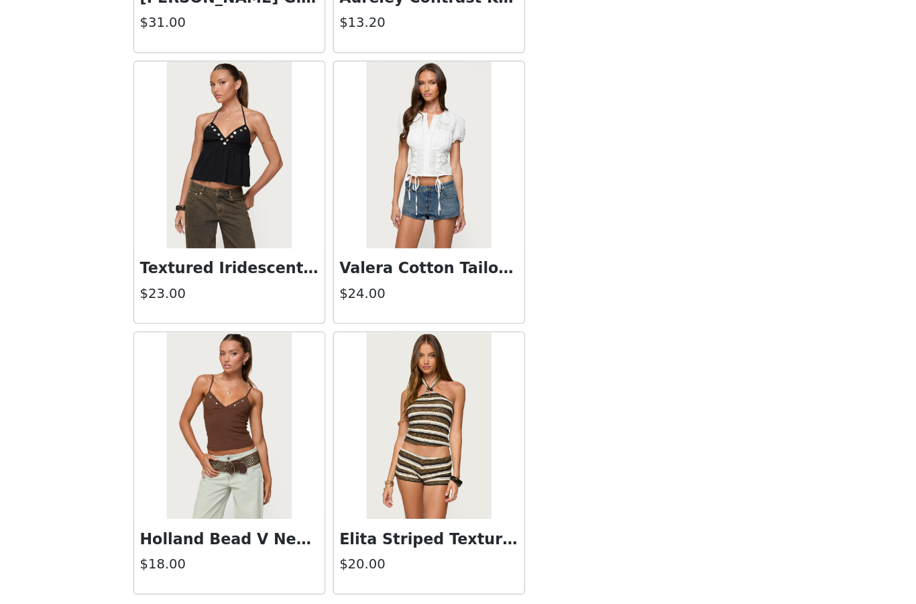
click at [317, 565] on button "Load More" at bounding box center [458, 581] width 282 height 32
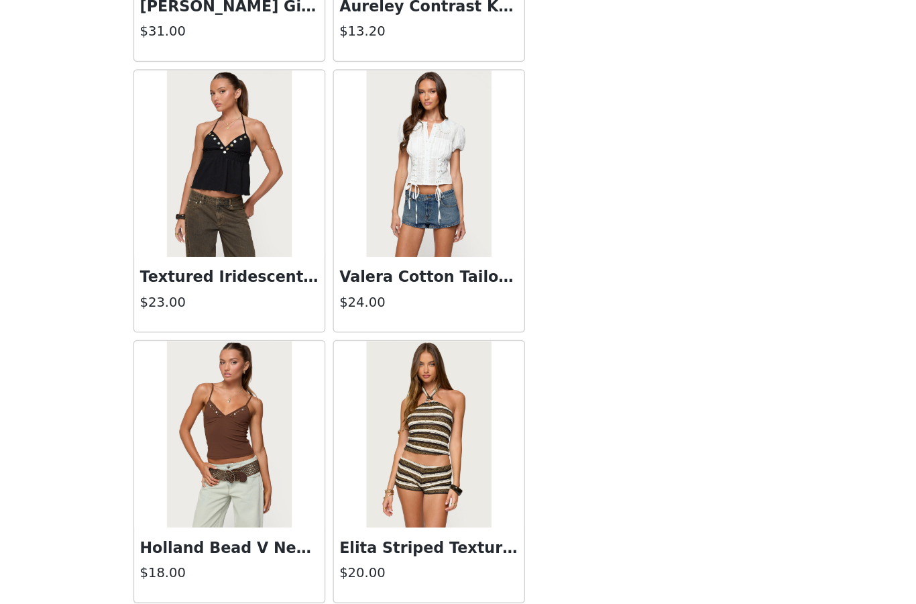
scroll to position [5332, 0]
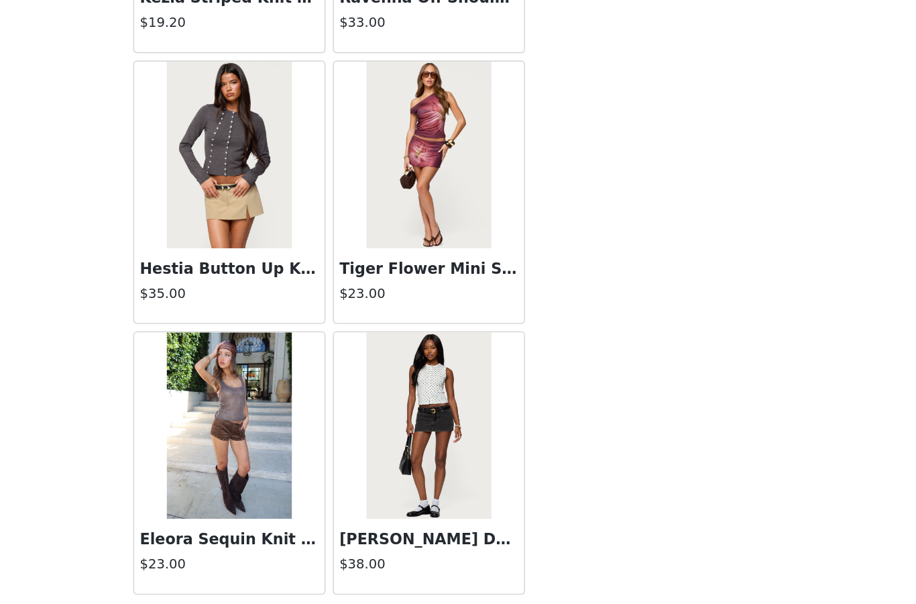
click at [317, 565] on button "Load More" at bounding box center [458, 581] width 282 height 32
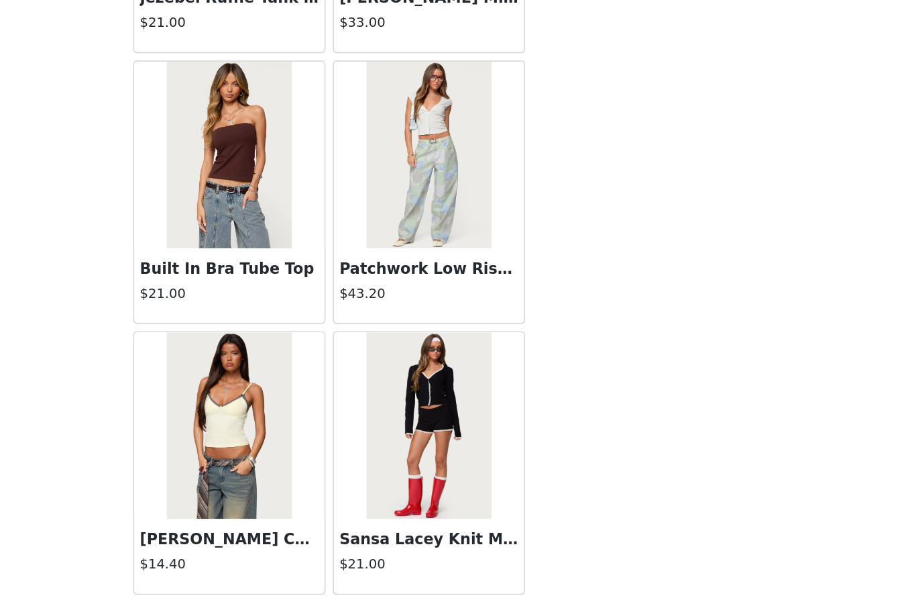
scroll to position [9228, 0]
click at [317, 565] on button "Load More" at bounding box center [458, 581] width 282 height 32
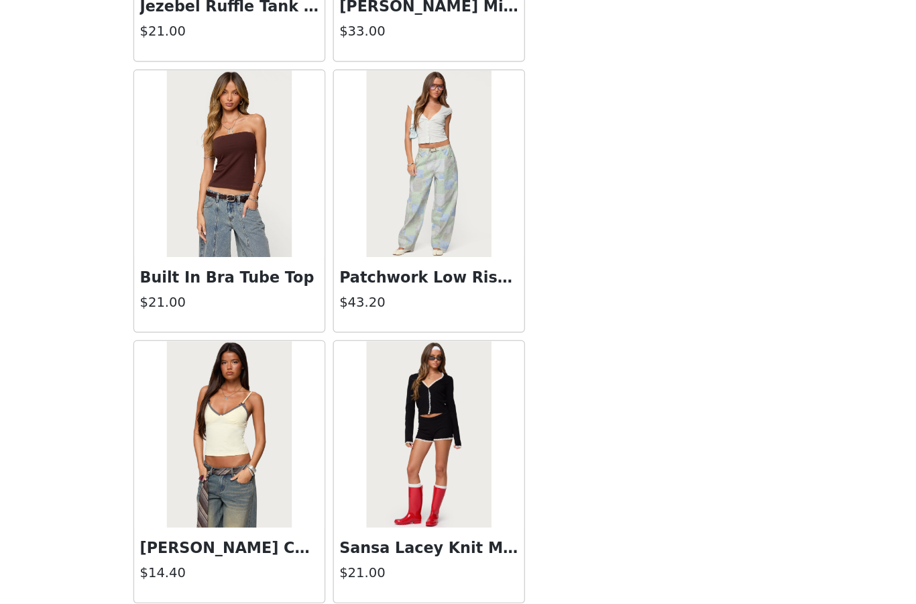
scroll to position [9222, 0]
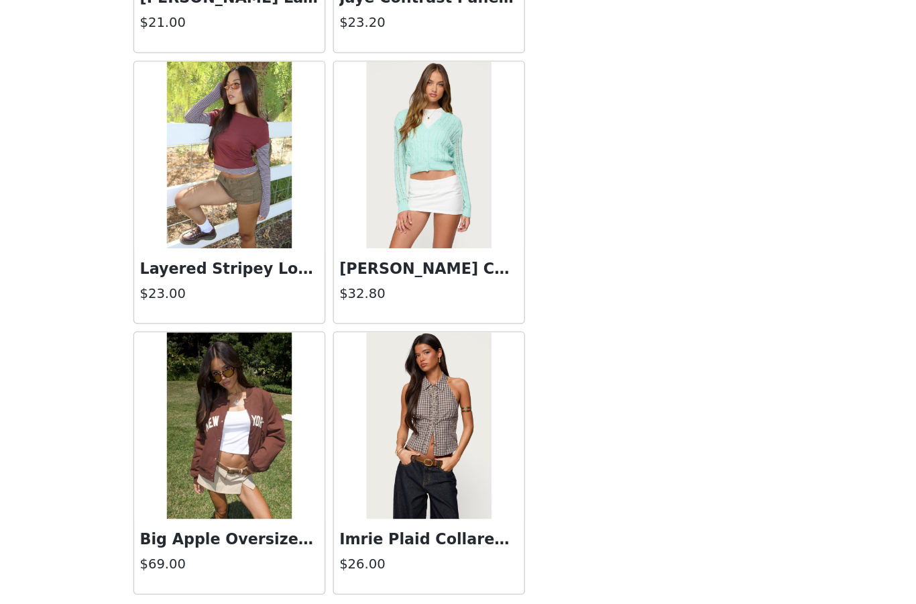
click at [317, 565] on button "Load More" at bounding box center [458, 581] width 282 height 32
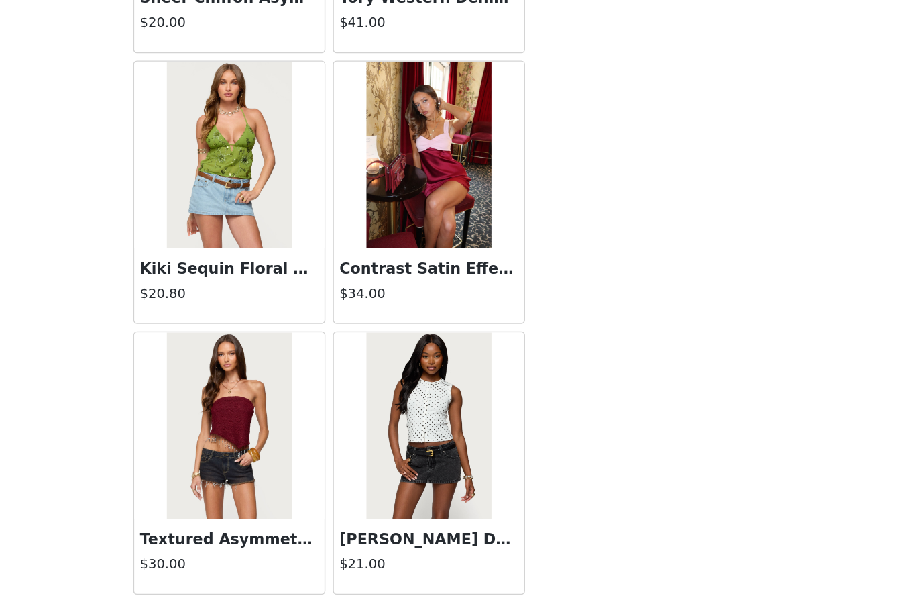
scroll to position [13118, 0]
click at [317, 565] on button "Load More" at bounding box center [458, 581] width 282 height 32
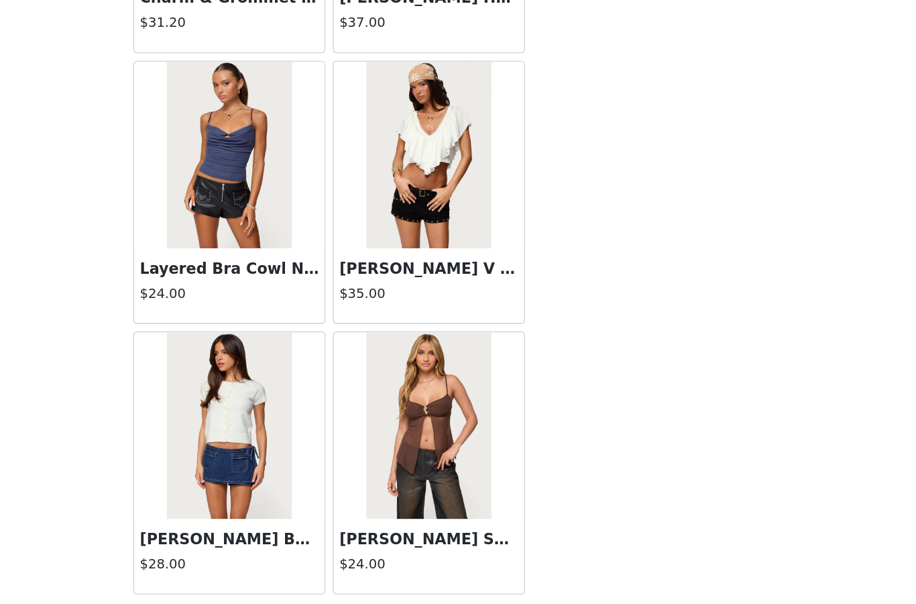
scroll to position [15063, 0]
click at [317, 565] on button "Load More" at bounding box center [458, 581] width 282 height 32
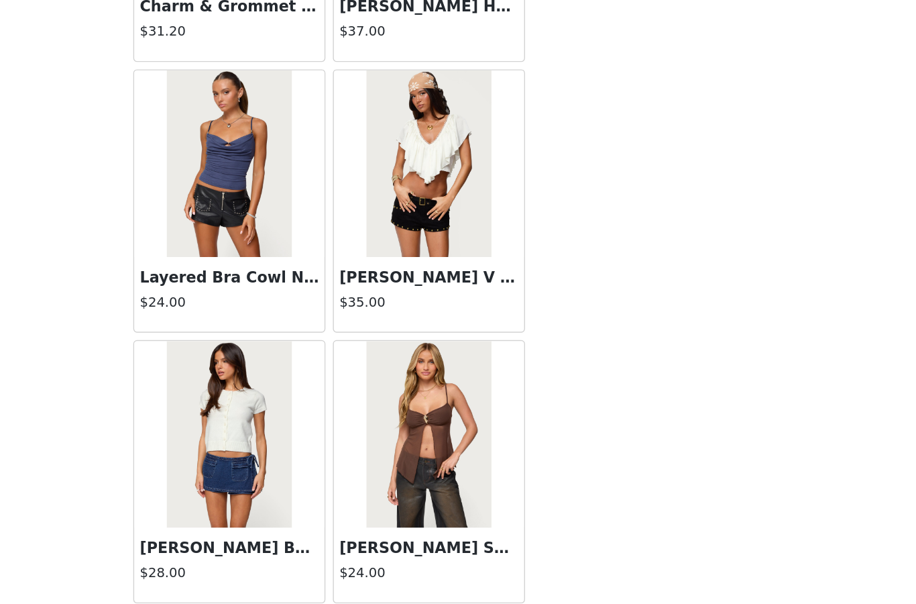
scroll to position [15057, 0]
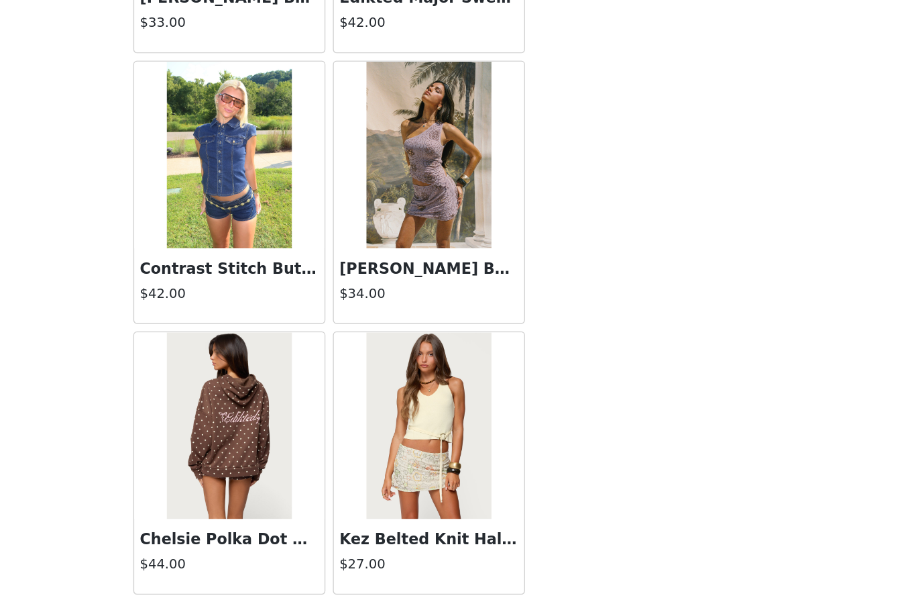
click at [317, 565] on button "Load More" at bounding box center [458, 581] width 282 height 32
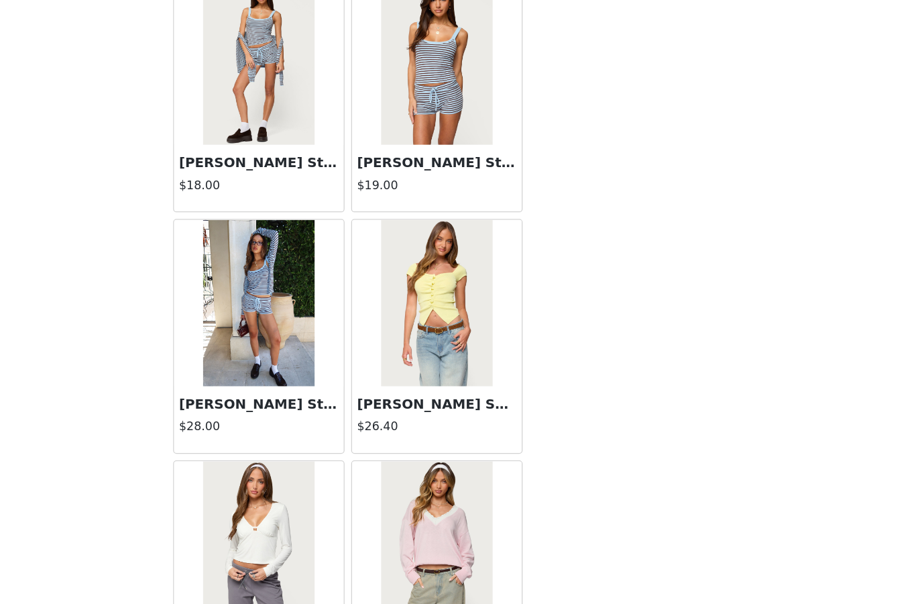
scroll to position [18102, 0]
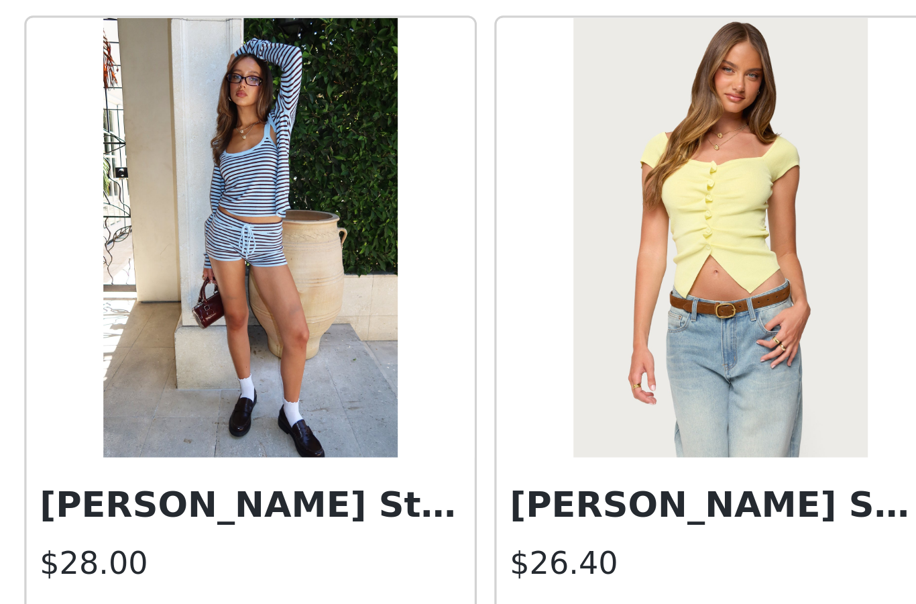
click at [341, 247] on img at bounding box center [385, 314] width 89 height 134
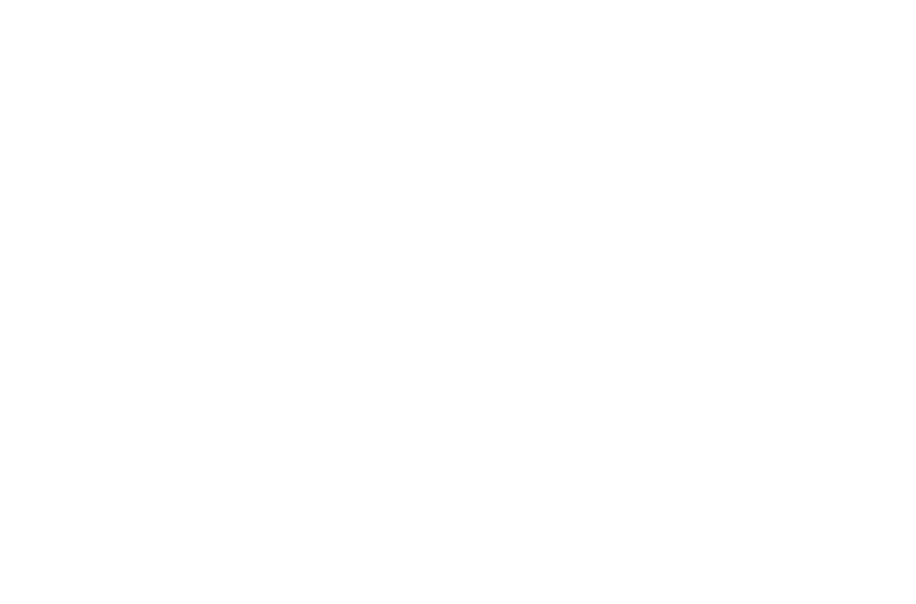
scroll to position [48, 0]
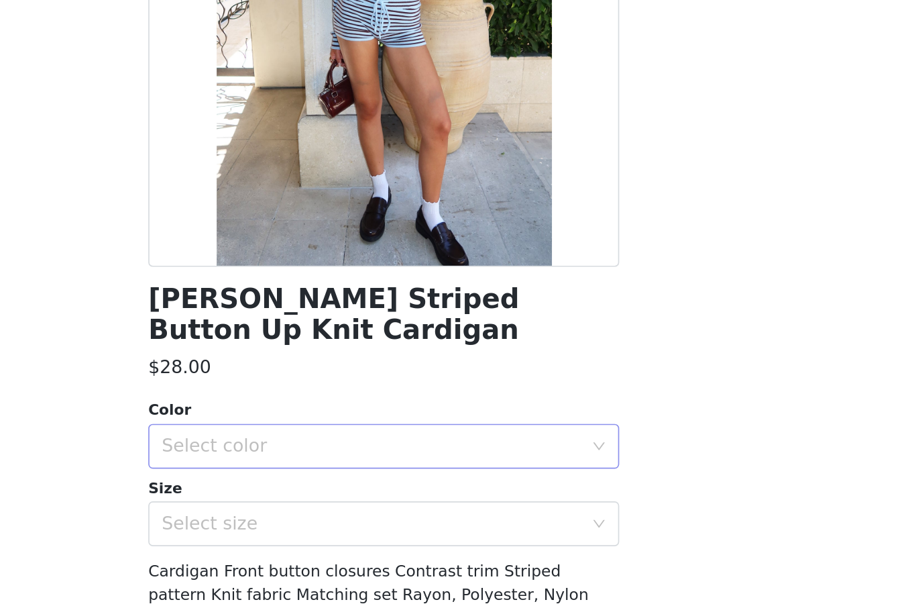
click at [325, 421] on div "Select color" at bounding box center [450, 427] width 251 height 13
click at [317, 428] on li "LIGHT BLUE" at bounding box center [458, 438] width 282 height 21
click at [325, 467] on div "Select size" at bounding box center [450, 473] width 251 height 13
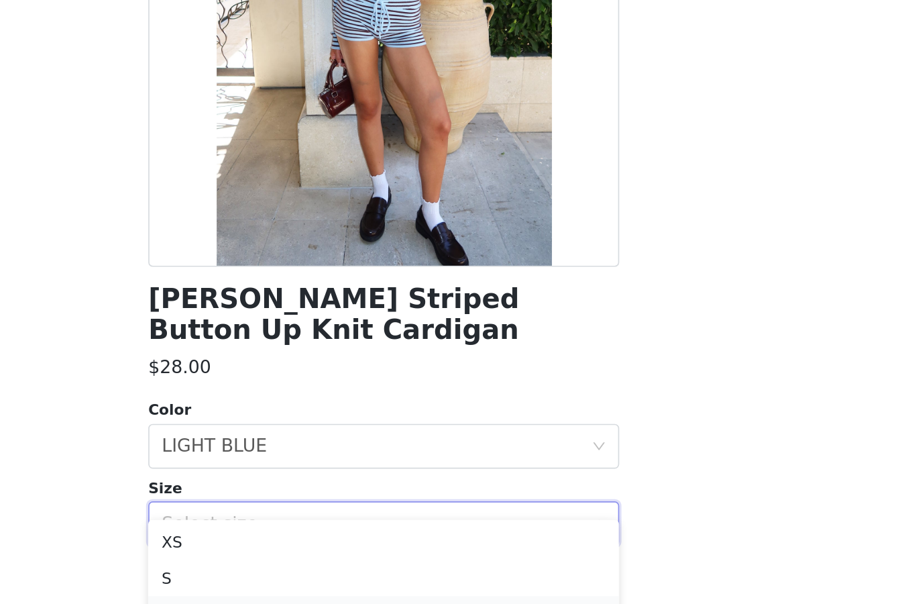
click at [317, 517] on li "M" at bounding box center [458, 527] width 282 height 21
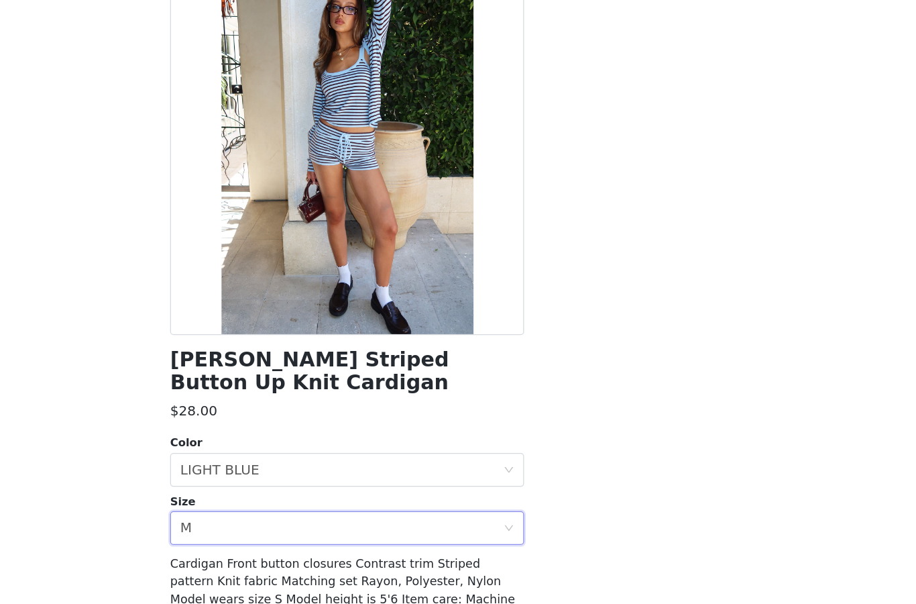
click at [317, 588] on button "Add Product" at bounding box center [458, 604] width 282 height 32
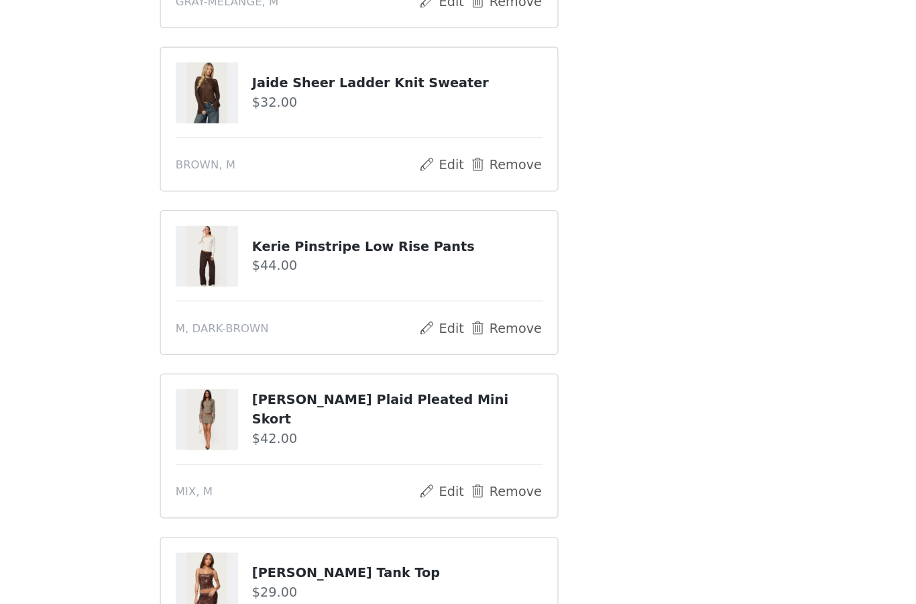
scroll to position [1787, 0]
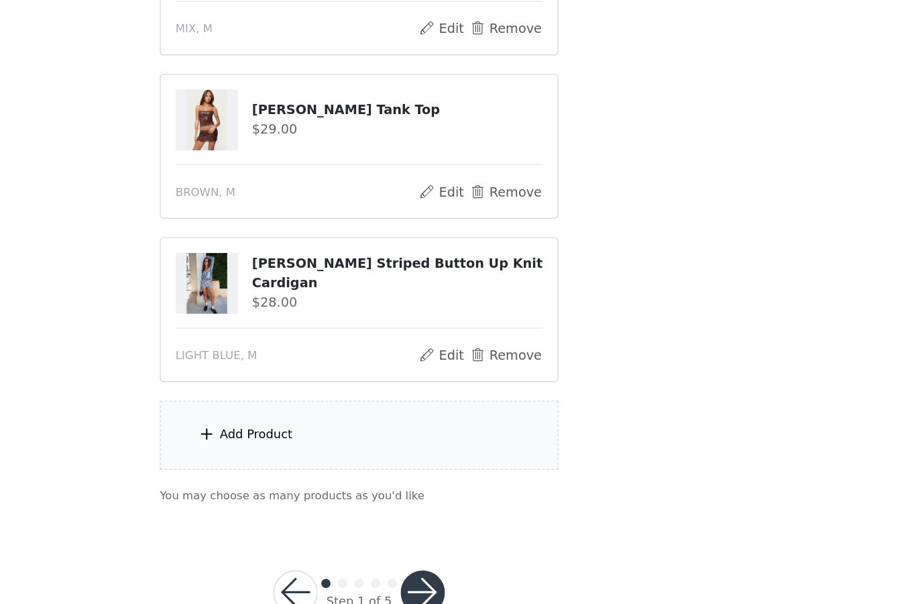
click at [313, 416] on div "Add Product" at bounding box center [458, 441] width 290 height 50
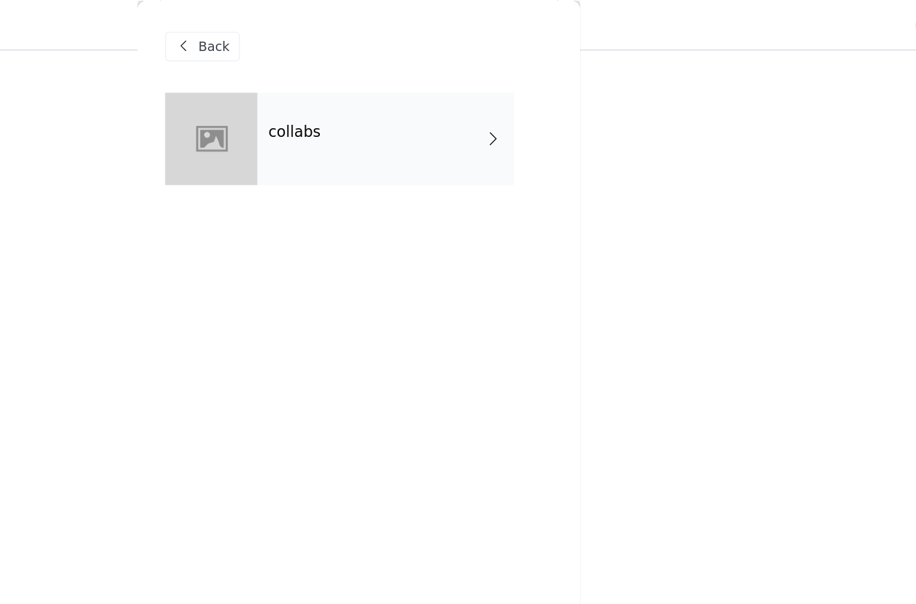
scroll to position [1782, 0]
click at [384, 114] on div "collabs" at bounding box center [477, 100] width 186 height 67
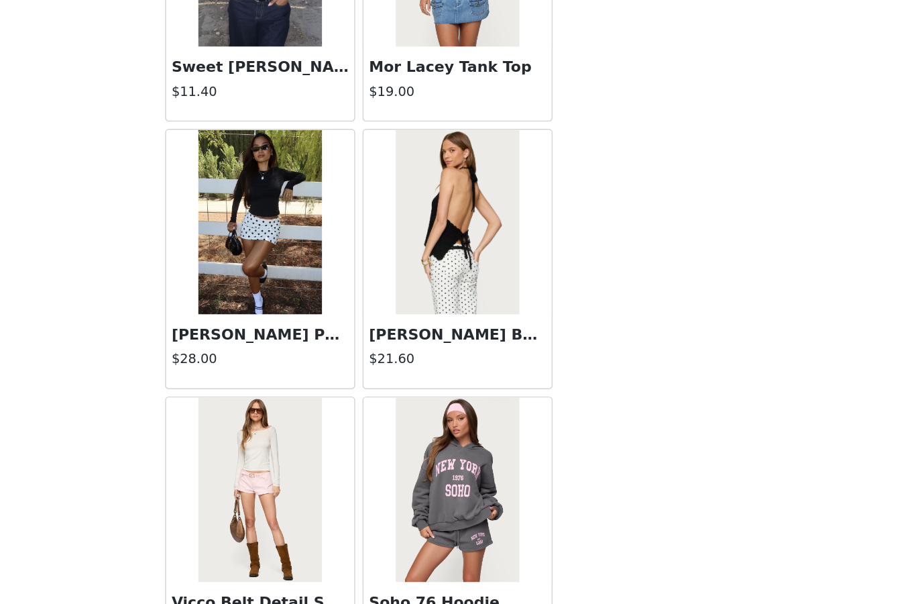
scroll to position [1787, 0]
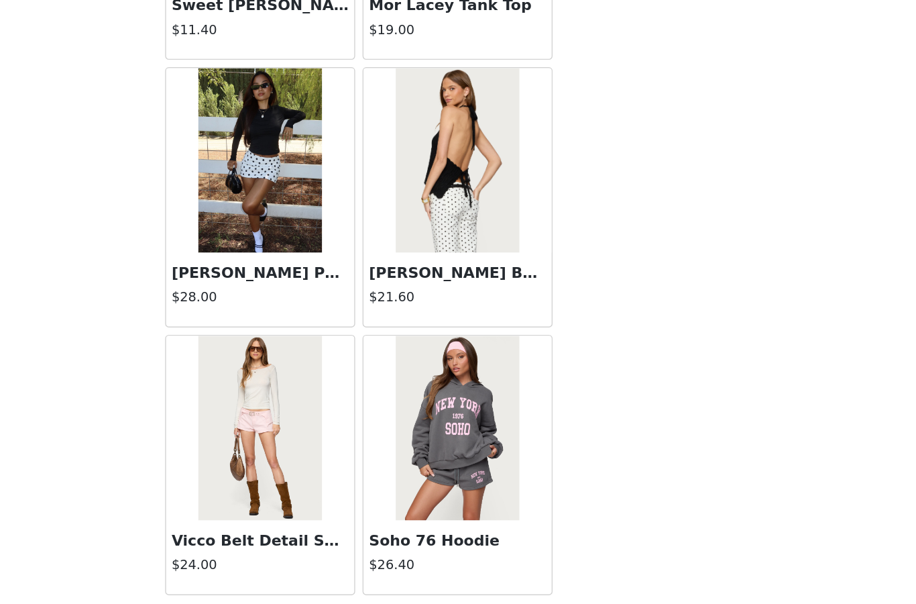
click at [317, 565] on button "Load More" at bounding box center [458, 581] width 282 height 32
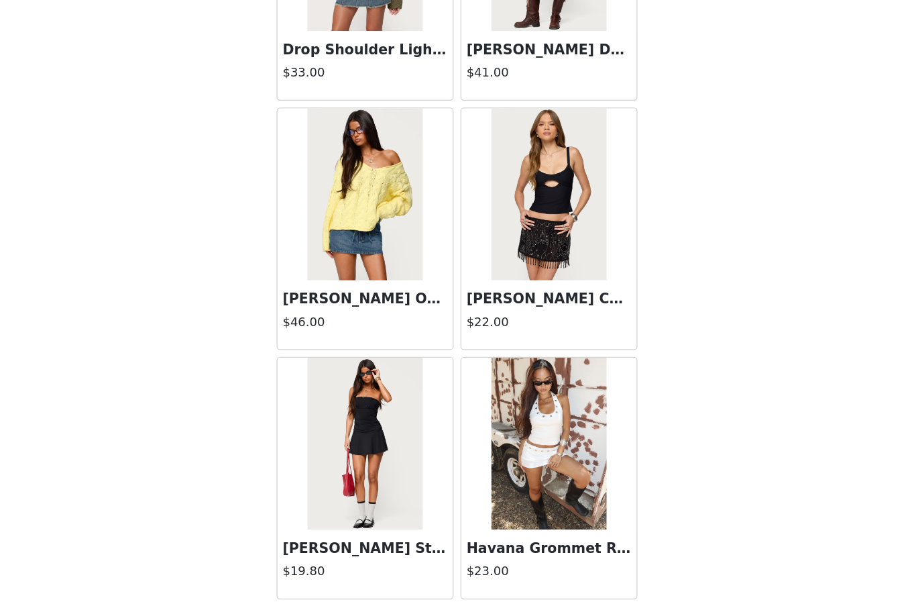
click at [348, 565] on button "Load More" at bounding box center [458, 581] width 282 height 32
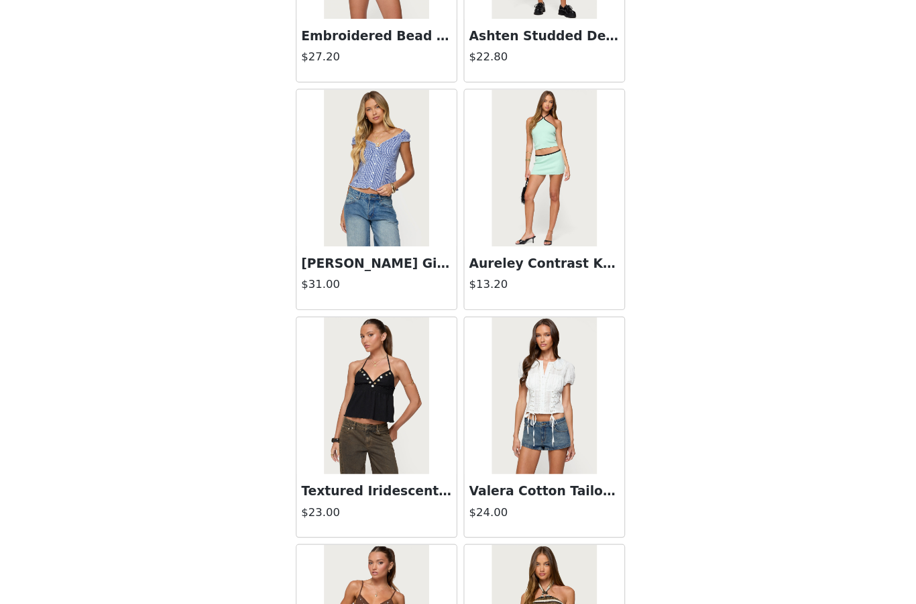
scroll to position [1786, 0]
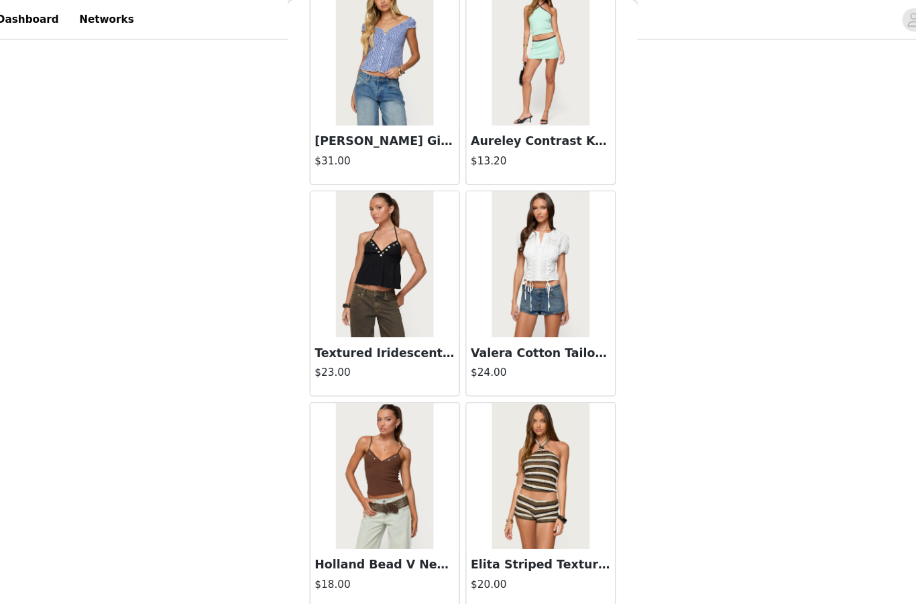
click at [397, 577] on button "Load More" at bounding box center [458, 581] width 282 height 32
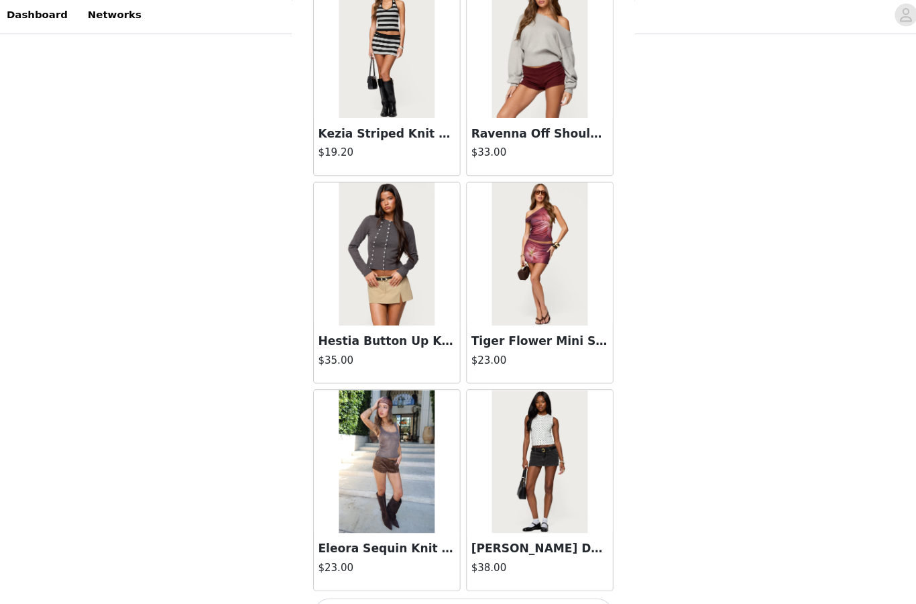
scroll to position [1756, 0]
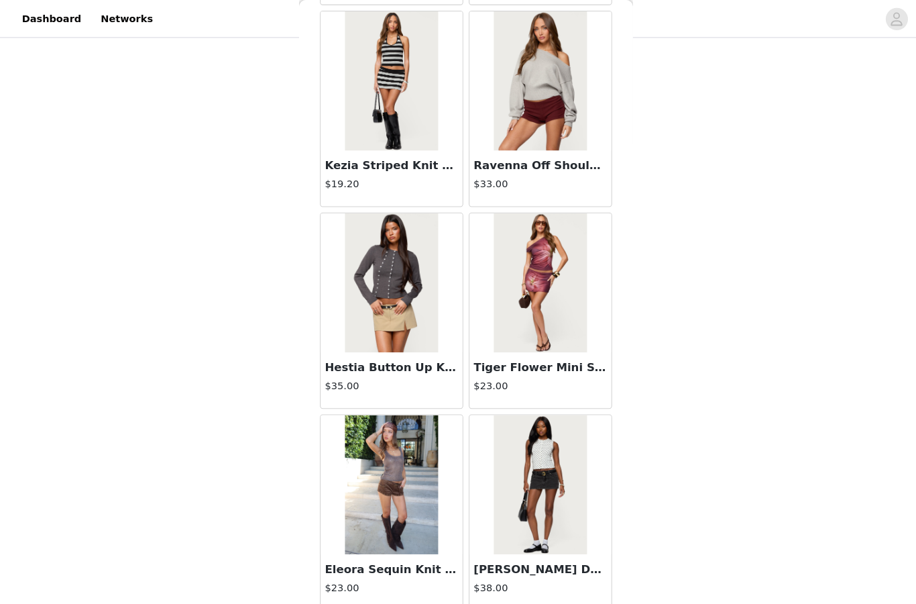
click at [422, 600] on button "Load More" at bounding box center [458, 611] width 282 height 32
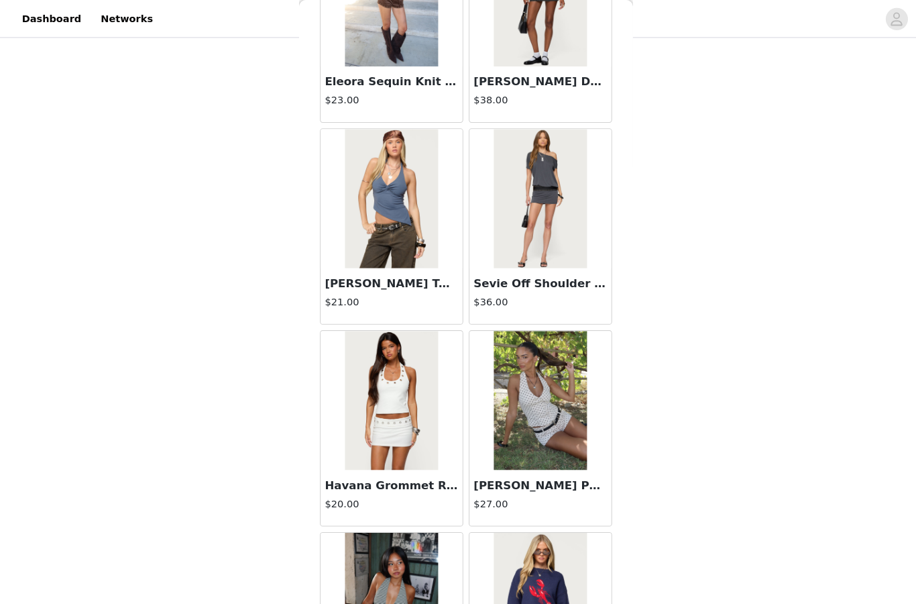
scroll to position [7729, 0]
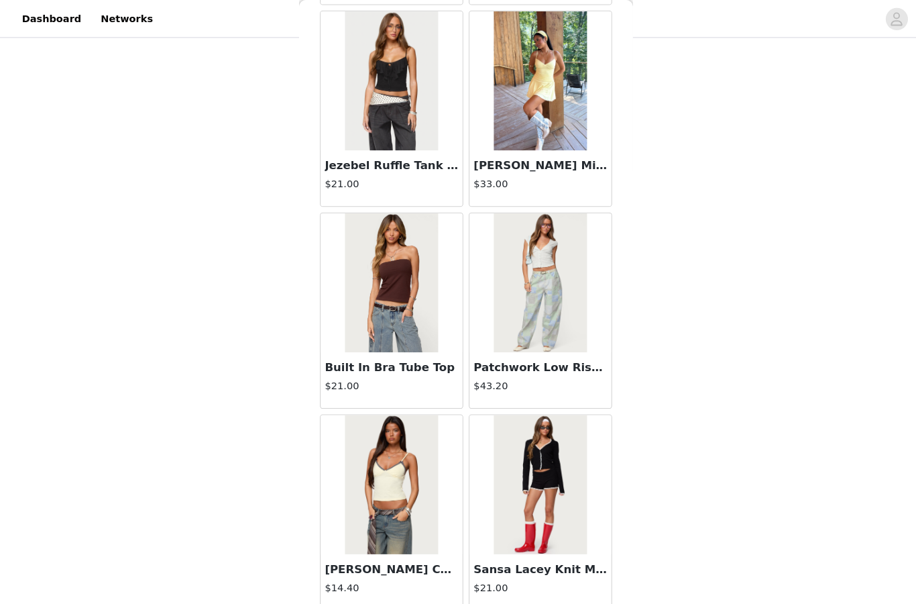
click at [412, 603] on button "Load More" at bounding box center [458, 611] width 282 height 32
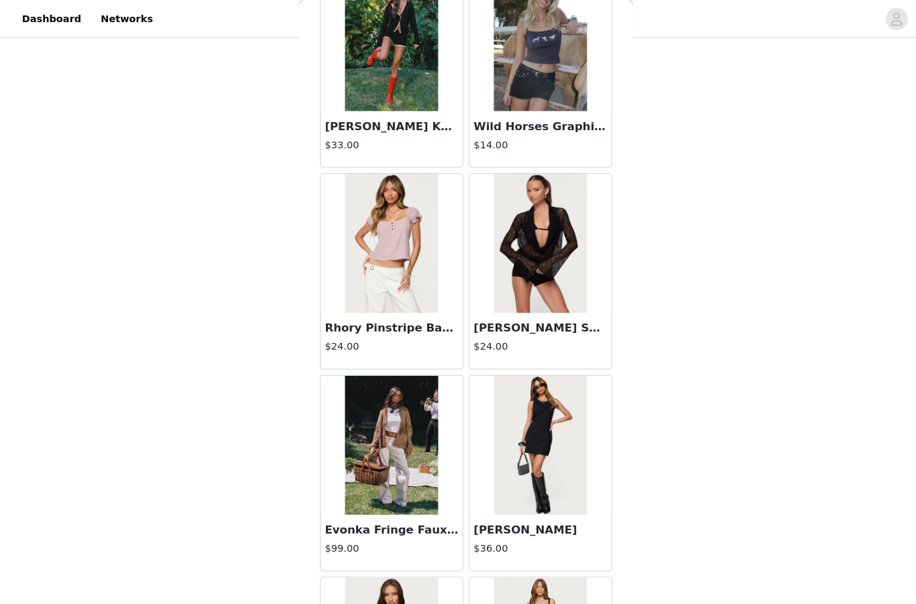
scroll to position [9894, 0]
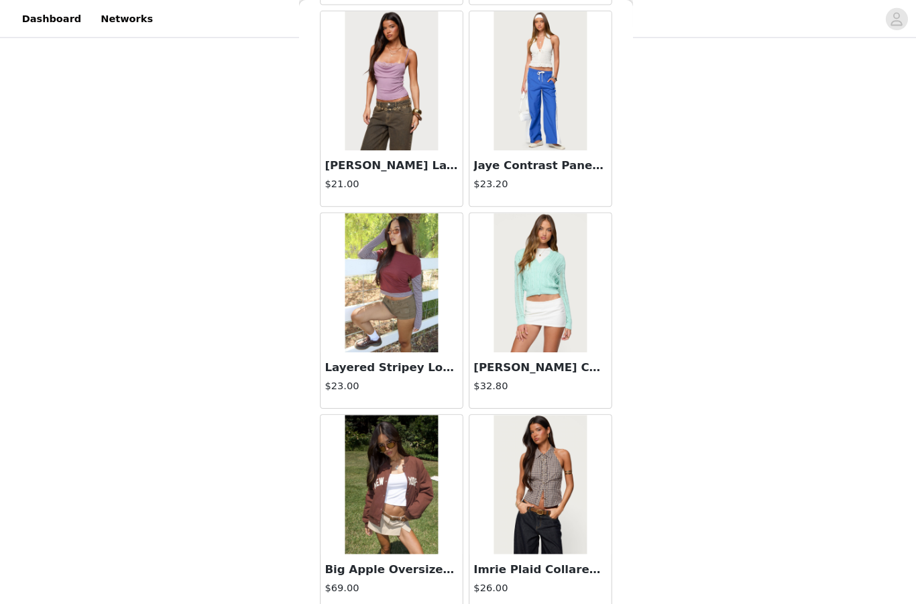
click at [428, 600] on button "Load More" at bounding box center [458, 611] width 282 height 32
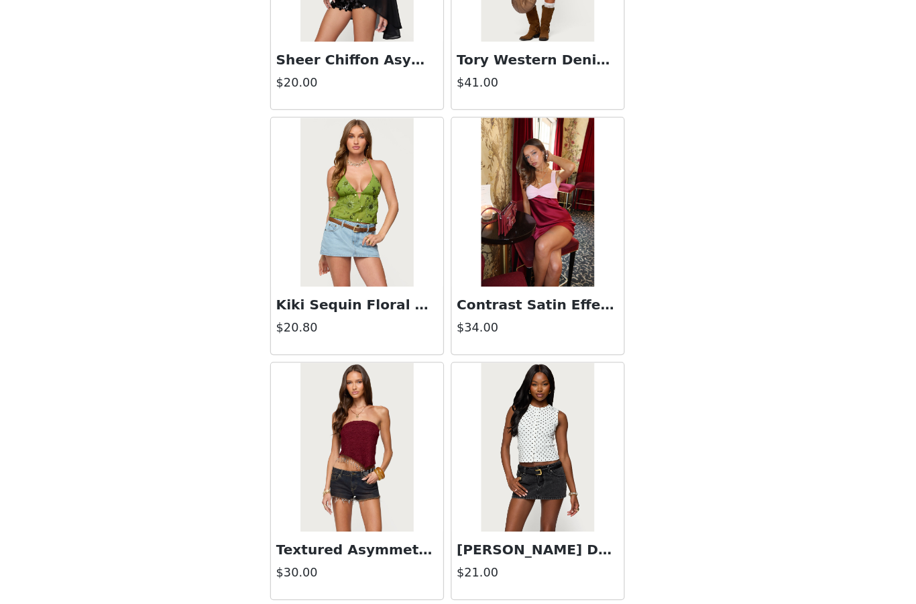
scroll to position [13118, 0]
click at [398, 565] on button "Load More" at bounding box center [458, 581] width 282 height 32
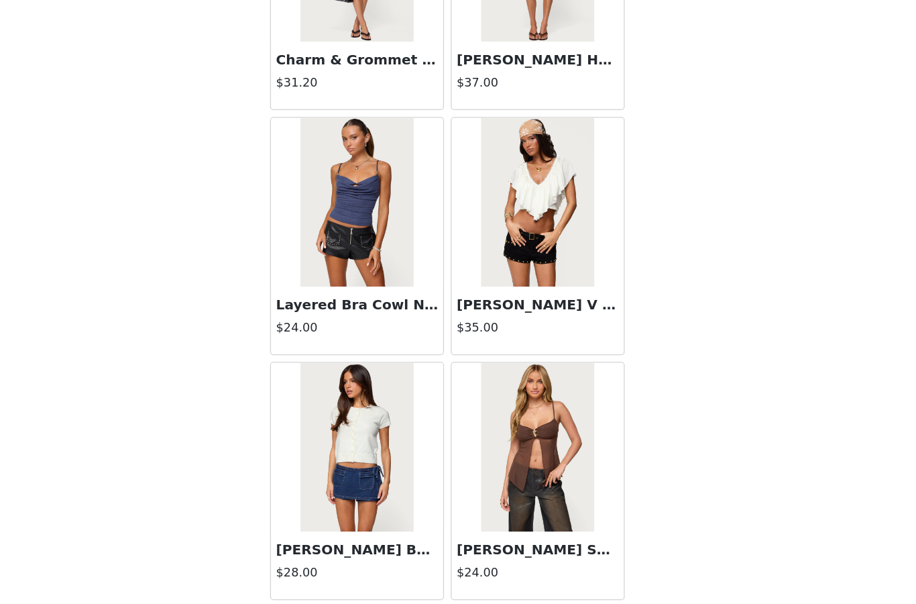
scroll to position [15063, 0]
click at [330, 565] on button "Load More" at bounding box center [458, 581] width 282 height 32
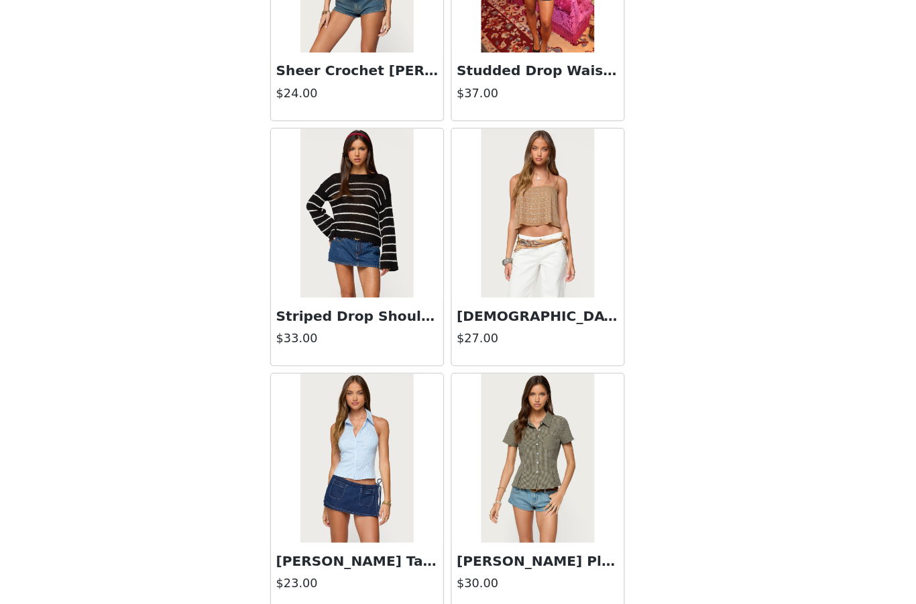
scroll to position [15638, 0]
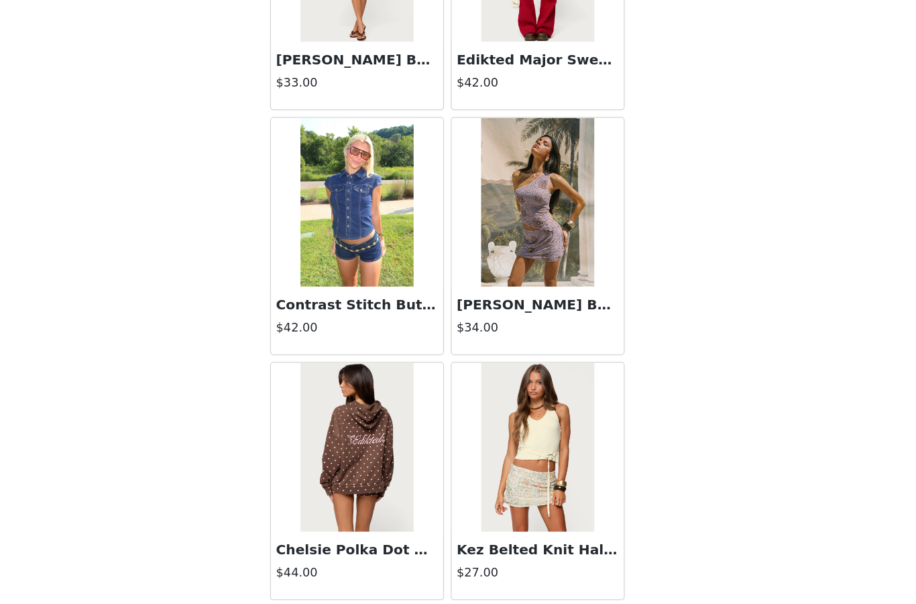
click at [317, 565] on button "Load More" at bounding box center [458, 581] width 282 height 32
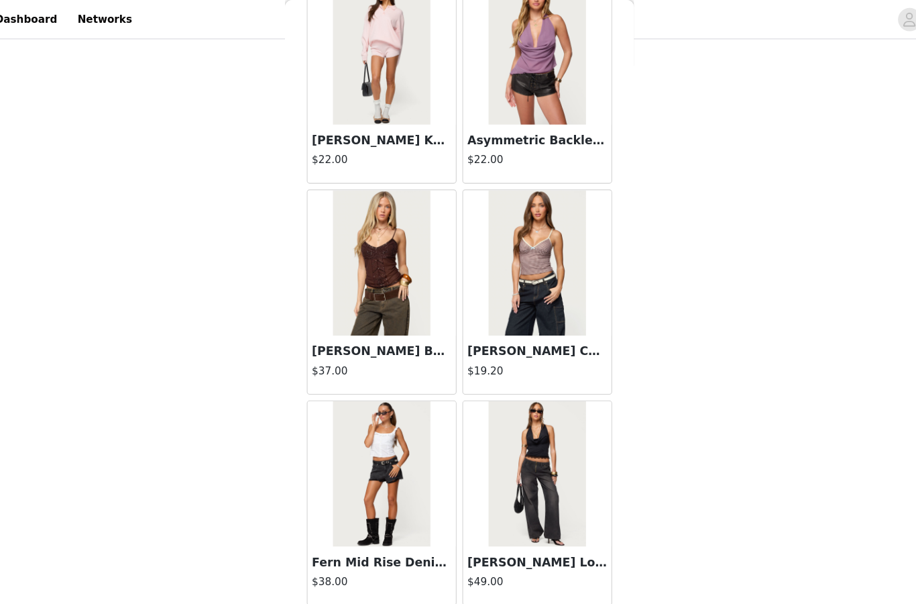
scroll to position [18947, 0]
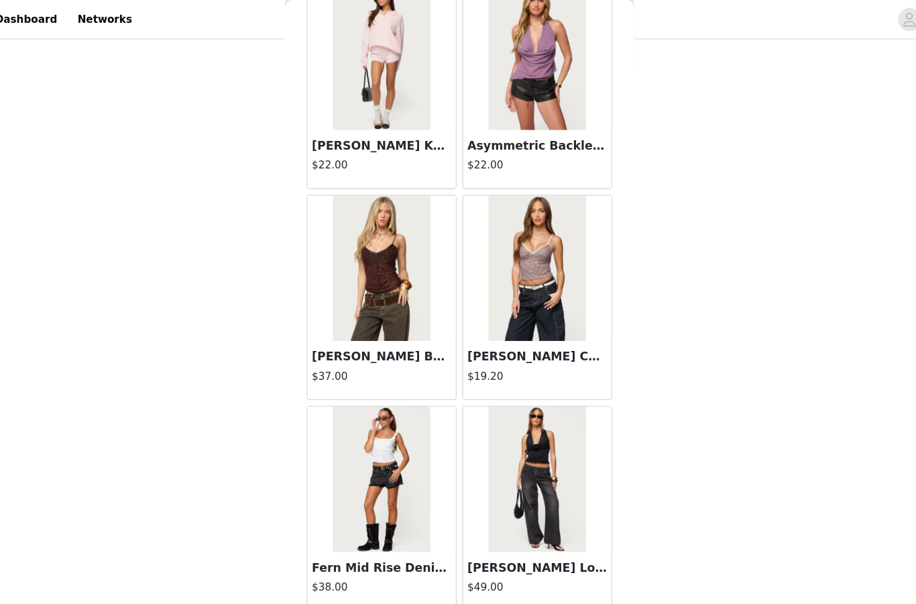
click at [413, 583] on button "Load More" at bounding box center [458, 586] width 282 height 32
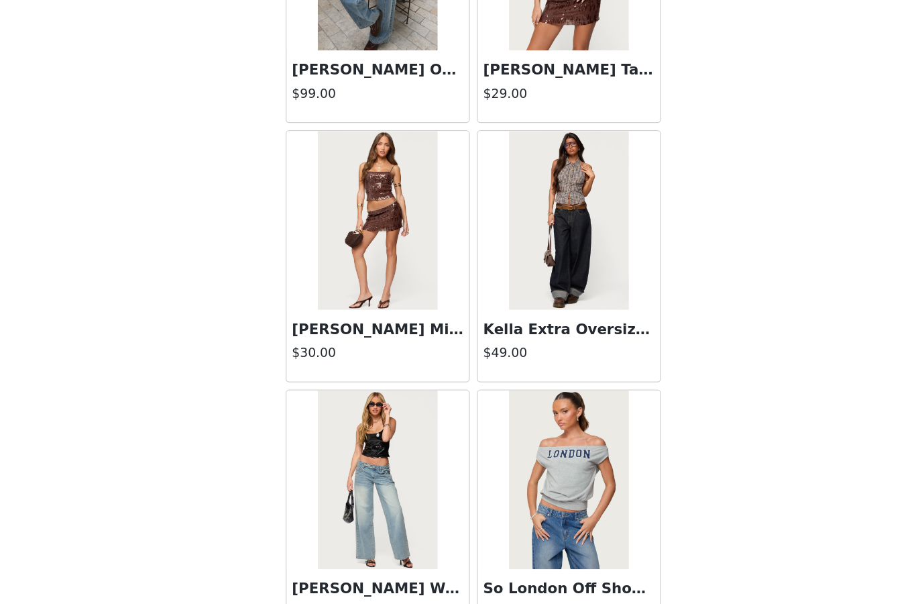
scroll to position [1787, 0]
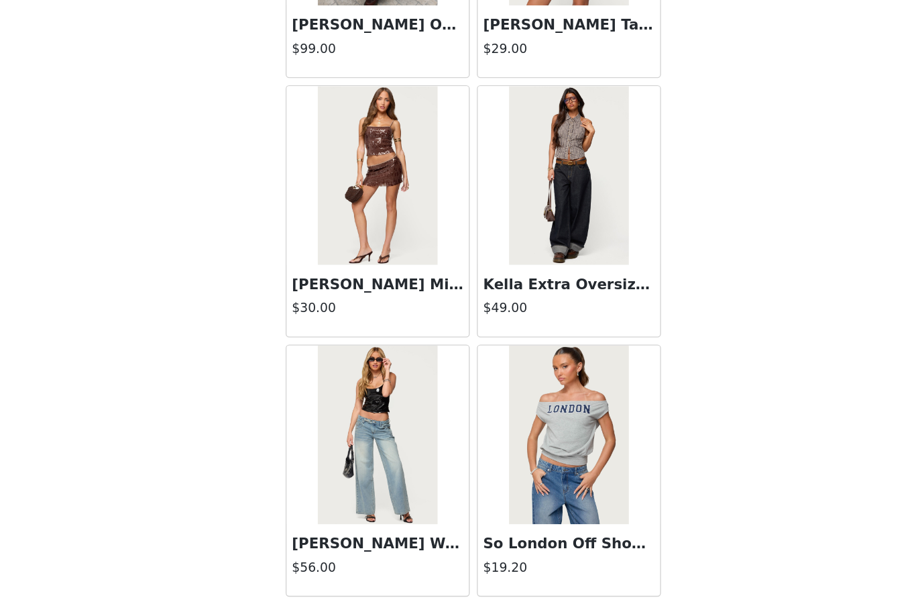
click at [317, 565] on button "Load More" at bounding box center [458, 581] width 282 height 32
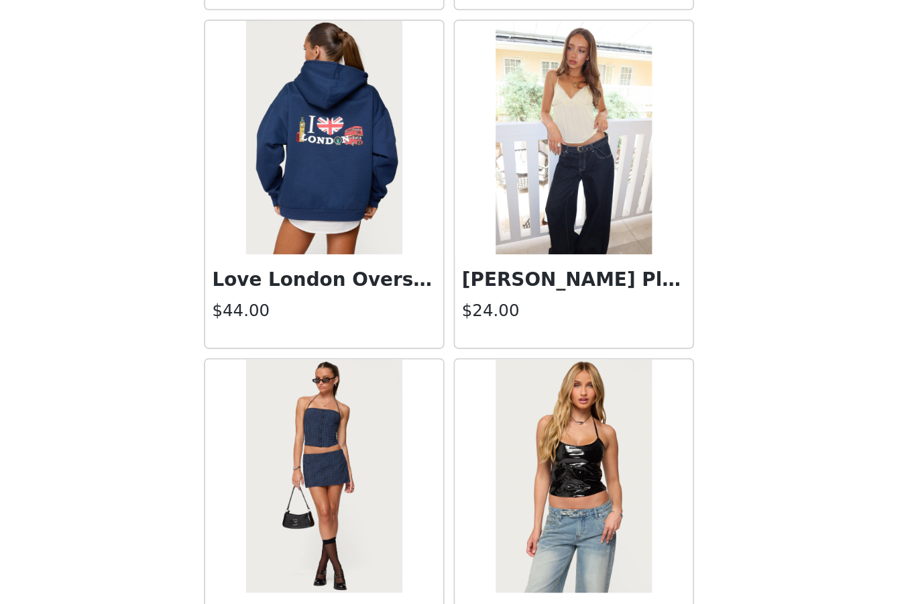
scroll to position [22842, 0]
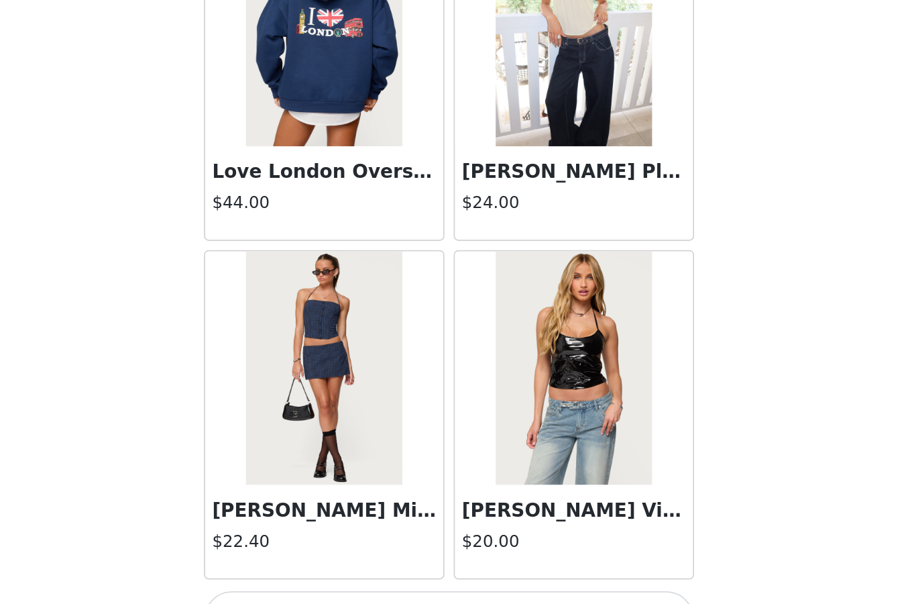
click at [317, 565] on button "Load More" at bounding box center [458, 581] width 282 height 32
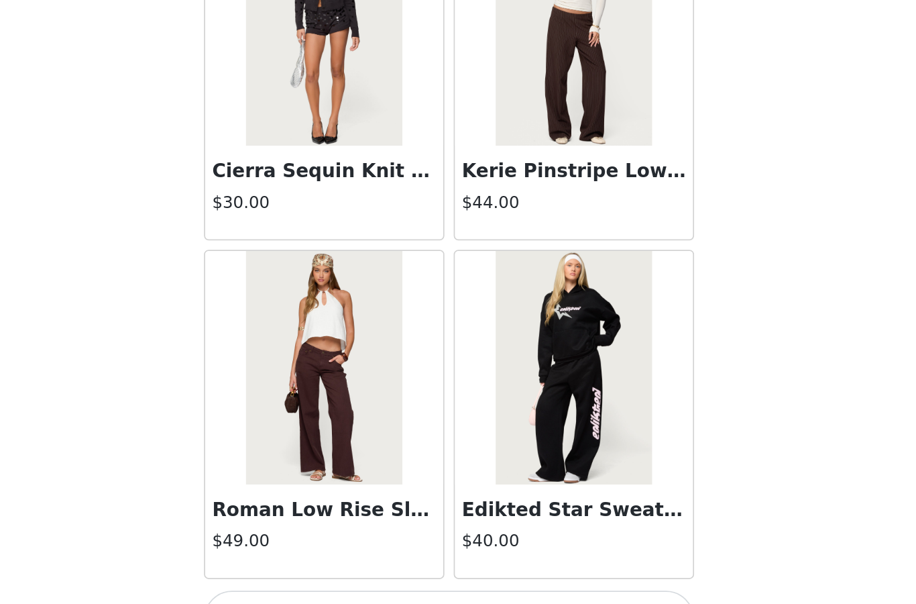
scroll to position [24787, 0]
click at [317, 565] on button "Load More" at bounding box center [458, 581] width 282 height 32
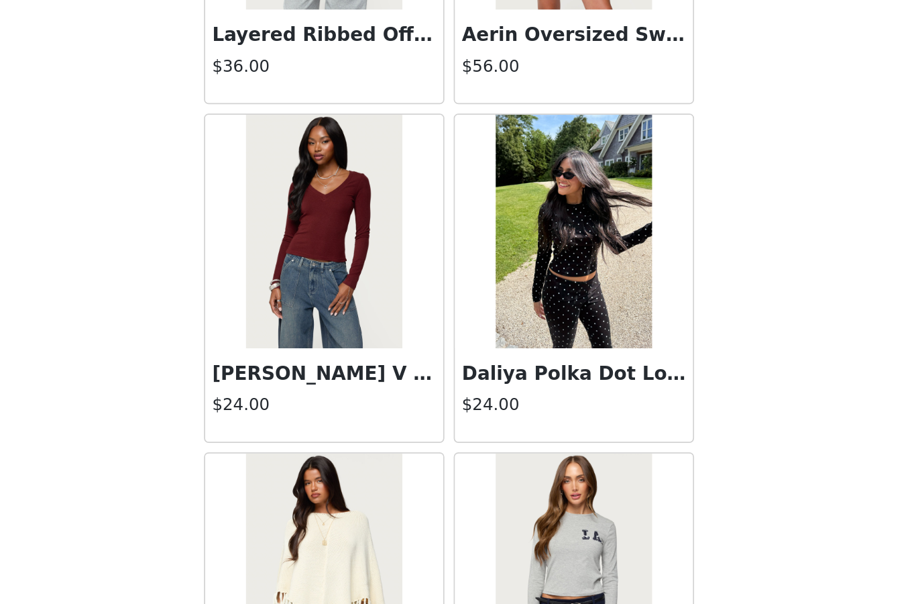
scroll to position [26422, 0]
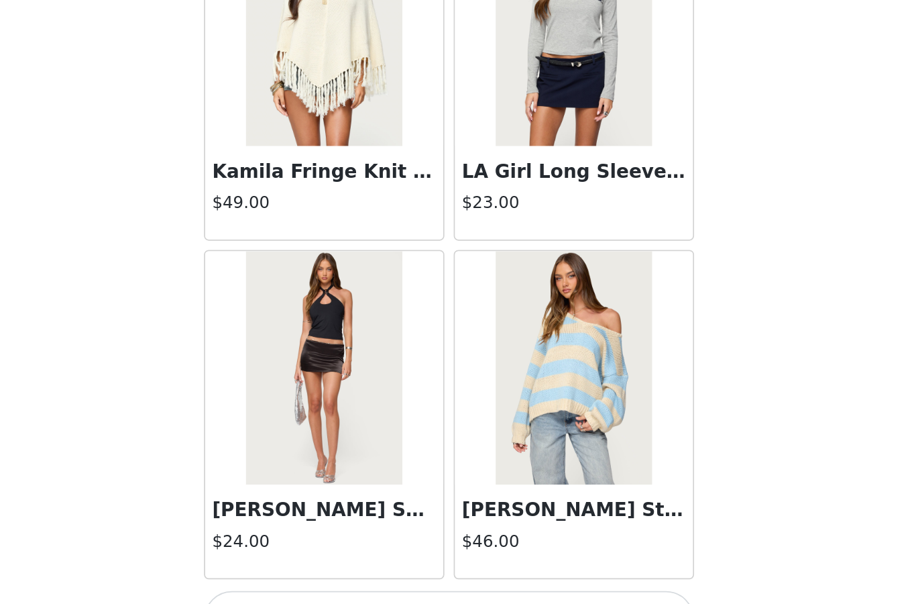
click at [317, 565] on button "Load More" at bounding box center [458, 581] width 282 height 32
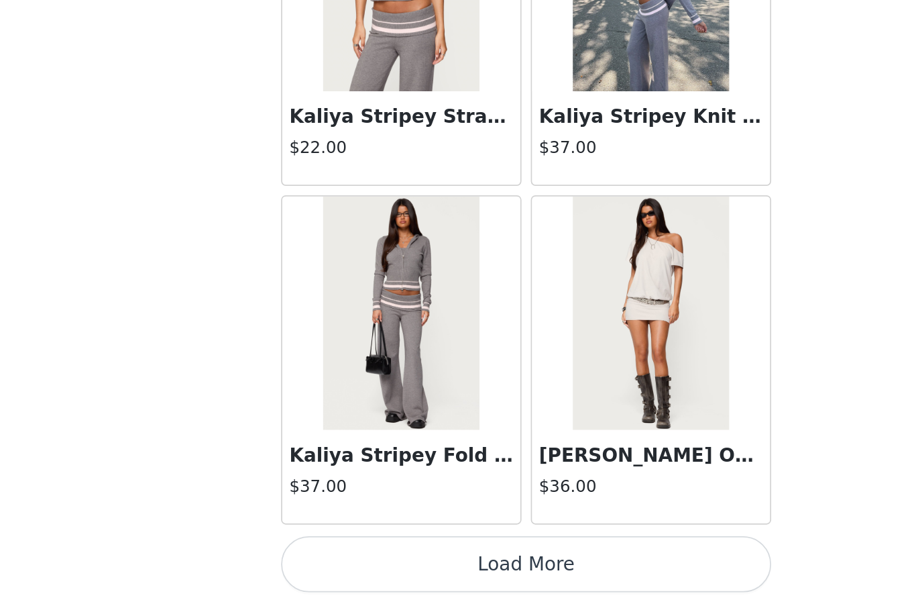
scroll to position [28671, 0]
click at [412, 565] on button "Load More" at bounding box center [458, 581] width 282 height 32
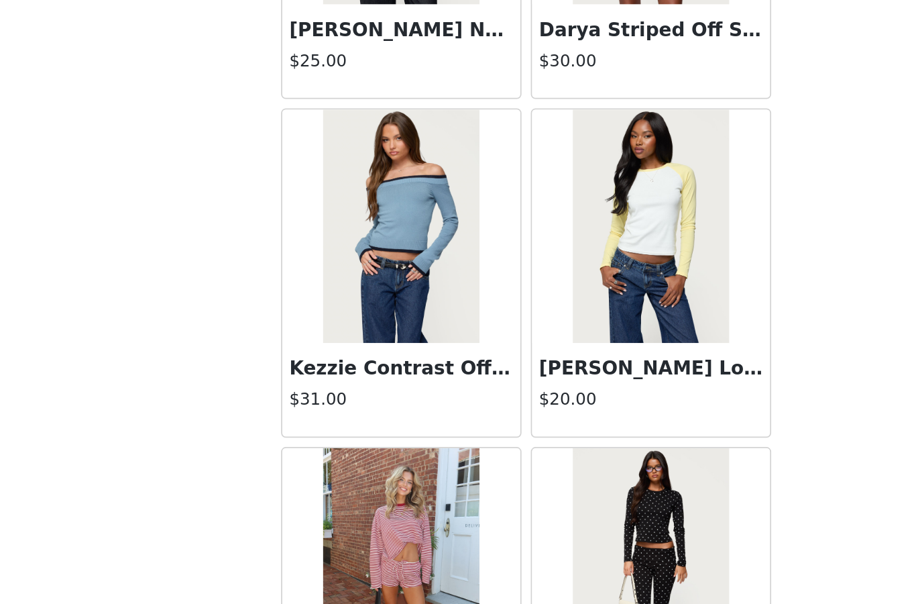
scroll to position [29442, 0]
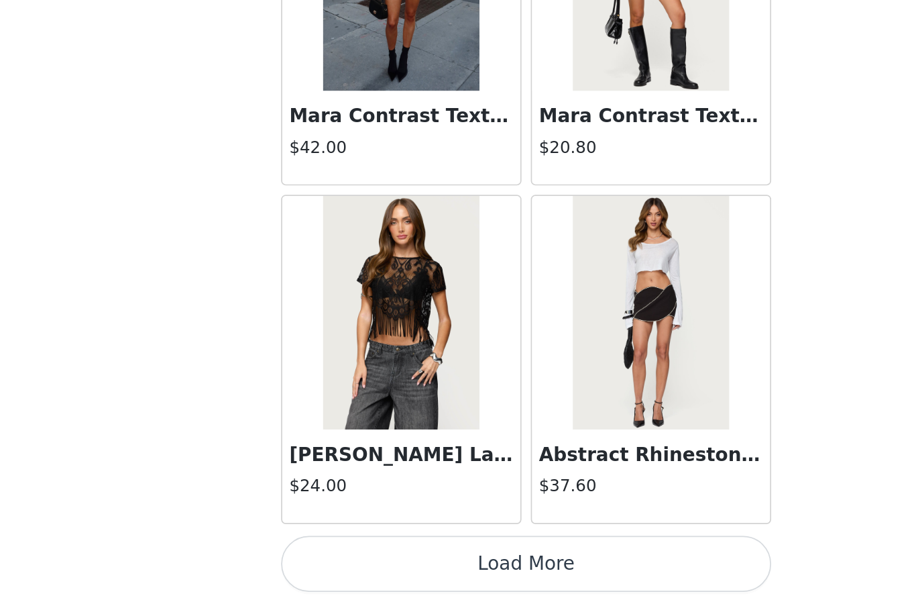
click at [372, 565] on button "Load More" at bounding box center [458, 581] width 282 height 32
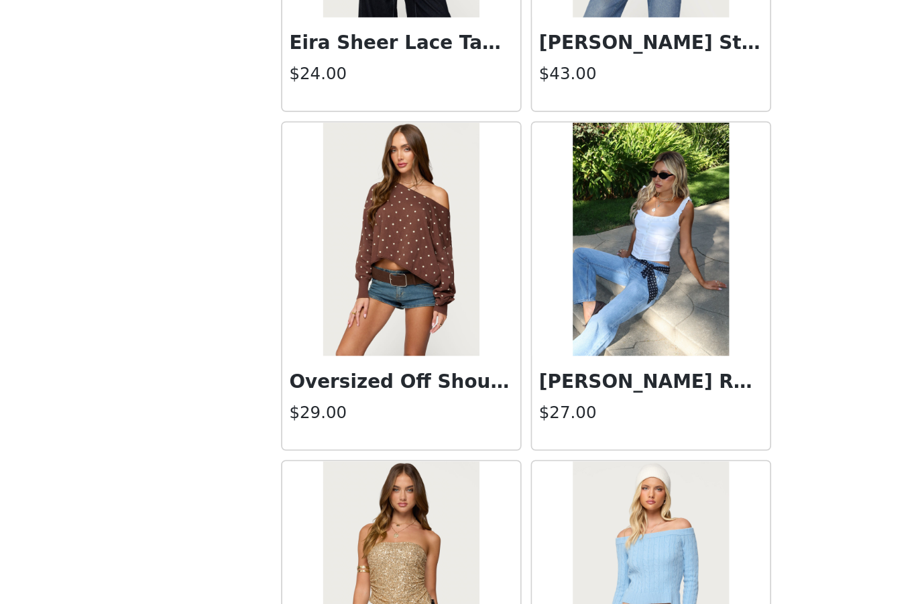
scroll to position [32048, 0]
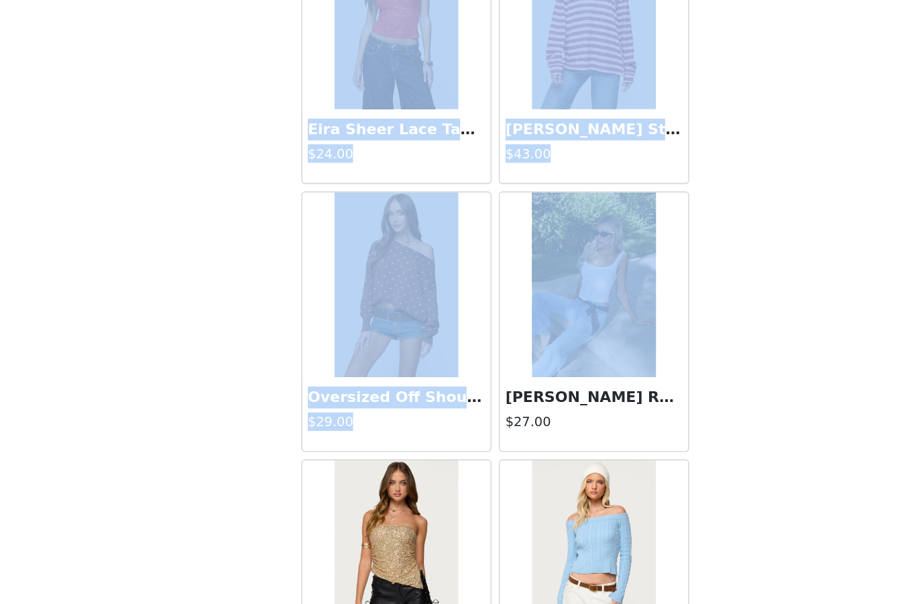
drag, startPoint x: 370, startPoint y: 286, endPoint x: 520, endPoint y: 288, distance: 150.2
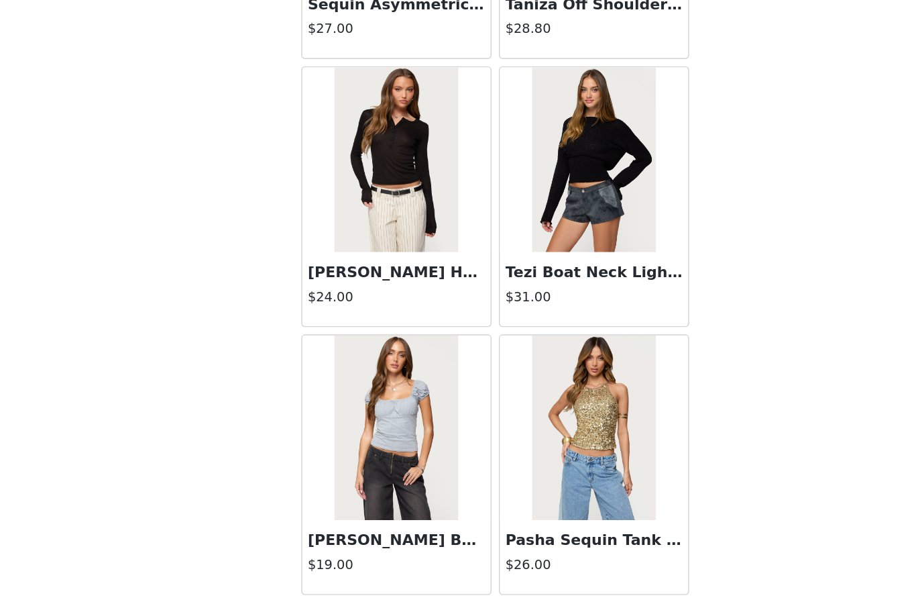
scroll to position [32567, 0]
click at [317, 565] on button "Load More" at bounding box center [458, 581] width 282 height 32
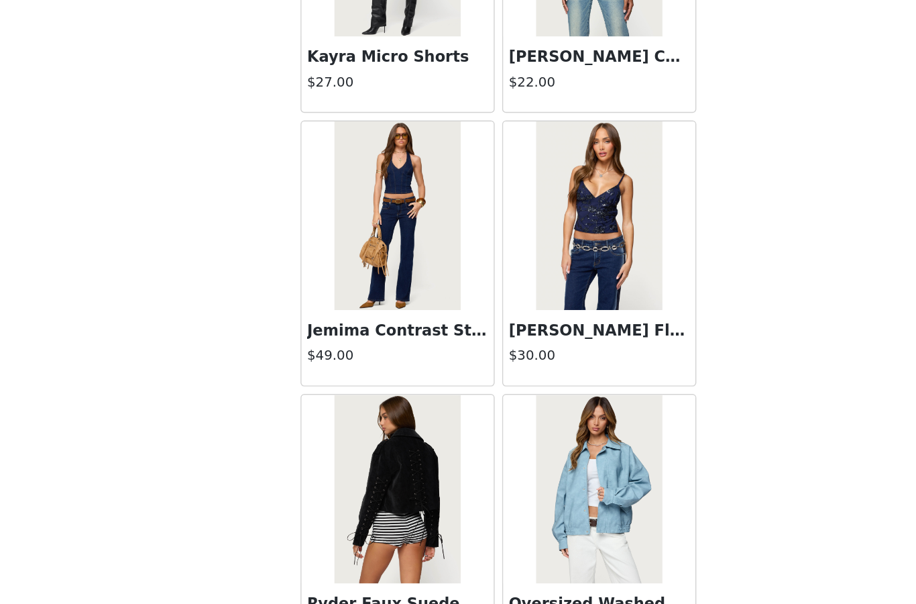
scroll to position [33707, 0]
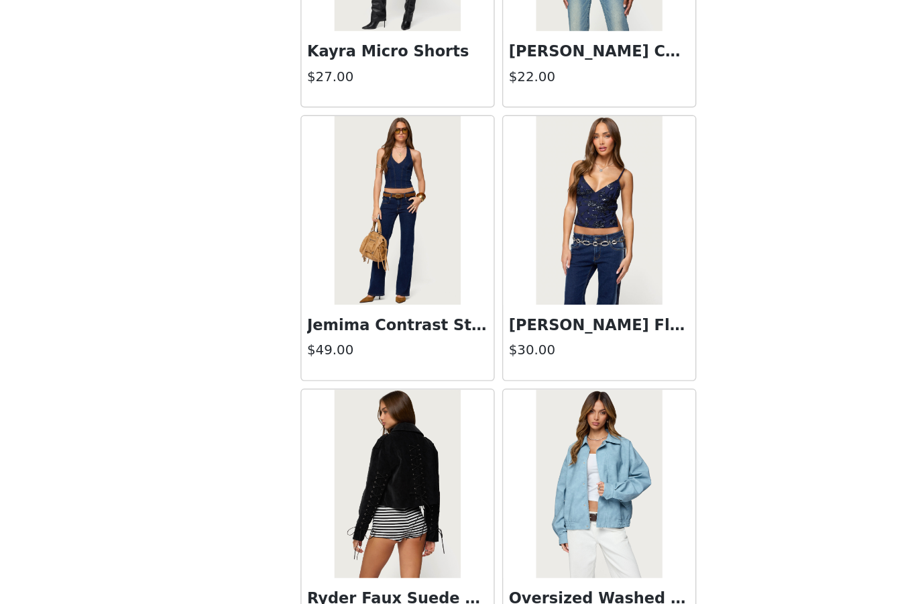
click at [341, 202] on img at bounding box center [385, 269] width 89 height 134
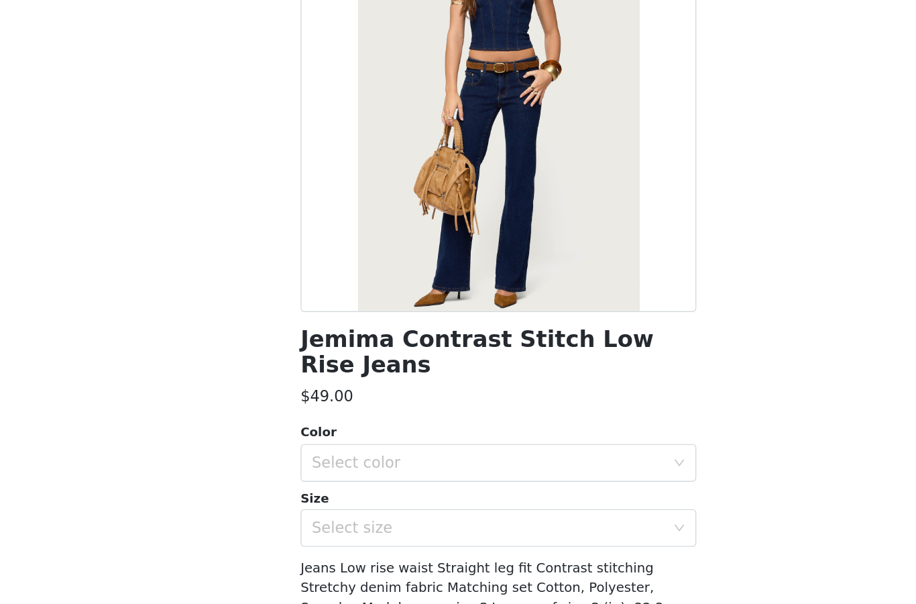
scroll to position [21, 0]
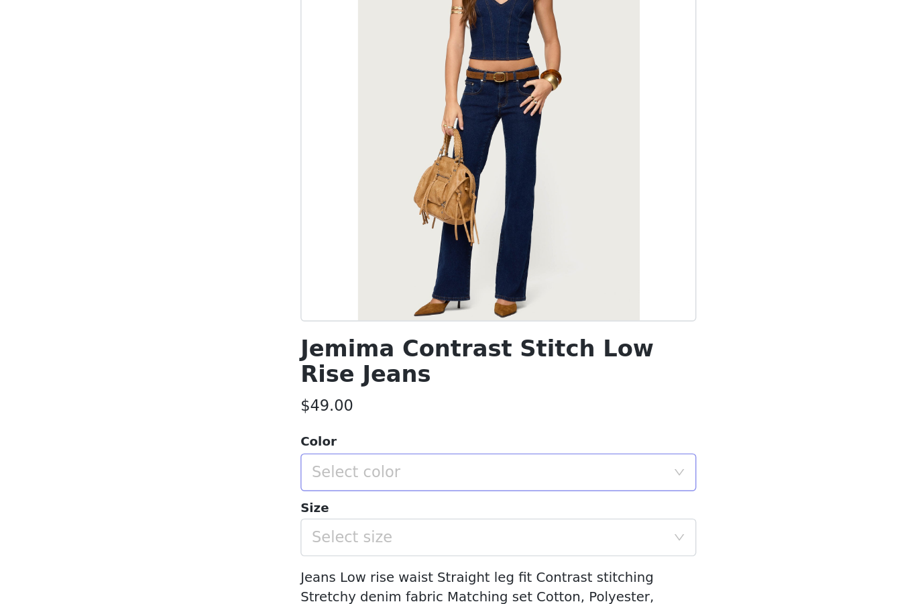
click at [325, 449] on div "Select color" at bounding box center [450, 455] width 251 height 13
click at [317, 473] on li "DARK-BLUE-WASHED" at bounding box center [458, 483] width 282 height 21
click at [325, 495] on div "Select size" at bounding box center [450, 501] width 251 height 13
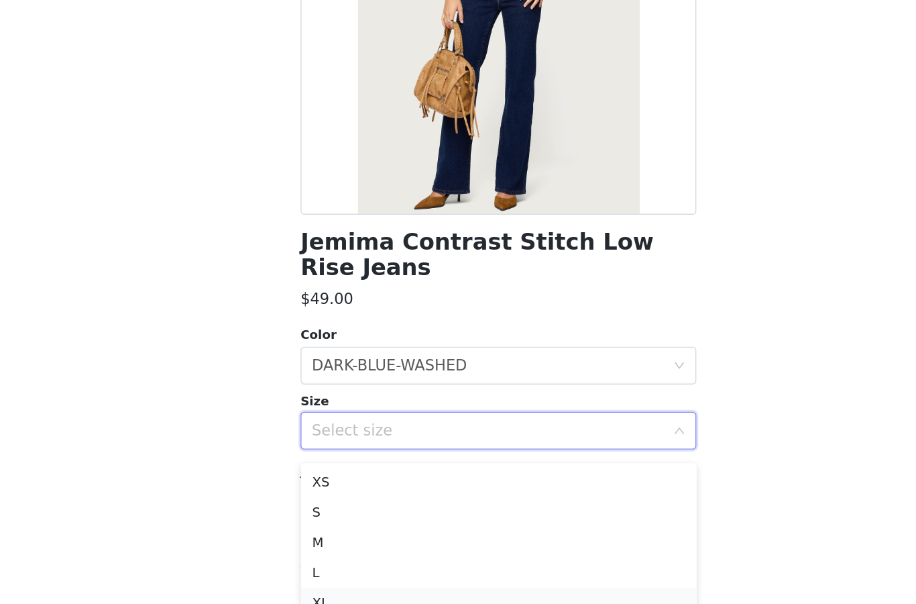
scroll to position [1787, 0]
click at [317, 511] on li "M" at bounding box center [458, 521] width 282 height 21
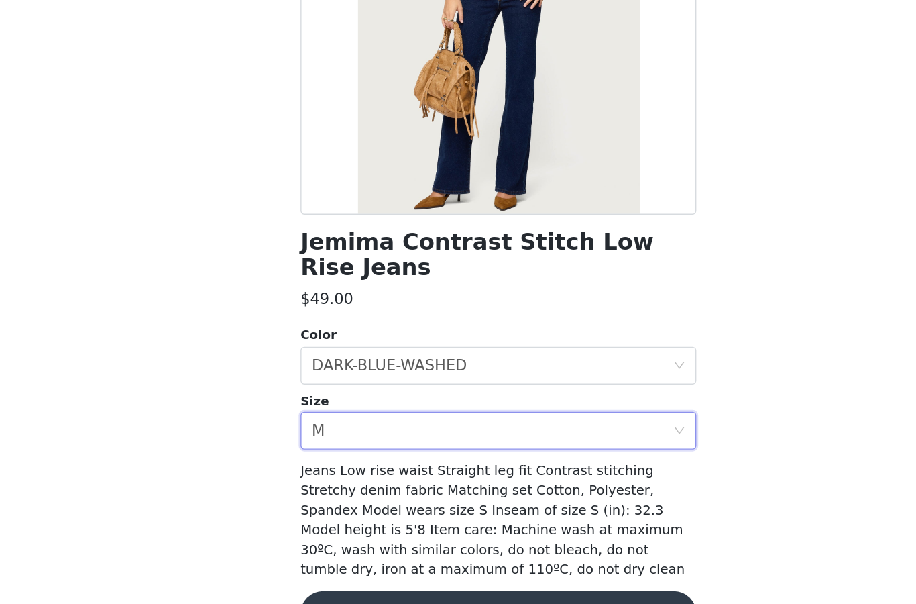
click at [317, 556] on button "Add Product" at bounding box center [458, 572] width 282 height 32
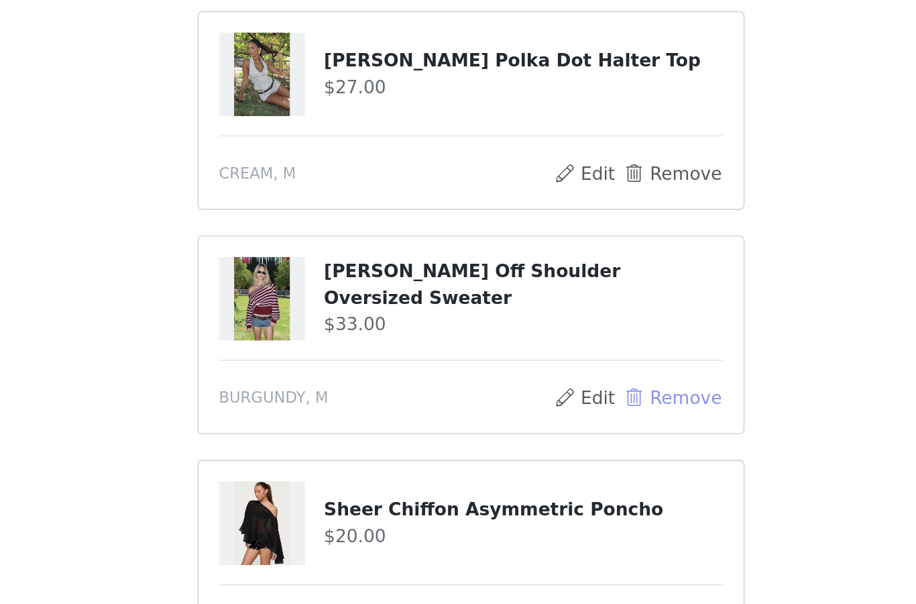
scroll to position [162, 0]
click at [538, 457] on button "Remove" at bounding box center [565, 465] width 54 height 16
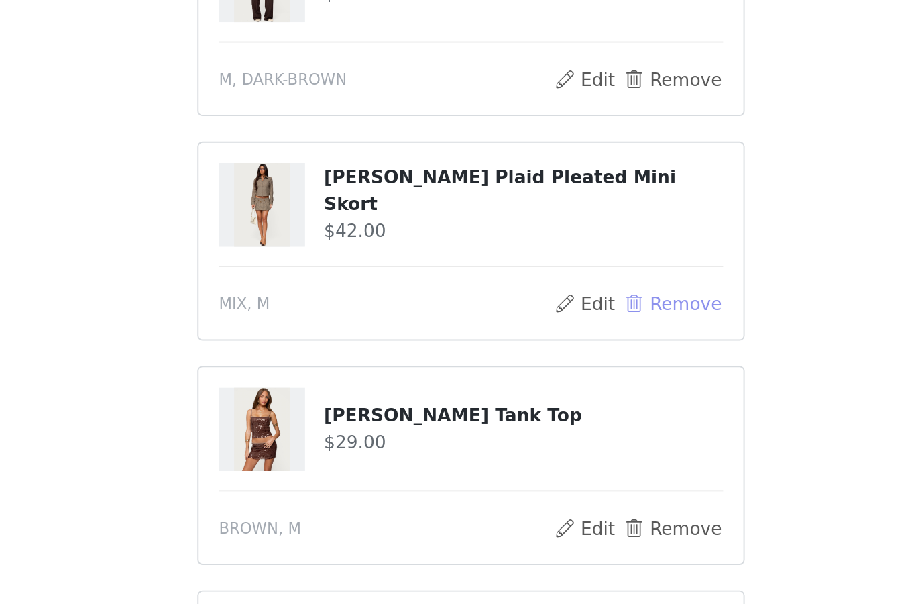
scroll to position [1398, 0]
click at [538, 408] on button "Remove" at bounding box center [565, 416] width 54 height 16
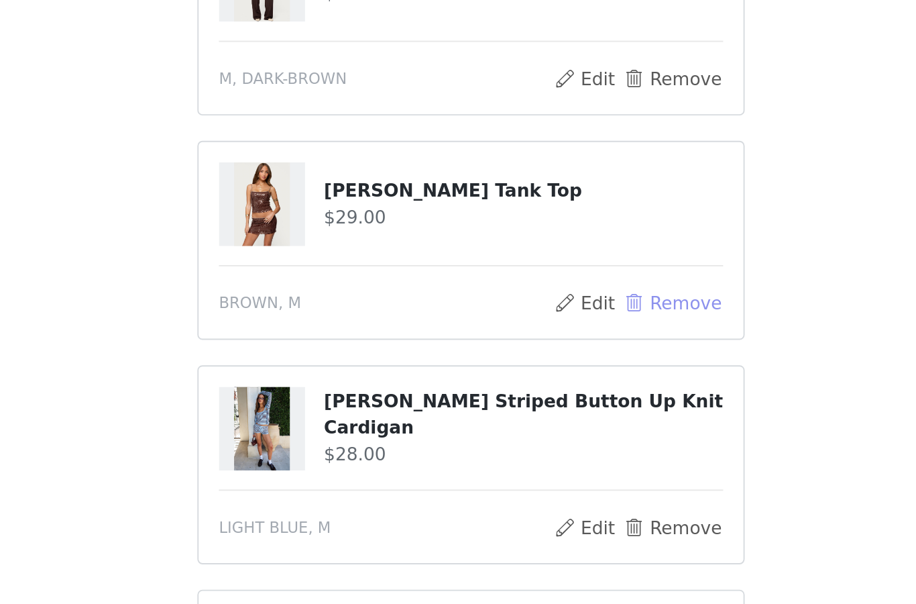
click at [538, 408] on button "Remove" at bounding box center [565, 416] width 54 height 16
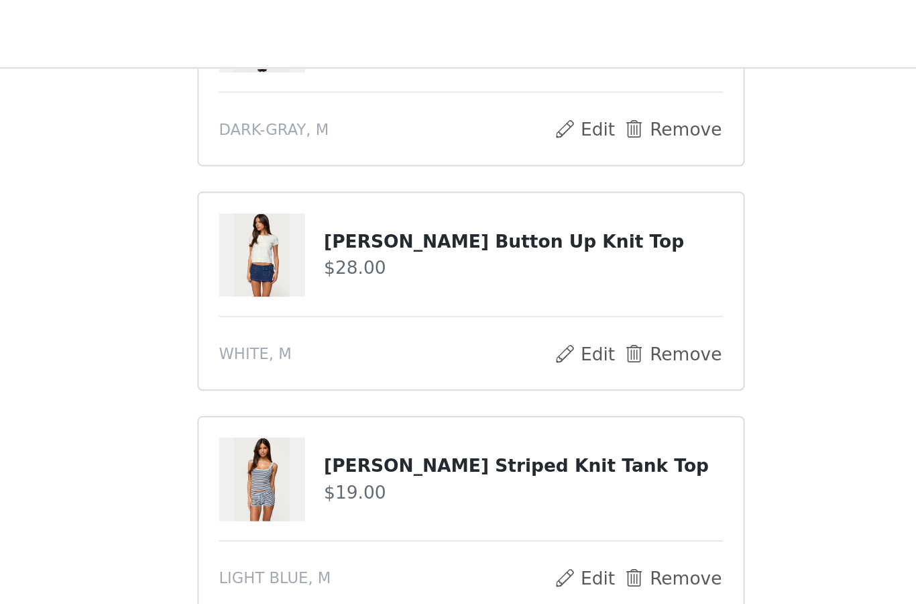
scroll to position [677, 0]
click at [538, 184] on button "Remove" at bounding box center [565, 188] width 54 height 16
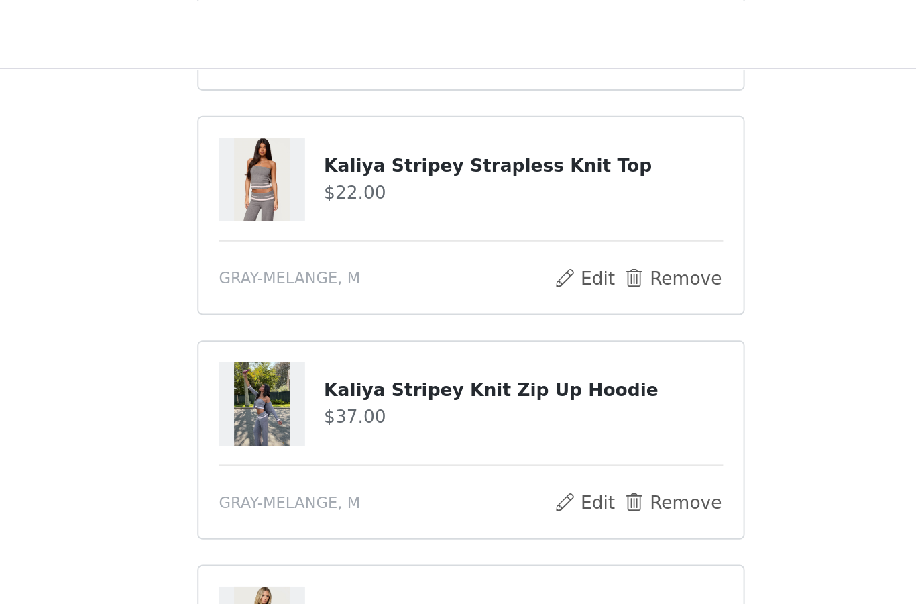
scroll to position [1065, 0]
